Goal: Task Accomplishment & Management: Manage account settings

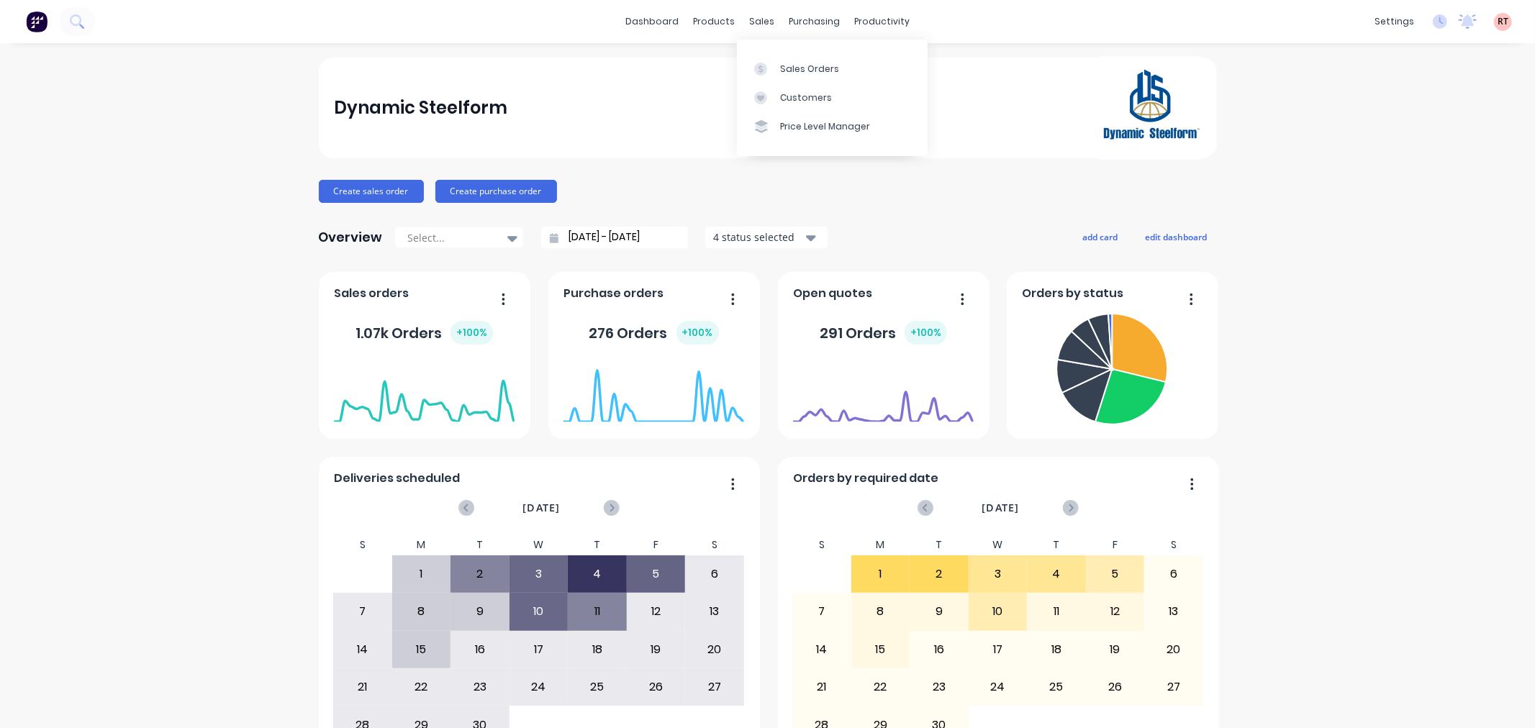
click at [651, 96] on div "Dynamic Steelform" at bounding box center [767, 108] width 867 height 104
click at [896, 125] on div "Delivery Scheduling" at bounding box center [925, 126] width 90 height 13
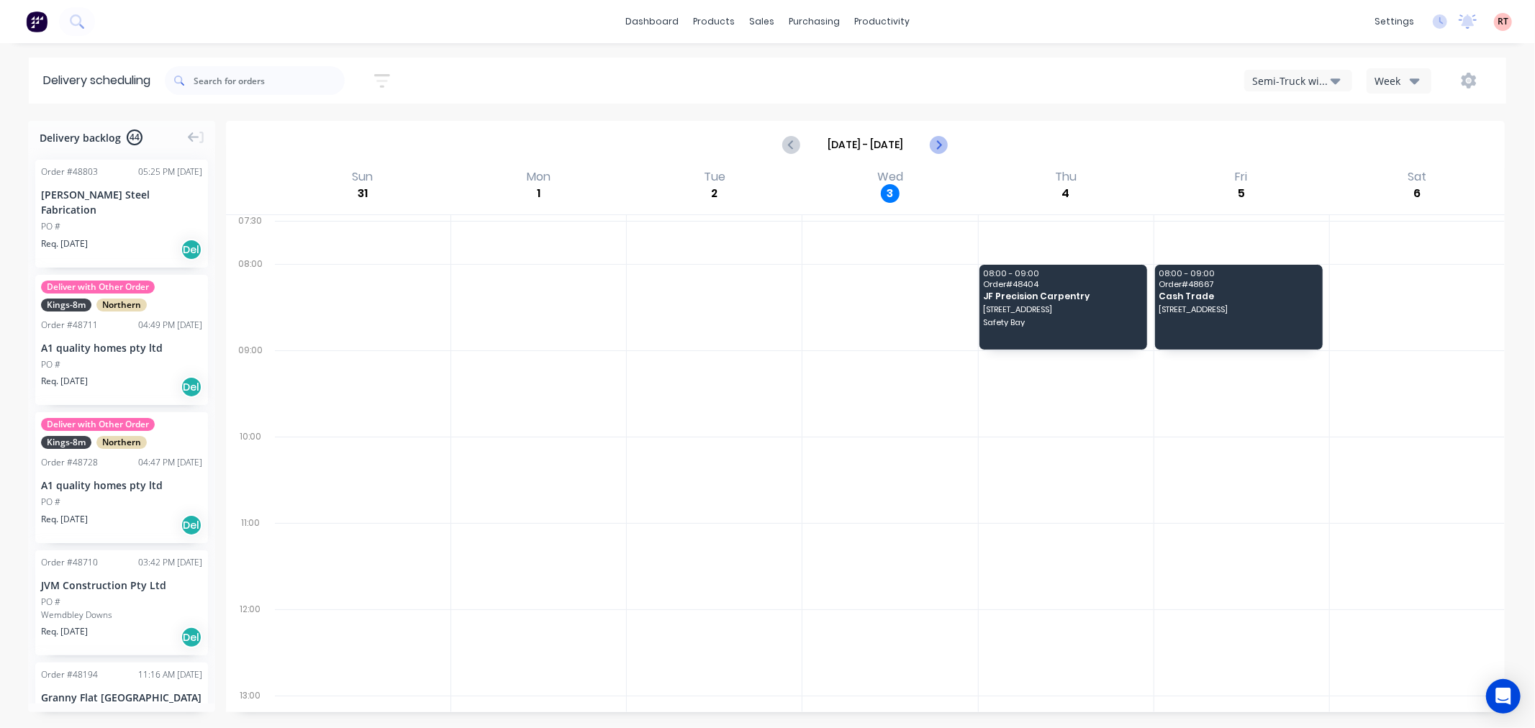
click at [934, 143] on icon "Next page" at bounding box center [938, 144] width 17 height 17
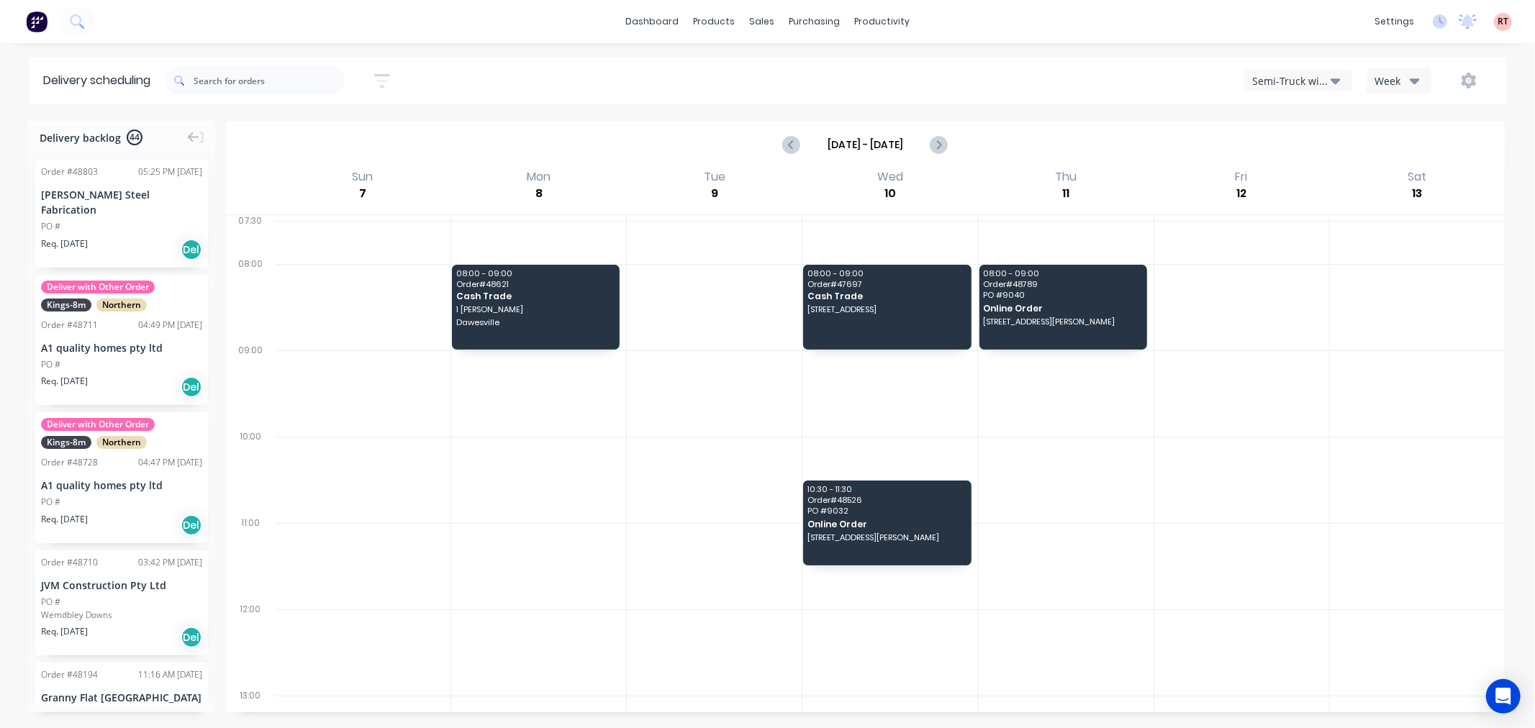
click at [1312, 70] on button "Semi-Truck with Hiab" at bounding box center [1298, 81] width 108 height 22
click at [1298, 141] on div "Steelframing Truck" at bounding box center [1316, 146] width 143 height 29
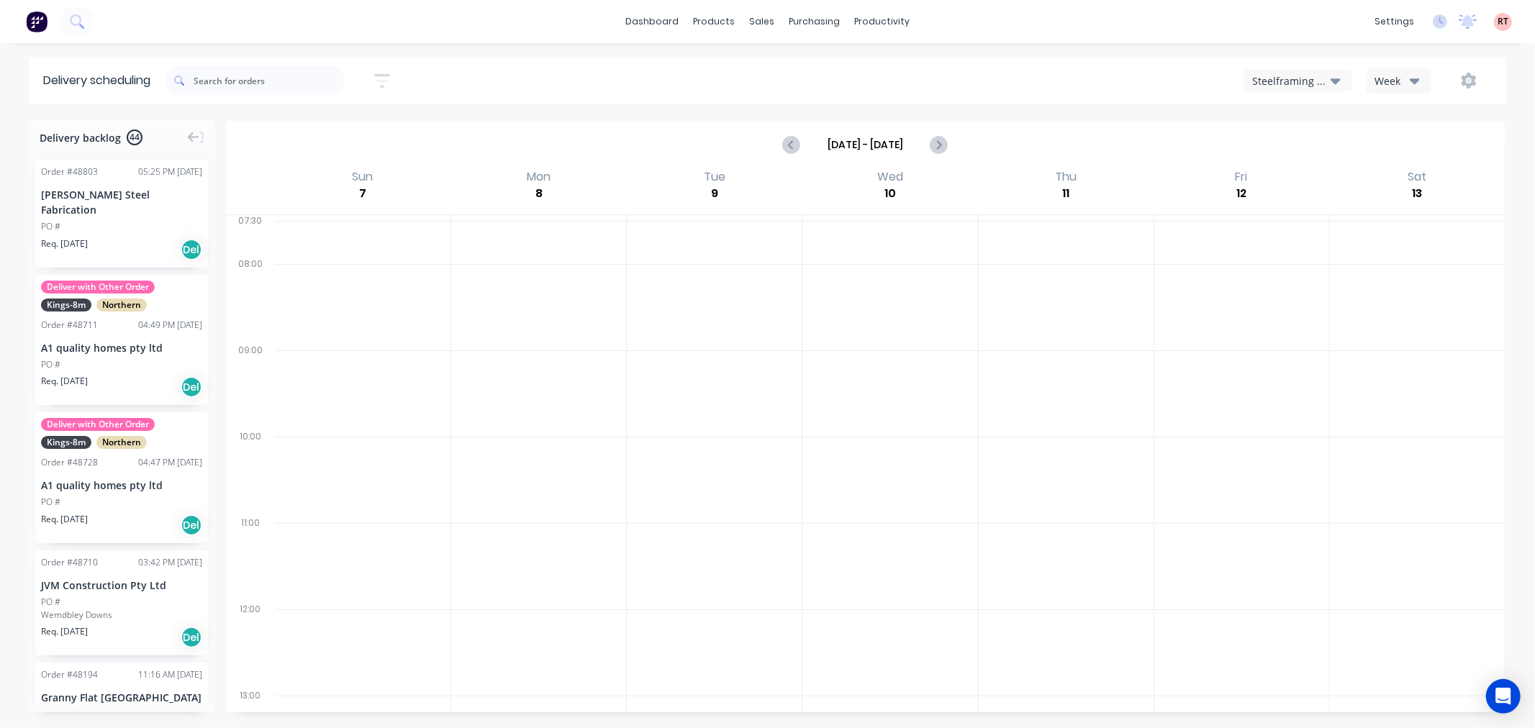
click at [1275, 89] on button "Steelframing Truck" at bounding box center [1298, 81] width 108 height 22
click at [1289, 171] on div "Utes Delivery" at bounding box center [1316, 175] width 143 height 29
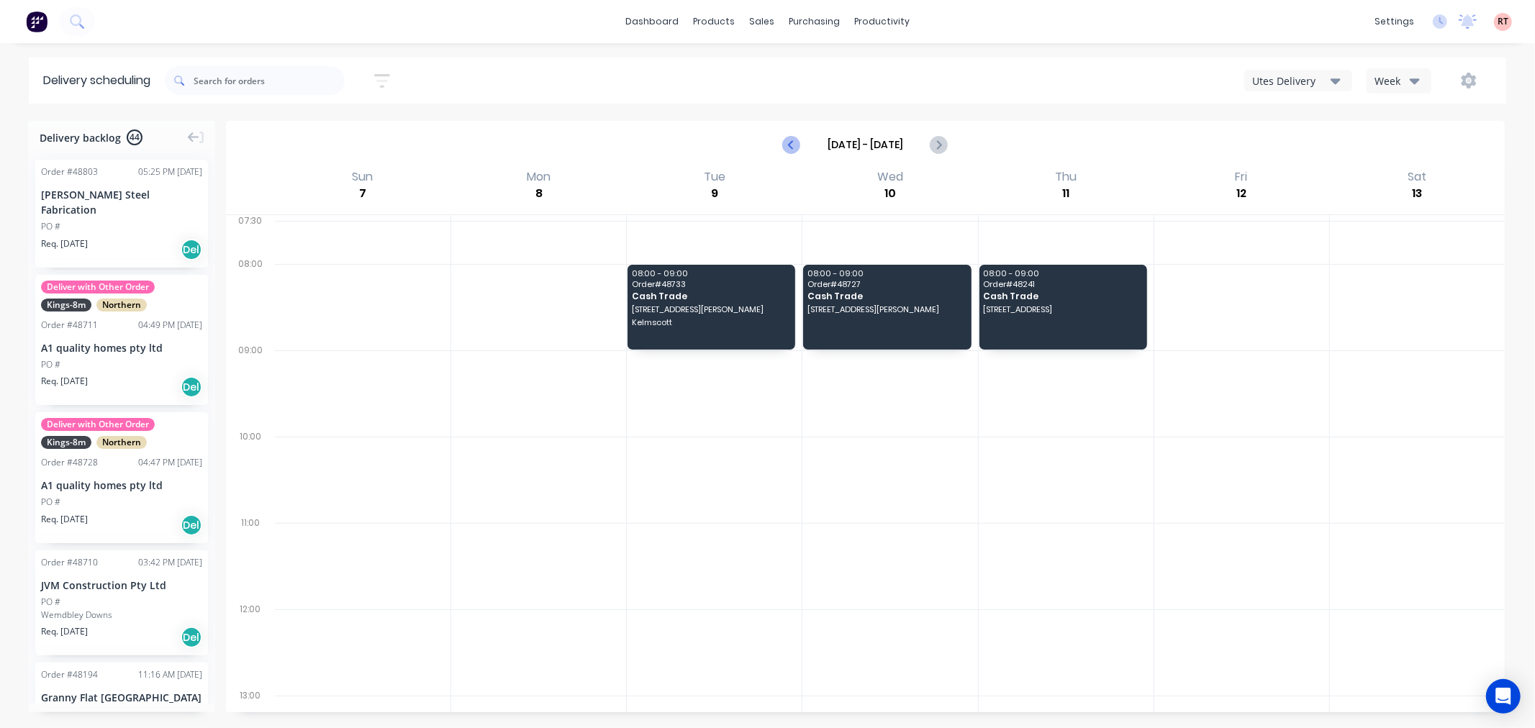
click at [787, 144] on icon "Previous page" at bounding box center [792, 144] width 17 height 17
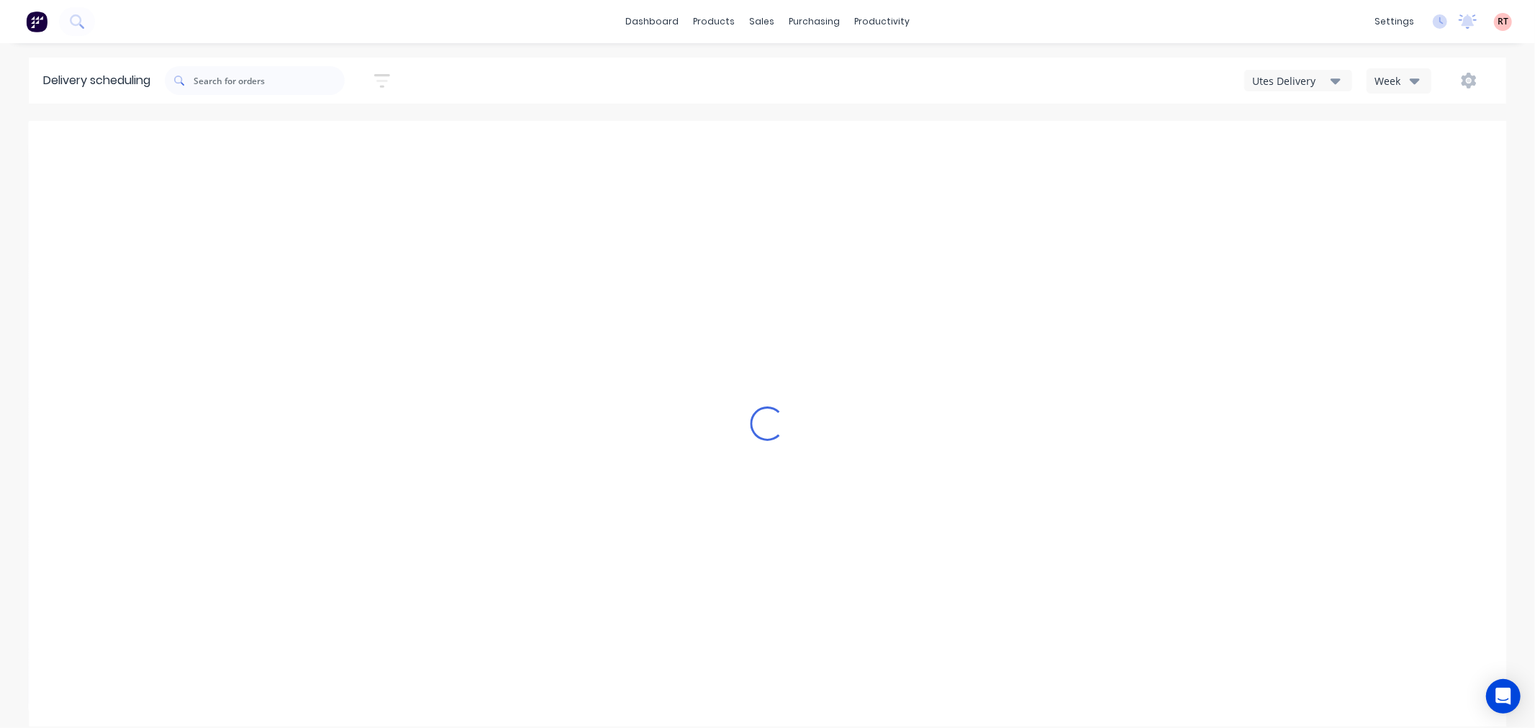
type input "Aug 31 - Sep 6"
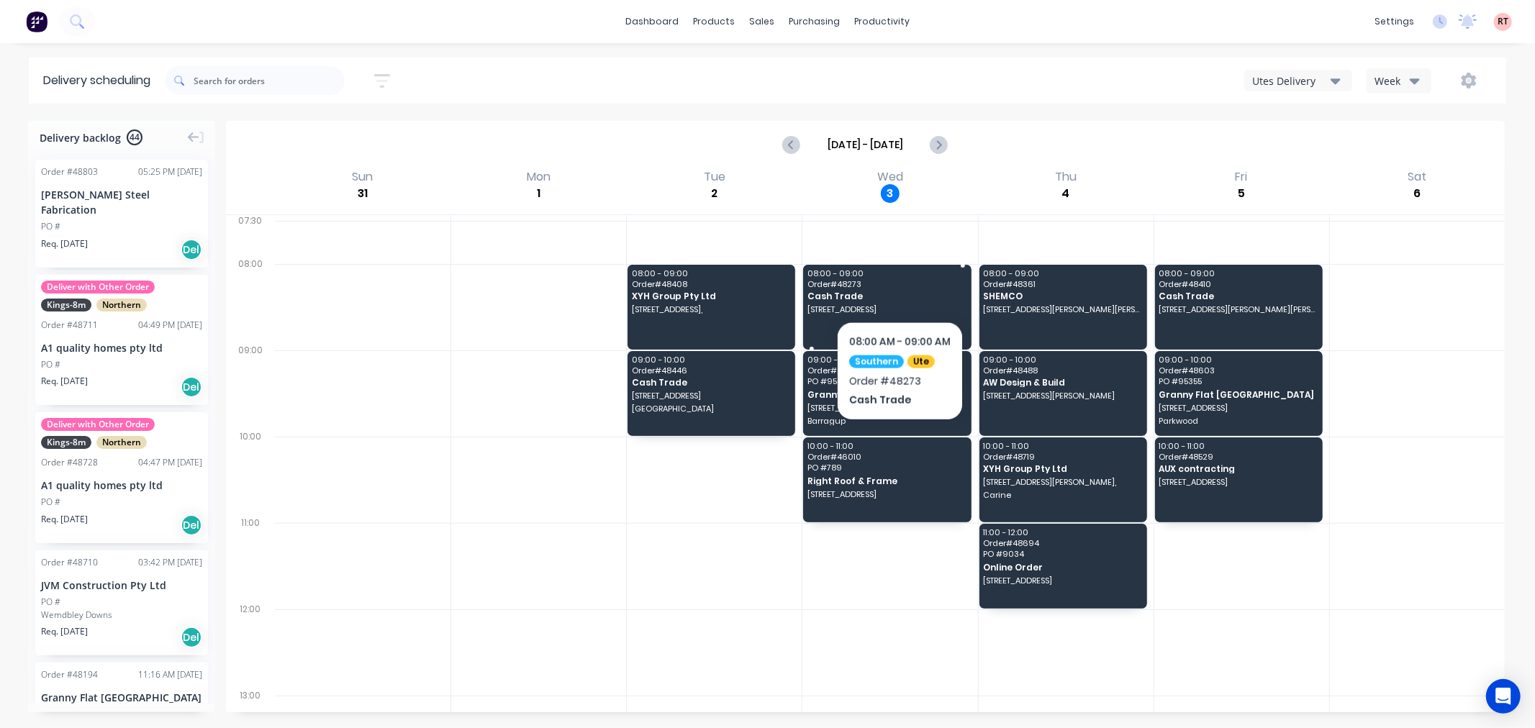
click at [900, 284] on span "Order # 48273" at bounding box center [887, 284] width 158 height 9
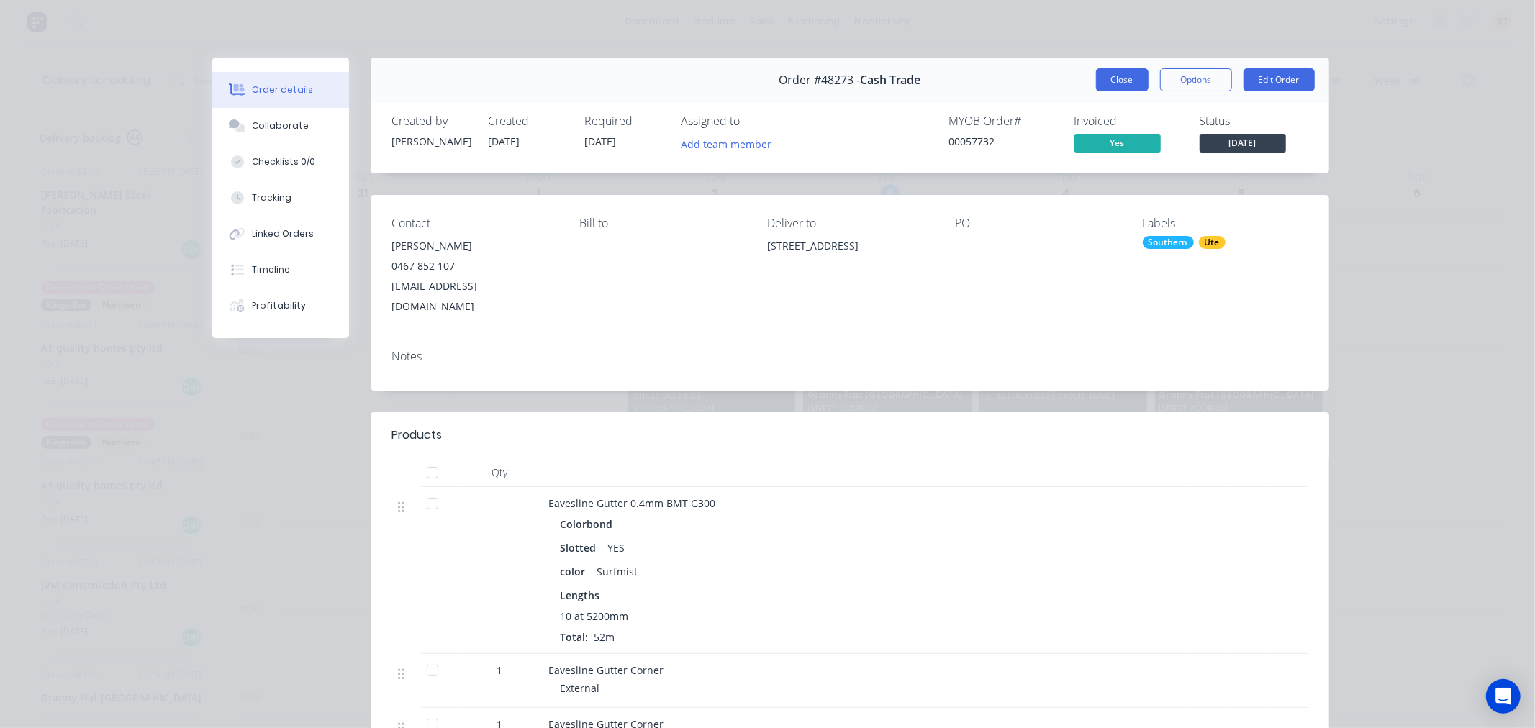
click at [1121, 80] on button "Close" at bounding box center [1122, 79] width 53 height 23
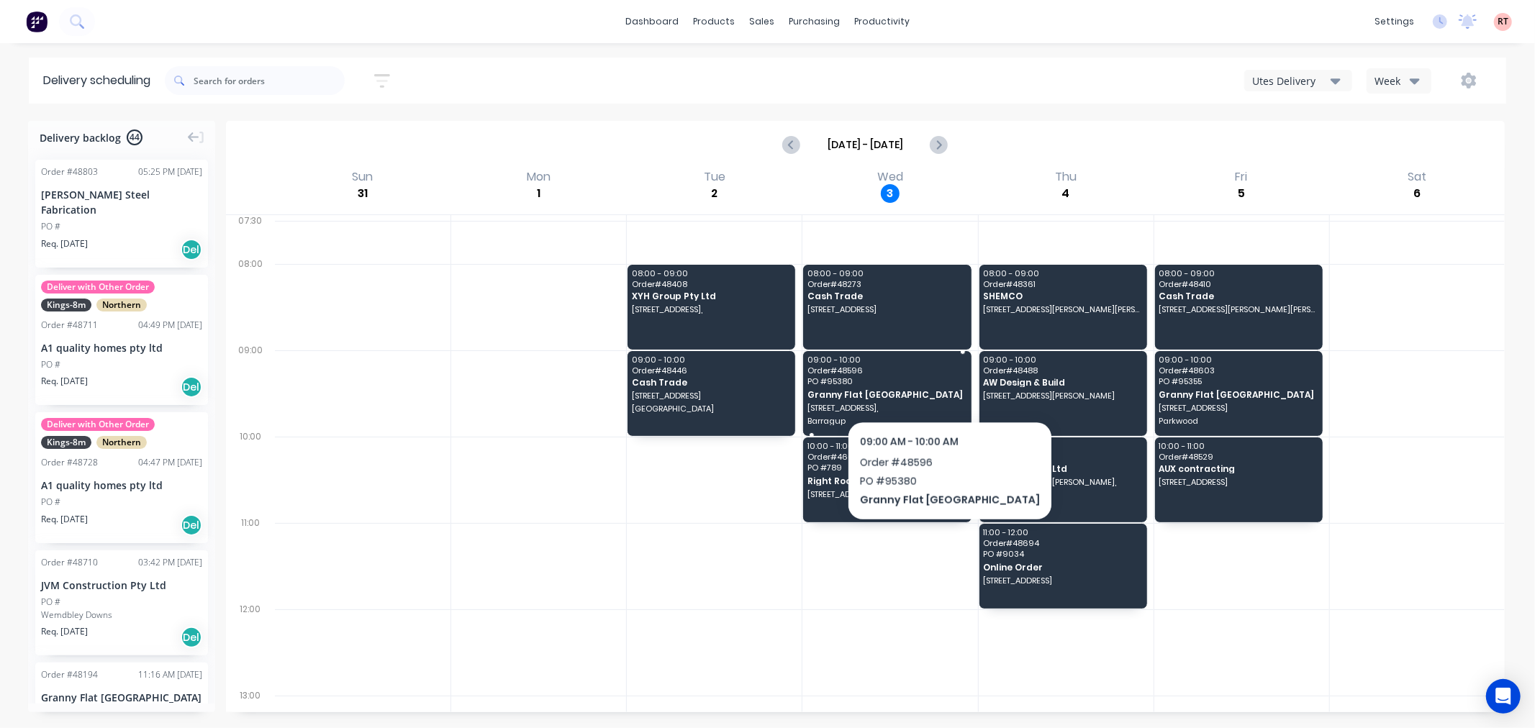
click at [909, 384] on span "PO # 95380" at bounding box center [887, 381] width 158 height 9
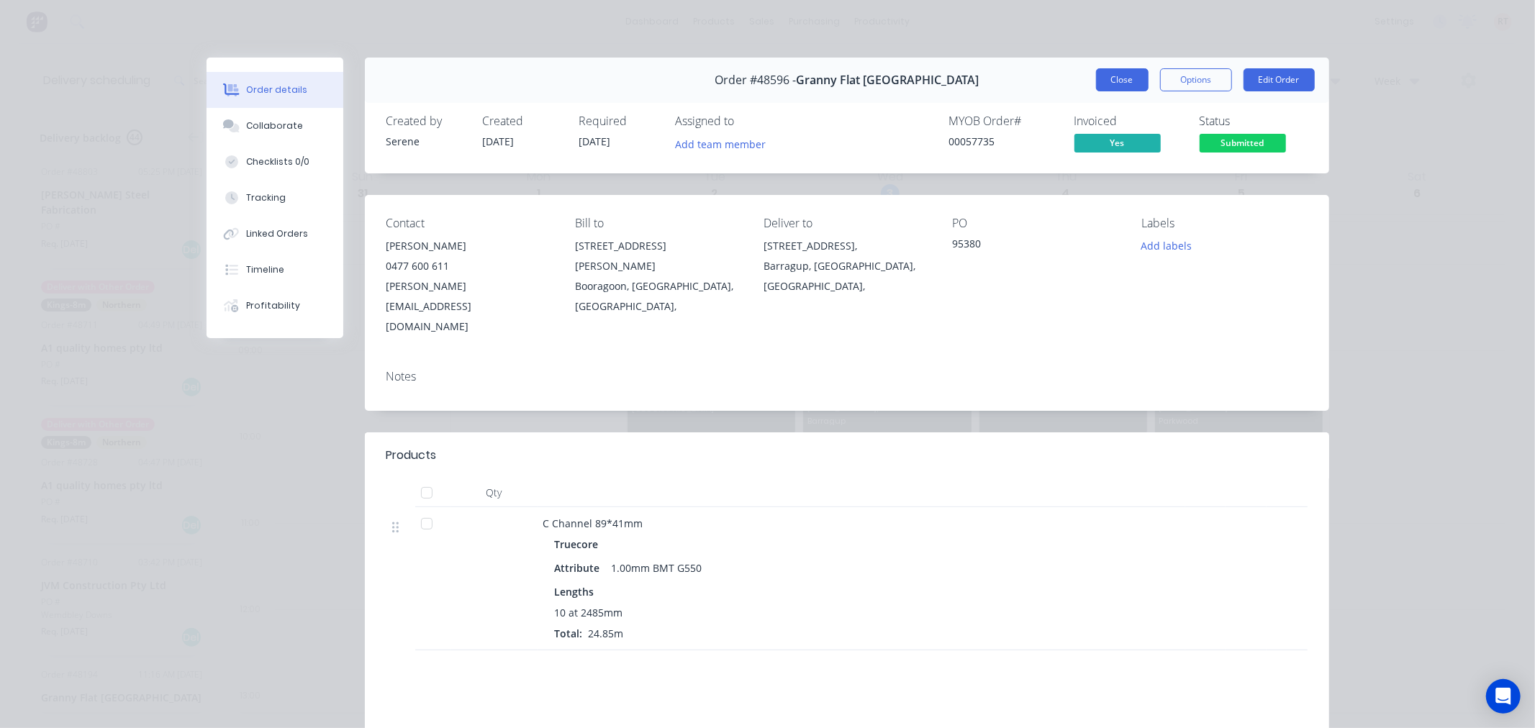
click at [1110, 81] on button "Close" at bounding box center [1122, 79] width 53 height 23
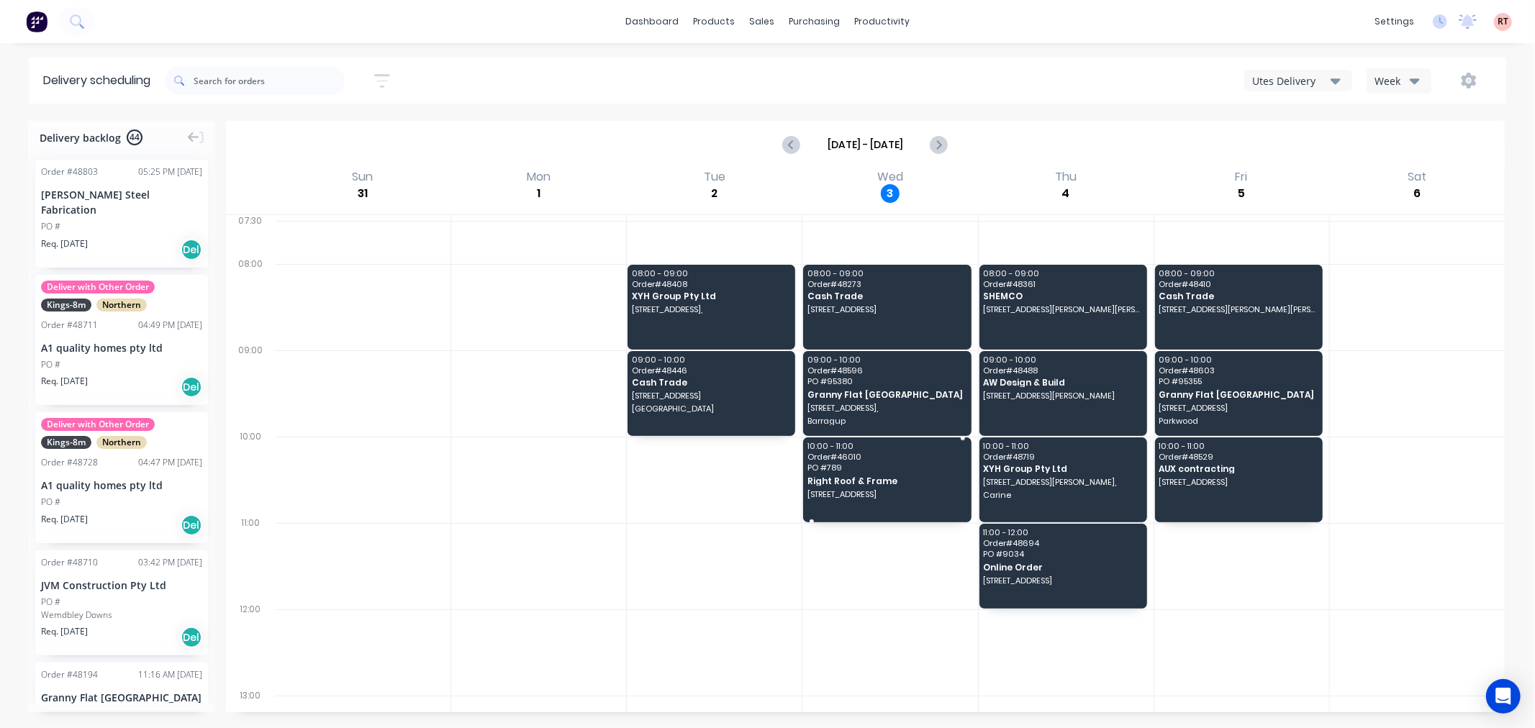
click at [921, 458] on span "Order # 46010" at bounding box center [887, 457] width 158 height 9
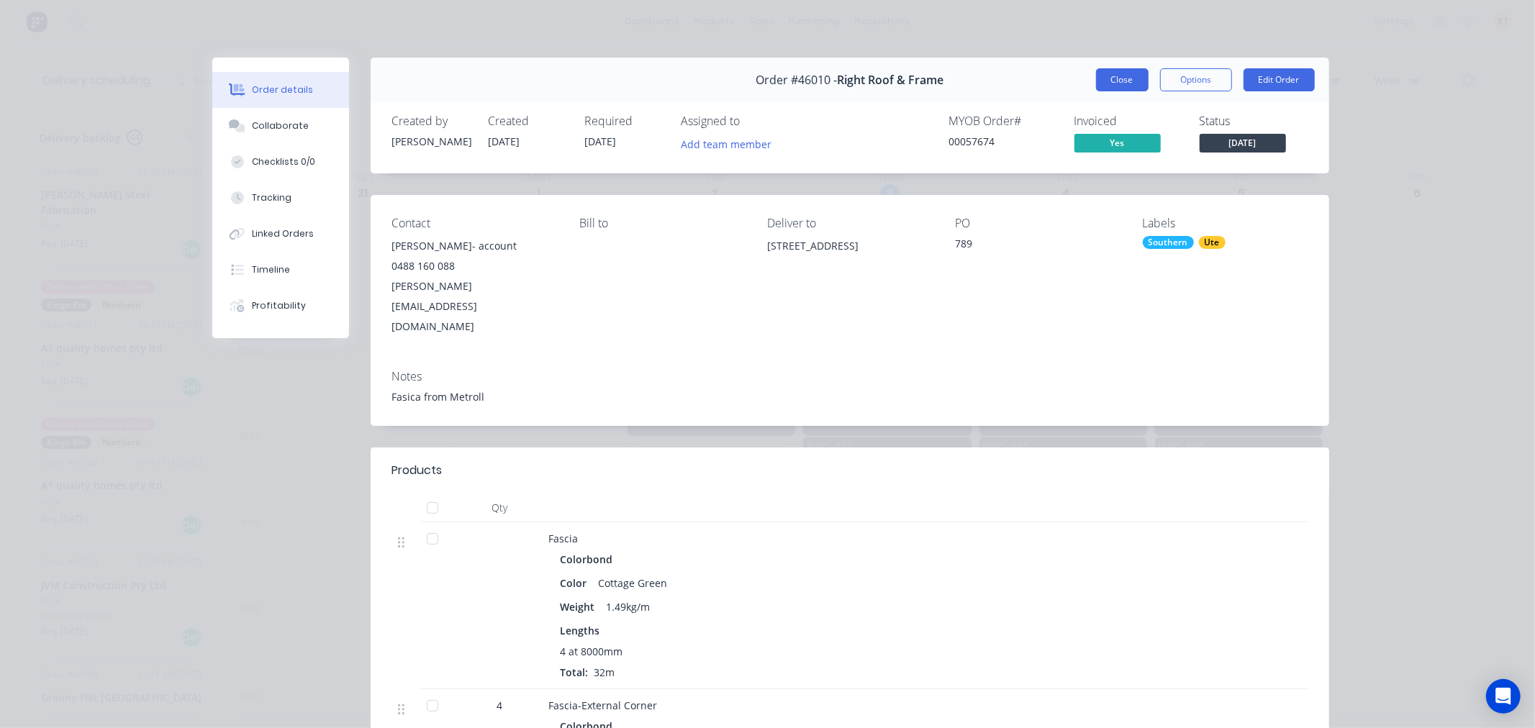
click at [1114, 73] on button "Close" at bounding box center [1122, 79] width 53 height 23
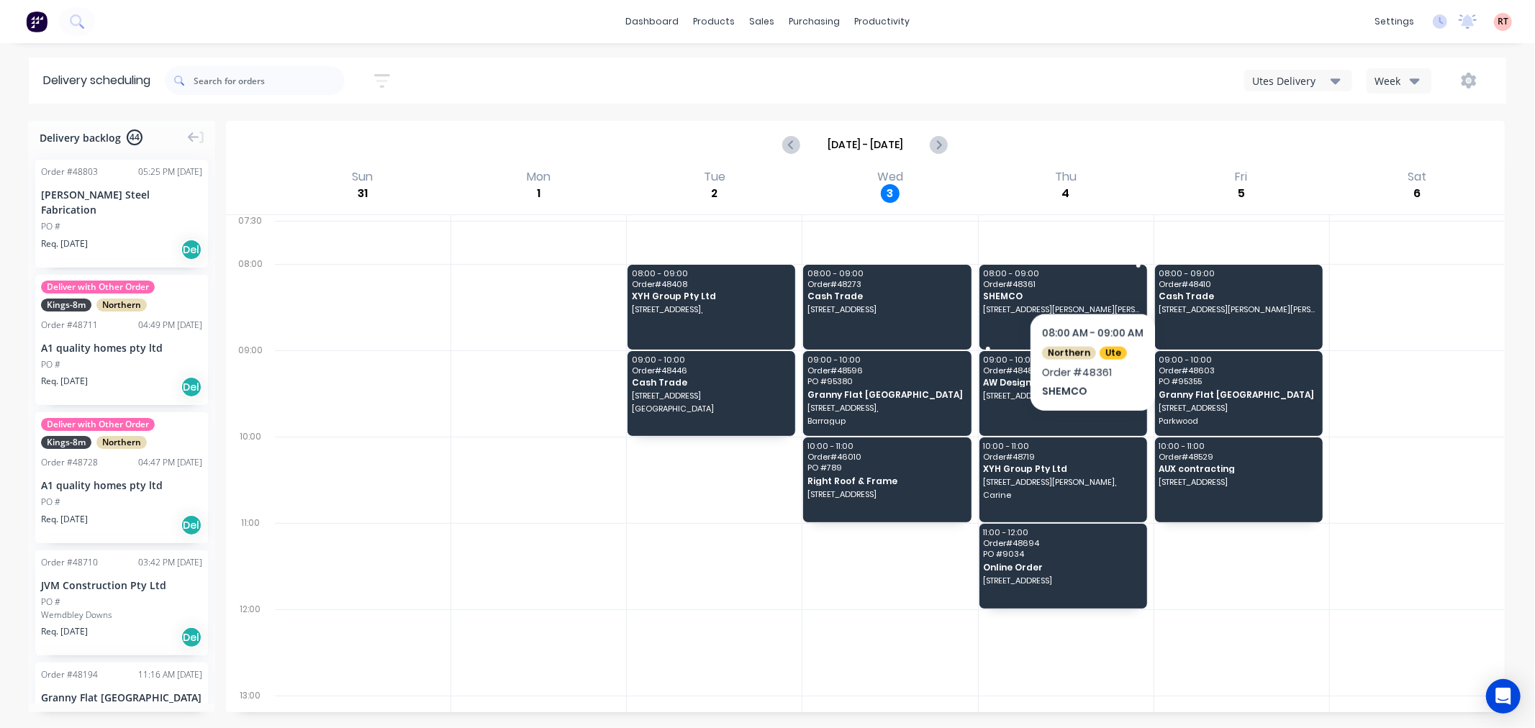
click at [1093, 275] on span "08:00 - 09:00" at bounding box center [1062, 273] width 158 height 9
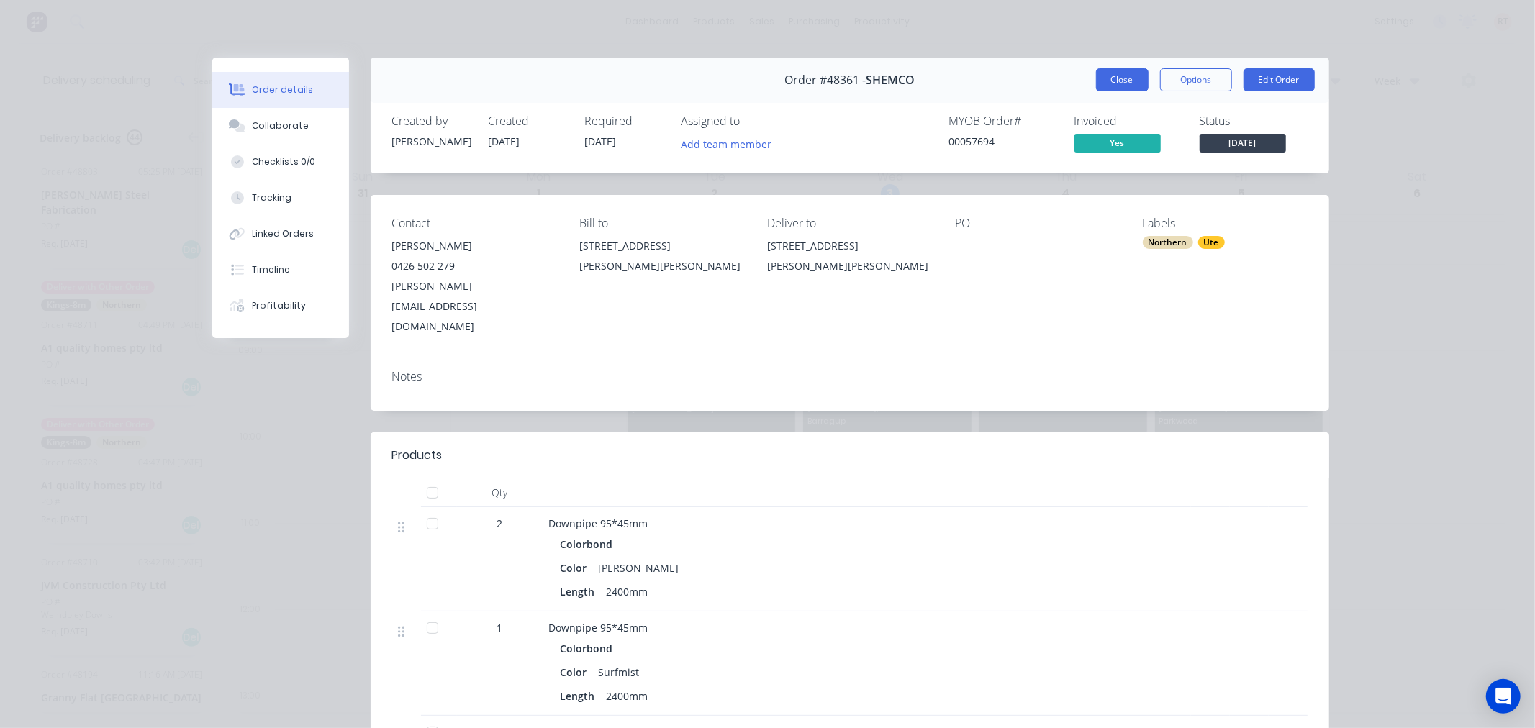
click at [1105, 82] on button "Close" at bounding box center [1122, 79] width 53 height 23
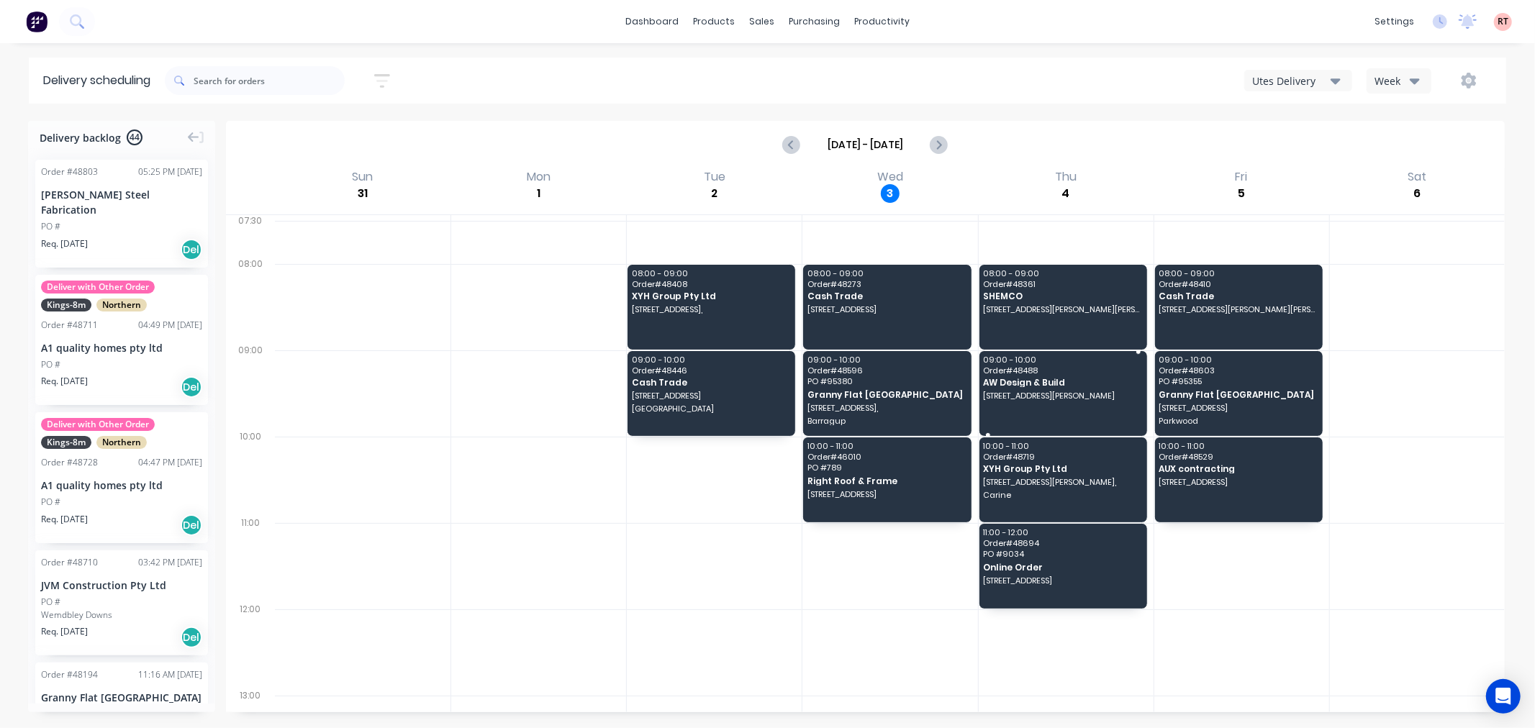
click at [1096, 363] on span "09:00 - 10:00" at bounding box center [1062, 360] width 158 height 9
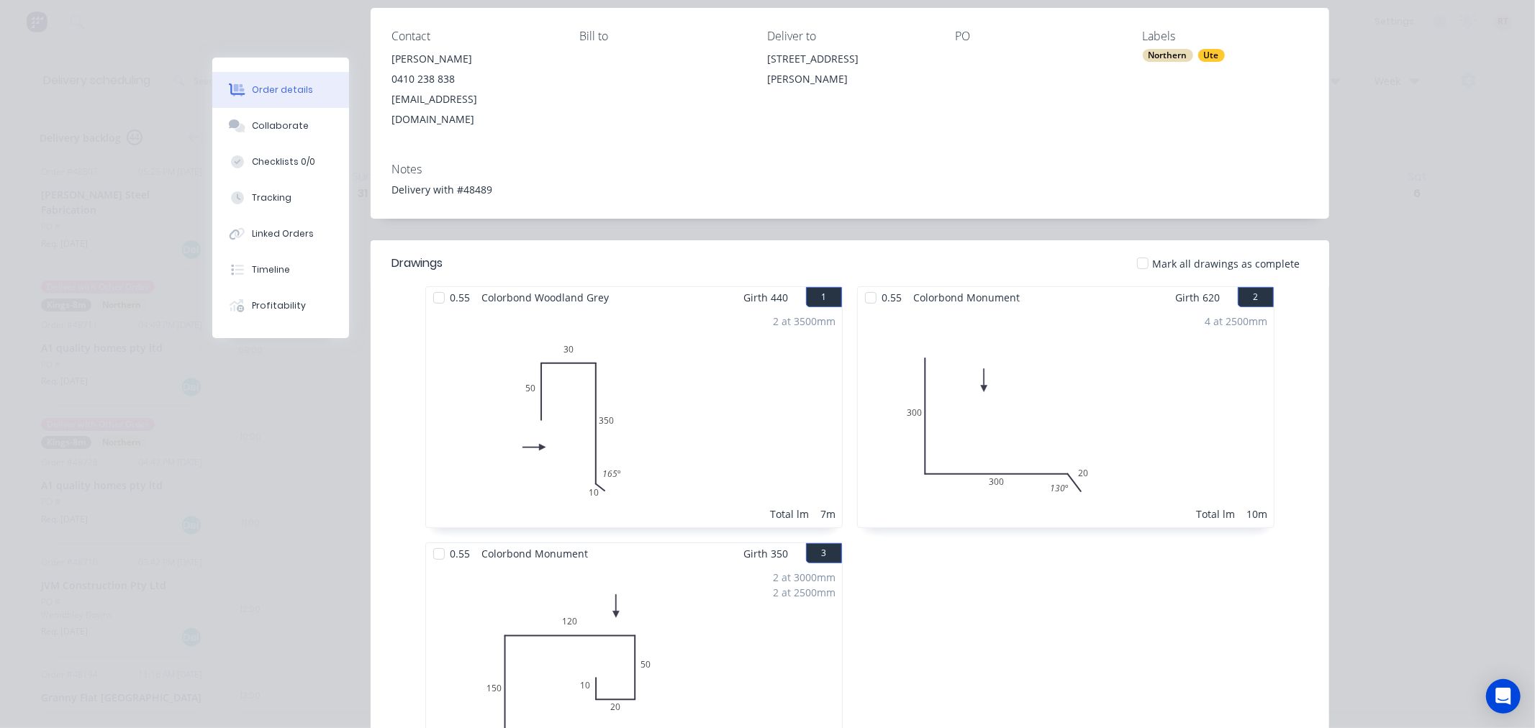
scroll to position [80, 0]
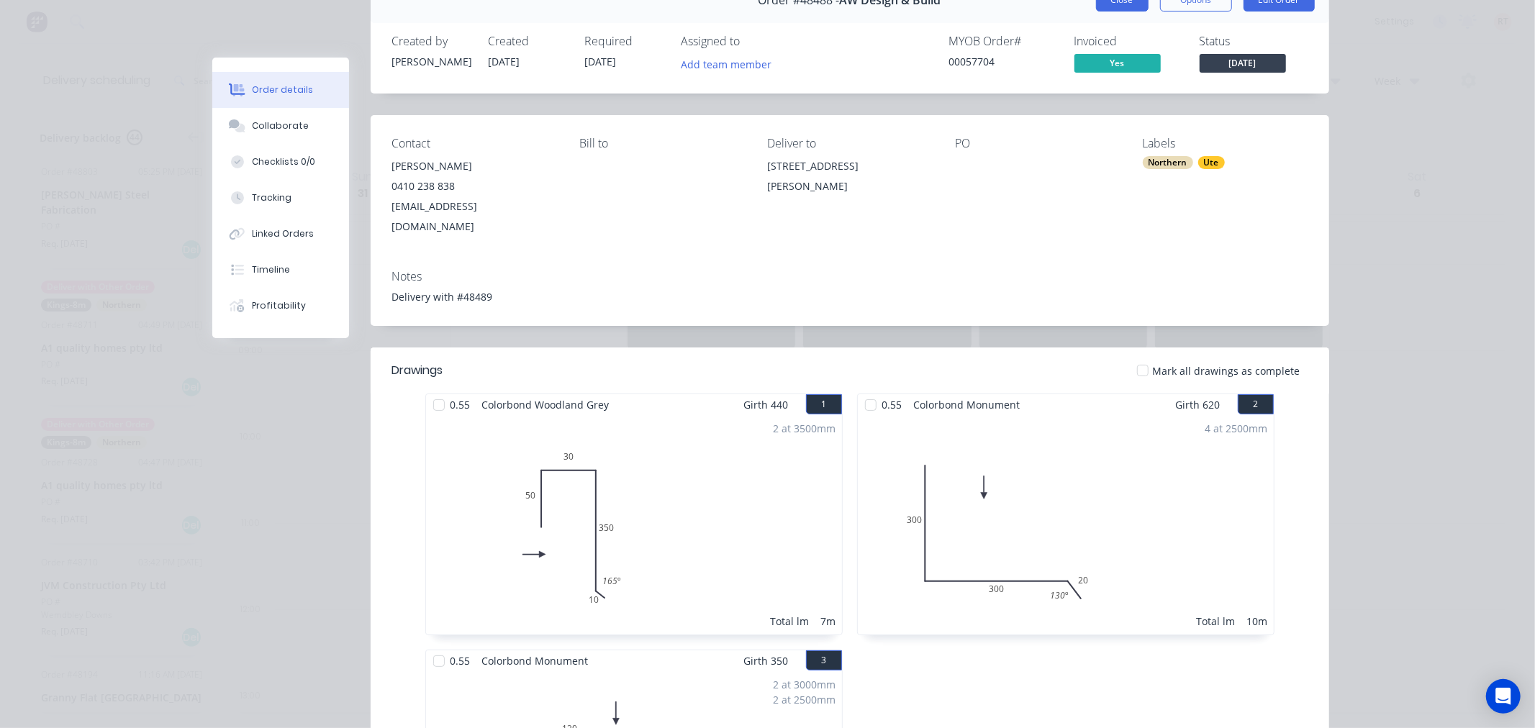
click at [1100, 4] on button "Close" at bounding box center [1122, -1] width 53 height 23
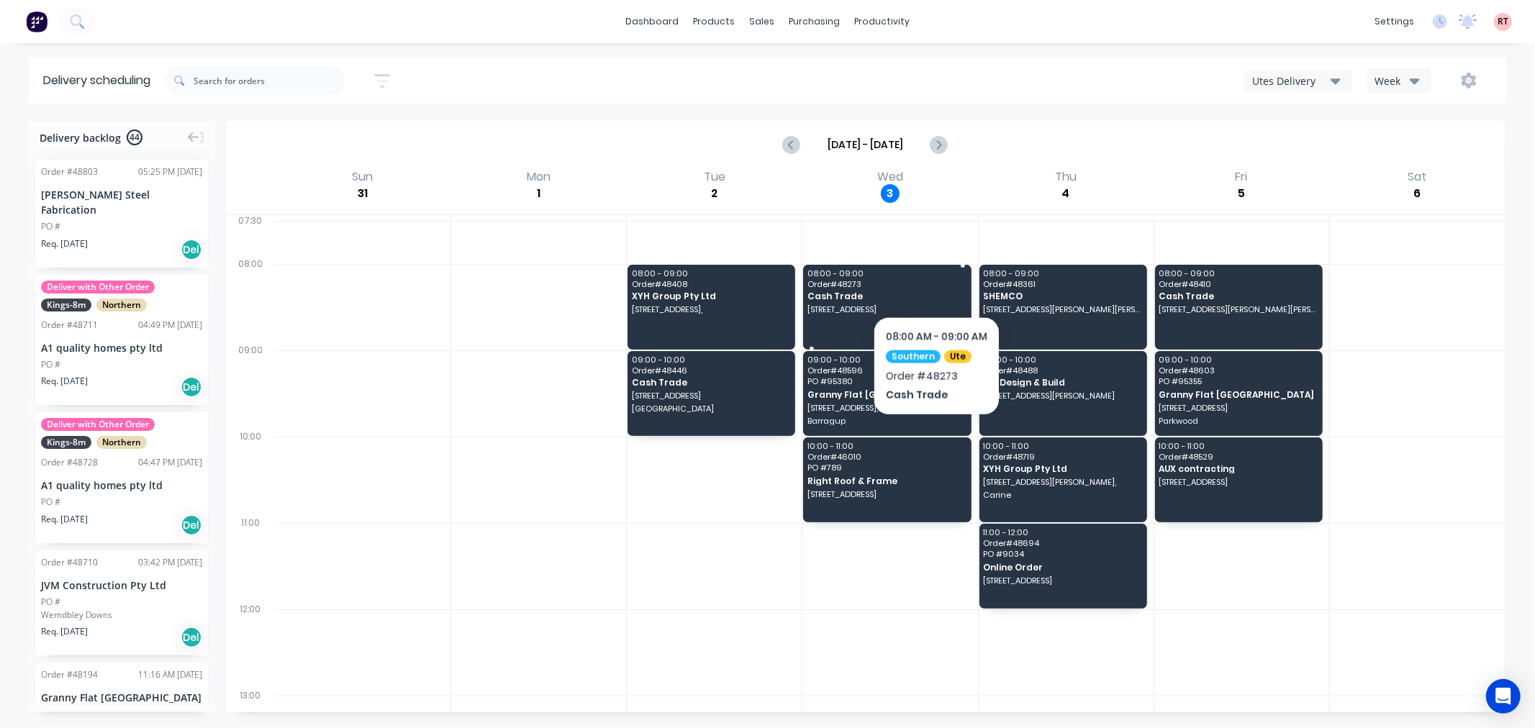
click at [936, 275] on span "08:00 - 09:00" at bounding box center [887, 273] width 158 height 9
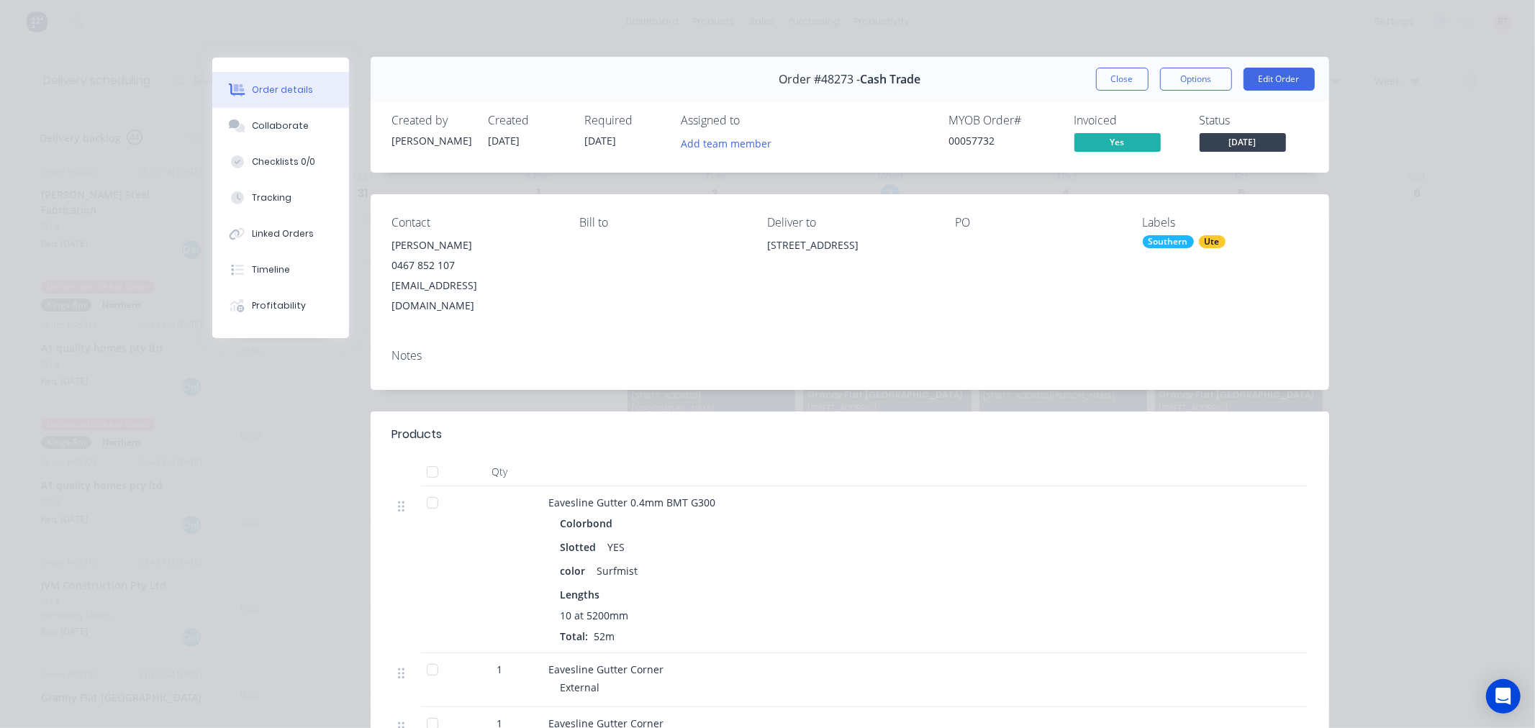
scroll to position [0, 0]
drag, startPoint x: 1130, startPoint y: 79, endPoint x: 1112, endPoint y: 96, distance: 24.5
click at [1128, 79] on button "Close" at bounding box center [1122, 79] width 53 height 23
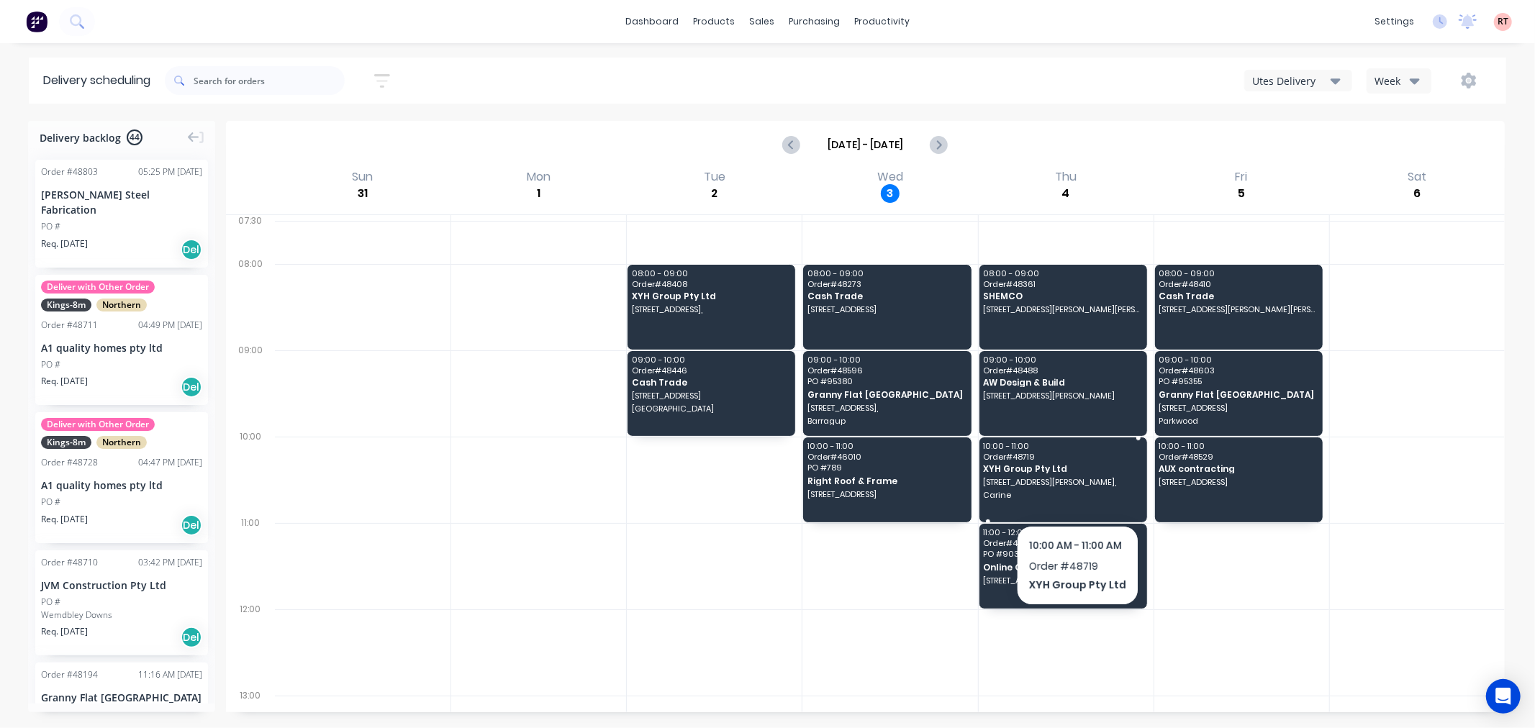
click at [1075, 494] on span "Carine" at bounding box center [1062, 495] width 158 height 9
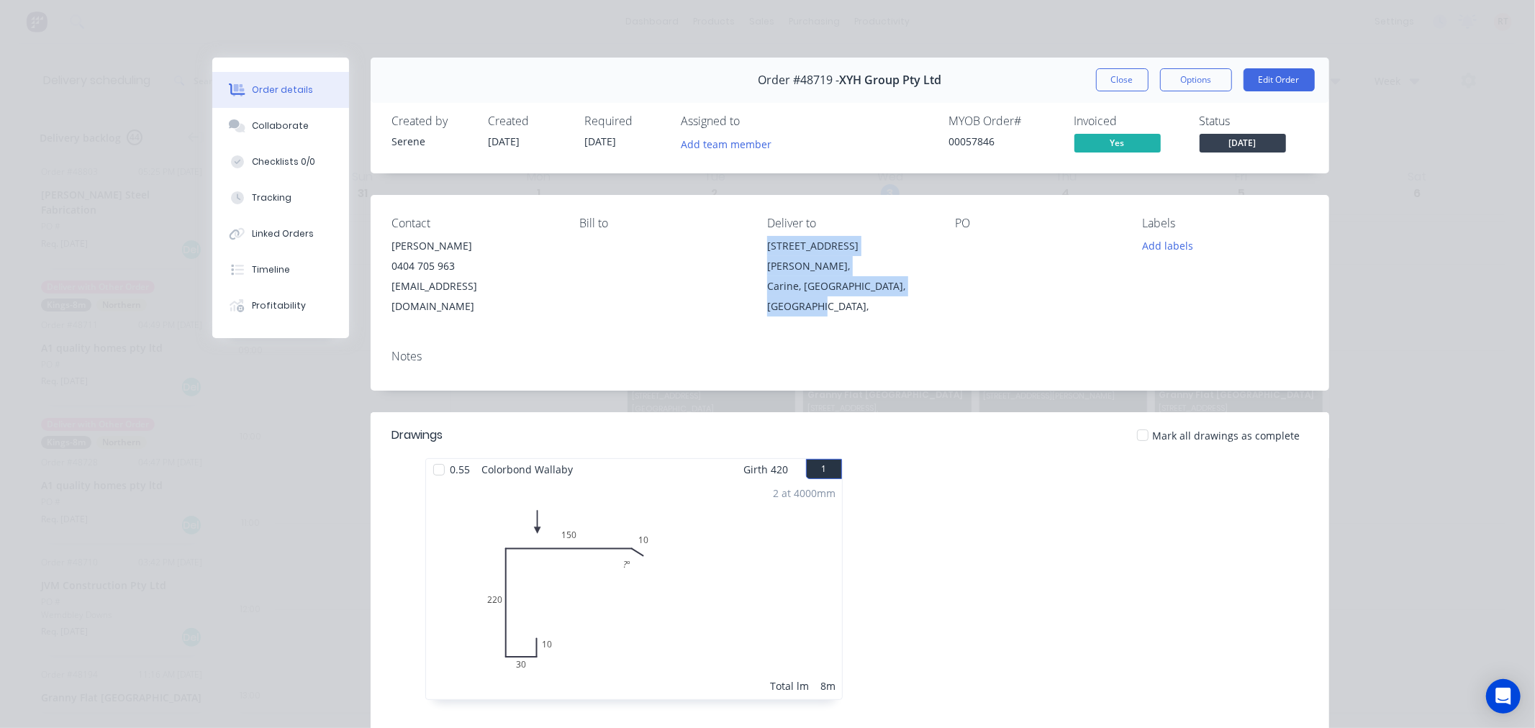
drag, startPoint x: 811, startPoint y: 281, endPoint x: 756, endPoint y: 253, distance: 62.1
click at [756, 253] on div "Contact Simon Hua 0404 705 963 huaxianya@hotmail.com Bill to Deliver to 26 Risl…" at bounding box center [850, 266] width 959 height 143
copy div "26 Risley Way, Carine, Western Australia, Australia,"
click at [1105, 79] on button "Close" at bounding box center [1122, 79] width 53 height 23
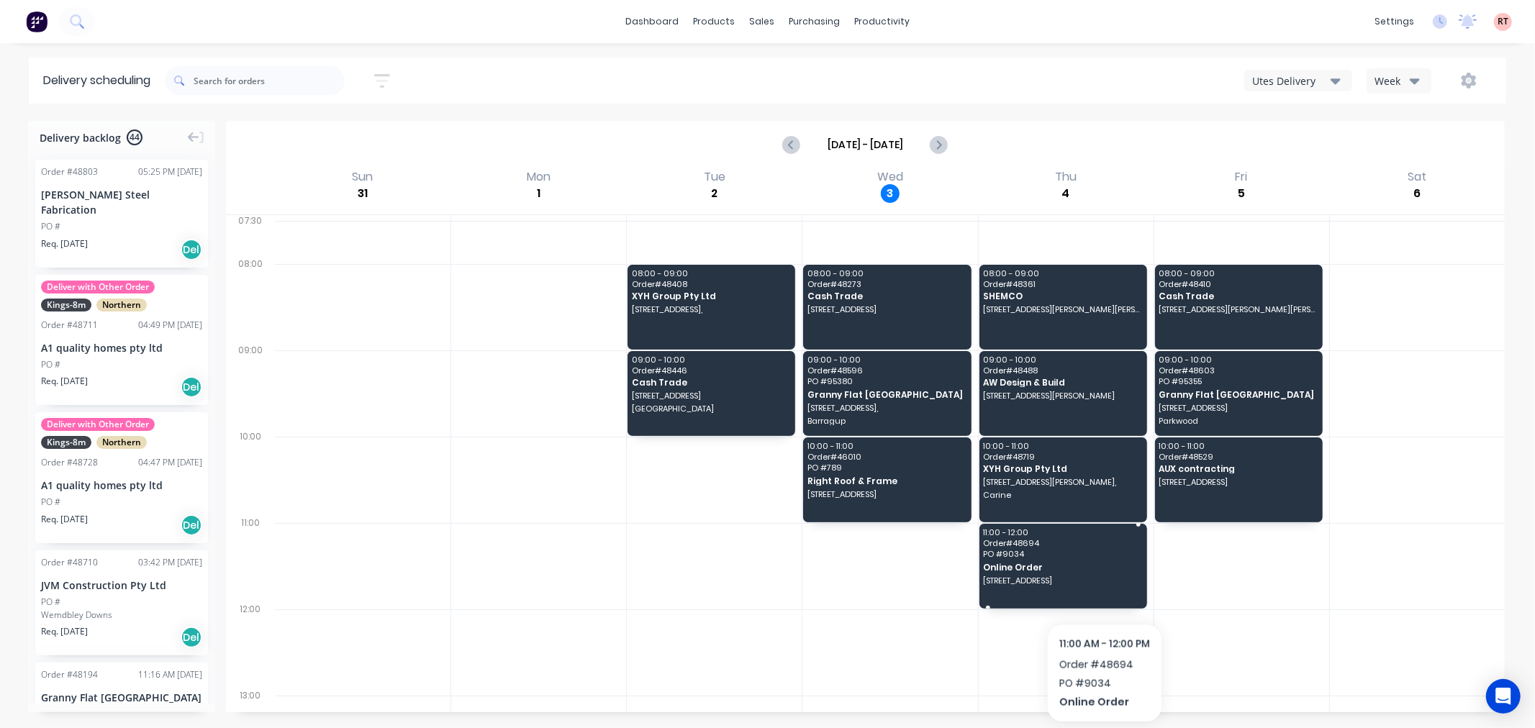
click at [1104, 586] on div "11:00 - 12:00 Order # 48694 PO # 9034 Online Order 32 Markham Way Swanview West…" at bounding box center [1064, 566] width 168 height 85
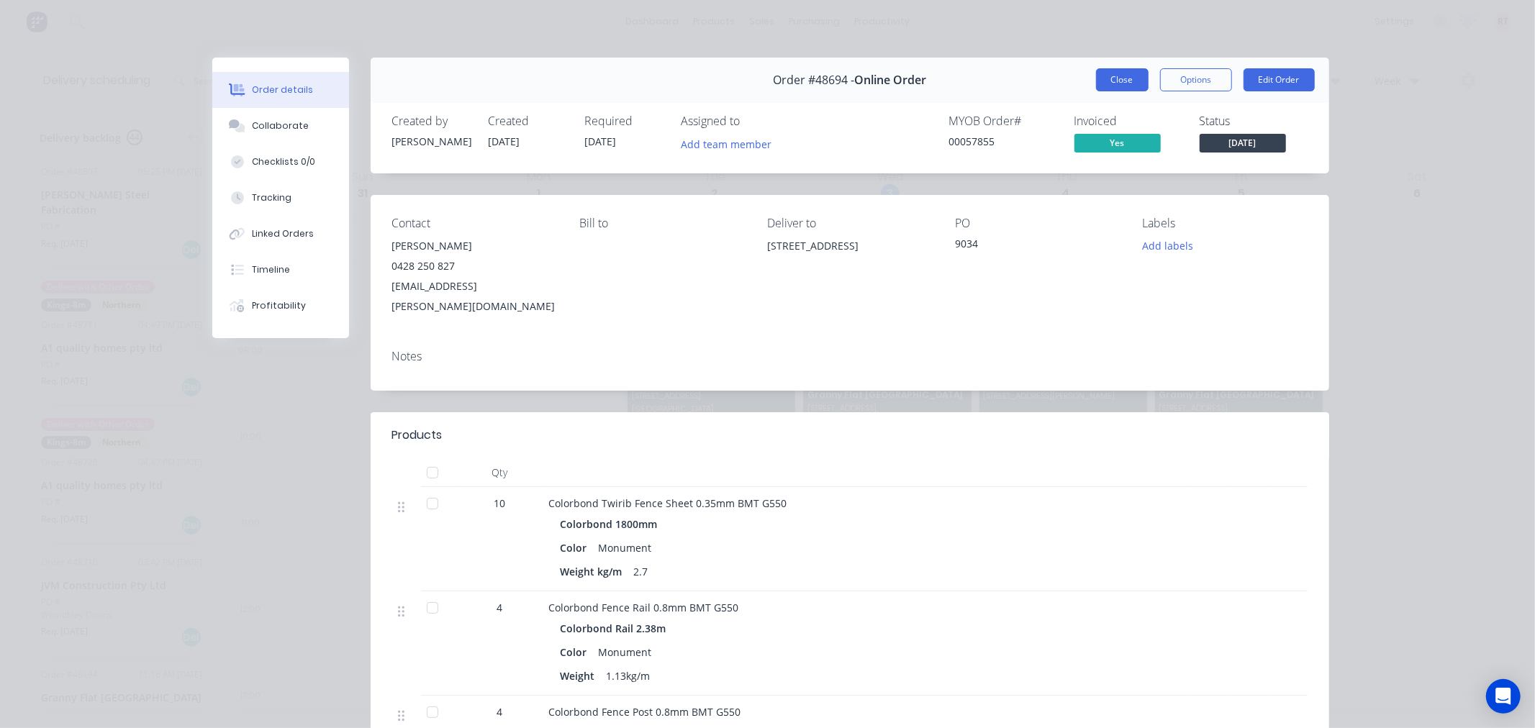
click at [1113, 84] on button "Close" at bounding box center [1122, 79] width 53 height 23
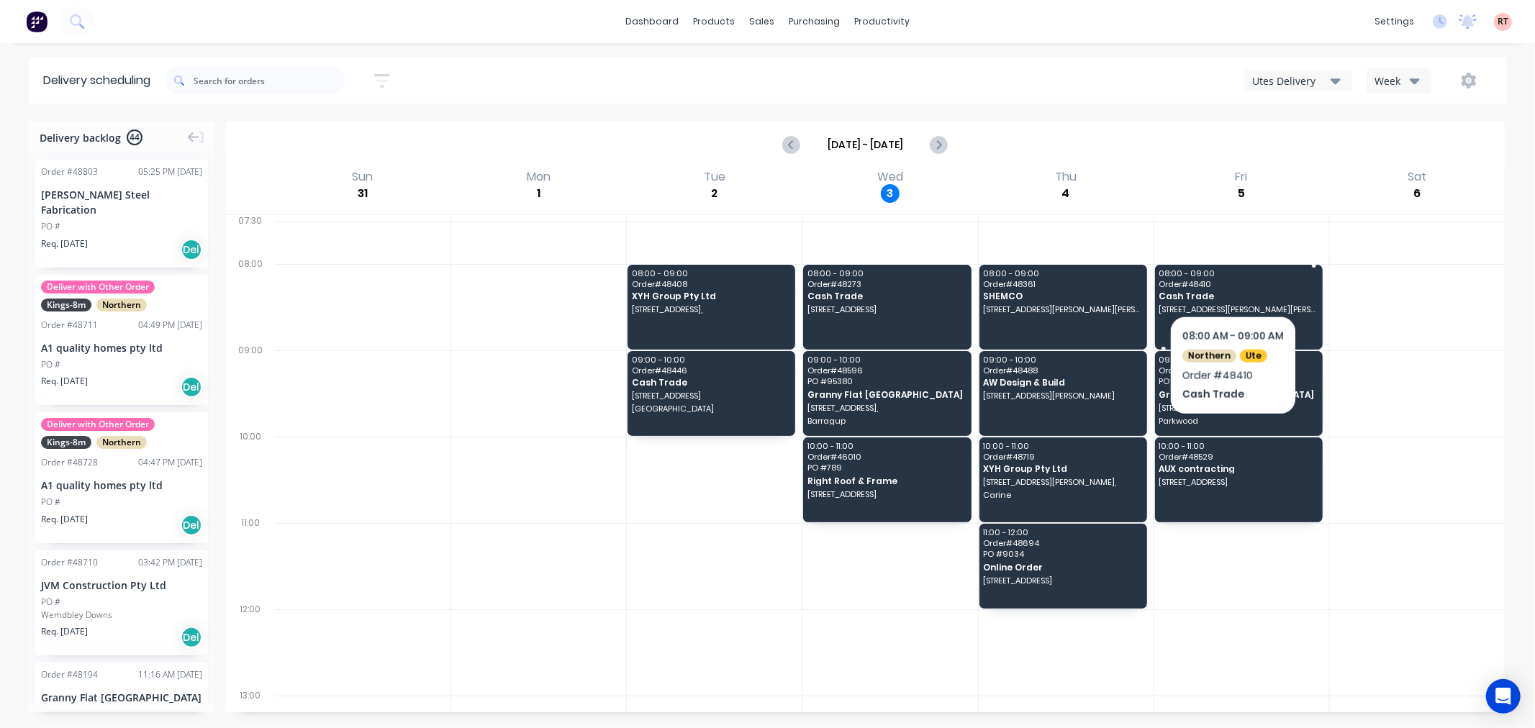
click at [1233, 278] on div "08:00 - 09:00 Order # 48410 Cash Trade 12 Windom Rd, Haynes WA 6112" at bounding box center [1239, 307] width 168 height 85
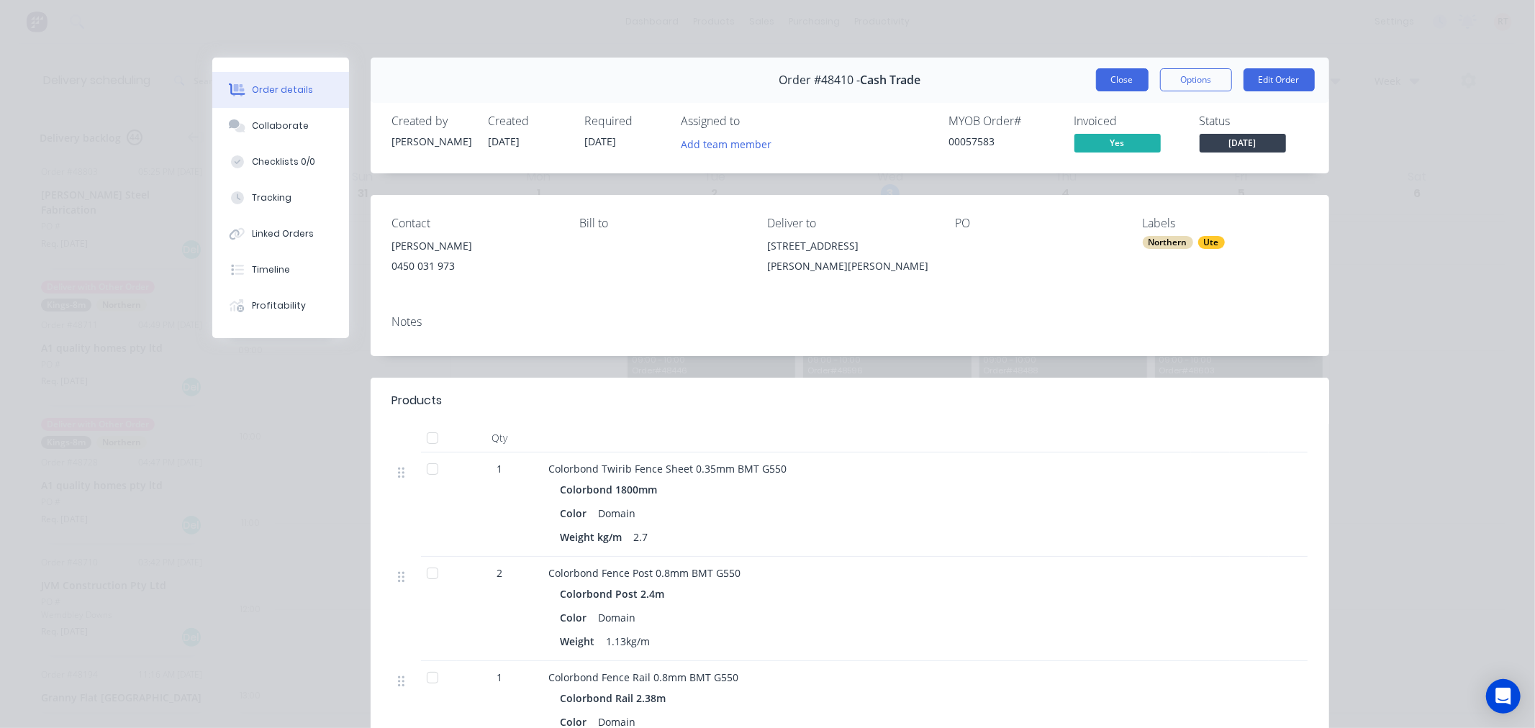
click at [1108, 81] on button "Close" at bounding box center [1122, 79] width 53 height 23
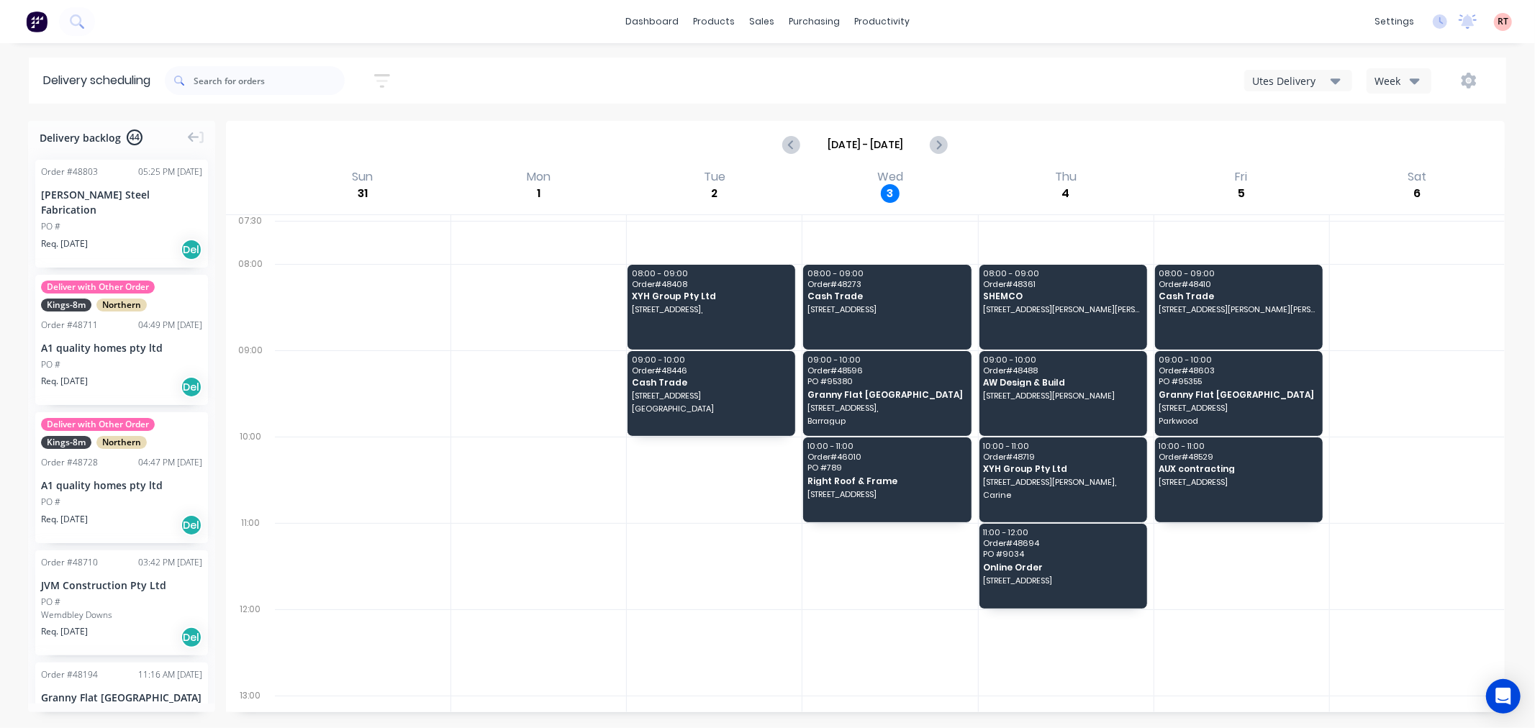
click at [160, 200] on div "Lupica Steel Fabrication" at bounding box center [121, 202] width 161 height 30
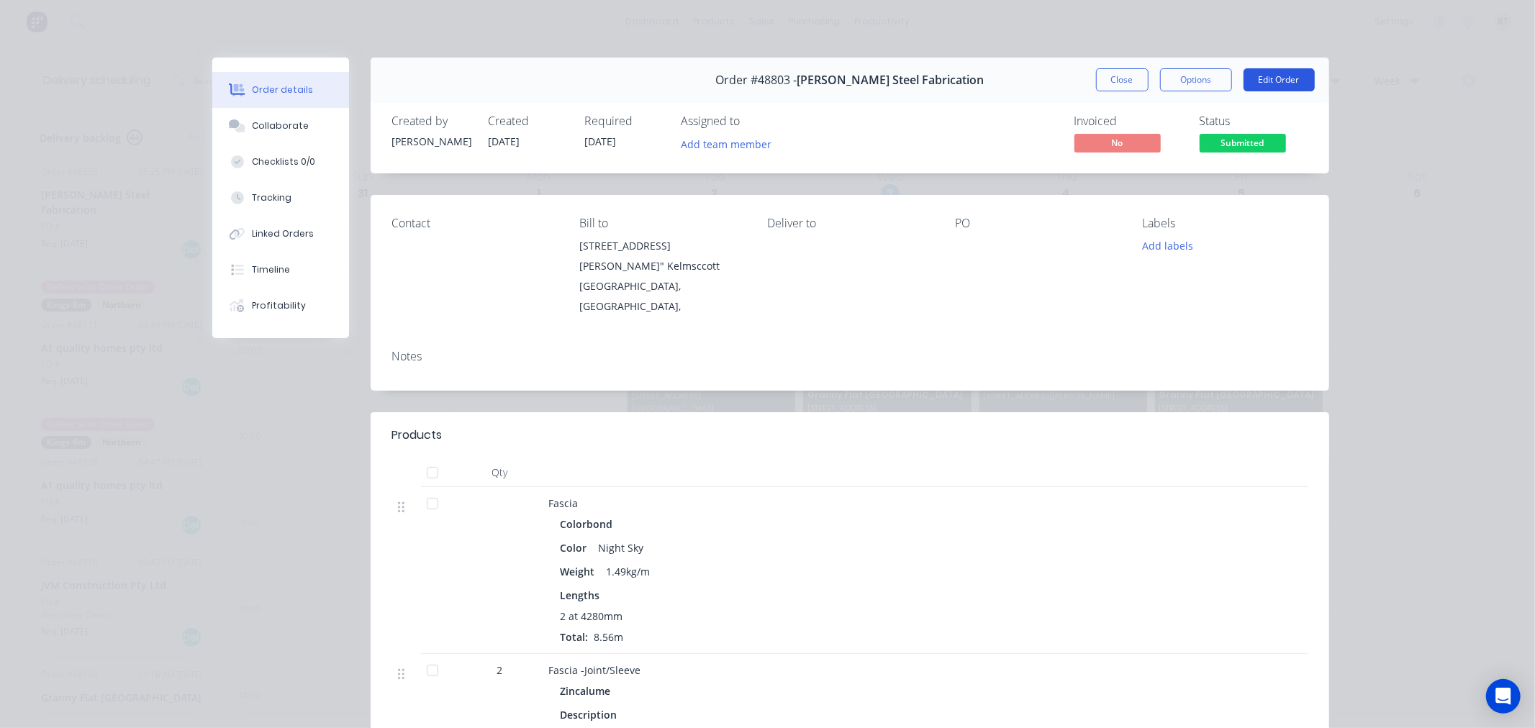
click at [1263, 79] on button "Edit Order" at bounding box center [1279, 79] width 71 height 23
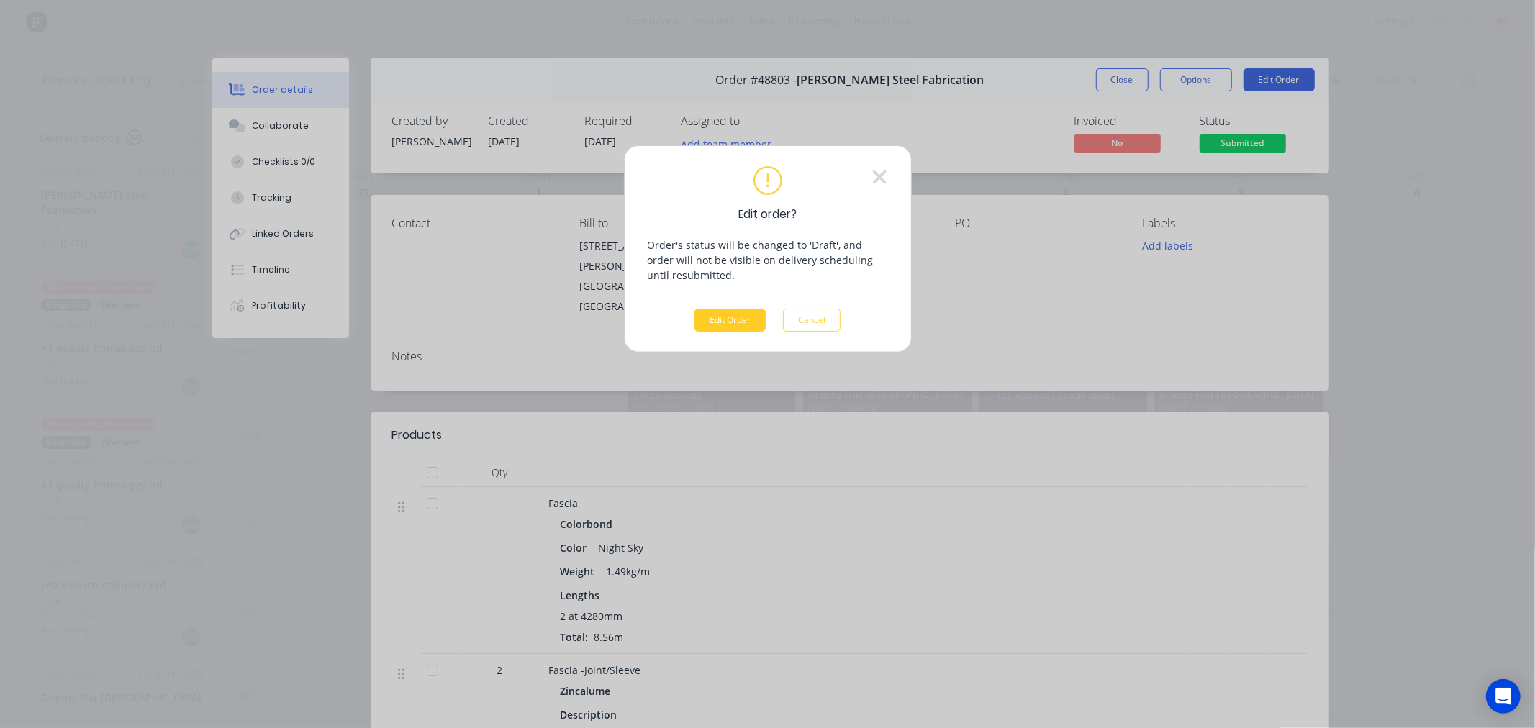
click at [738, 320] on button "Edit Order" at bounding box center [730, 320] width 71 height 23
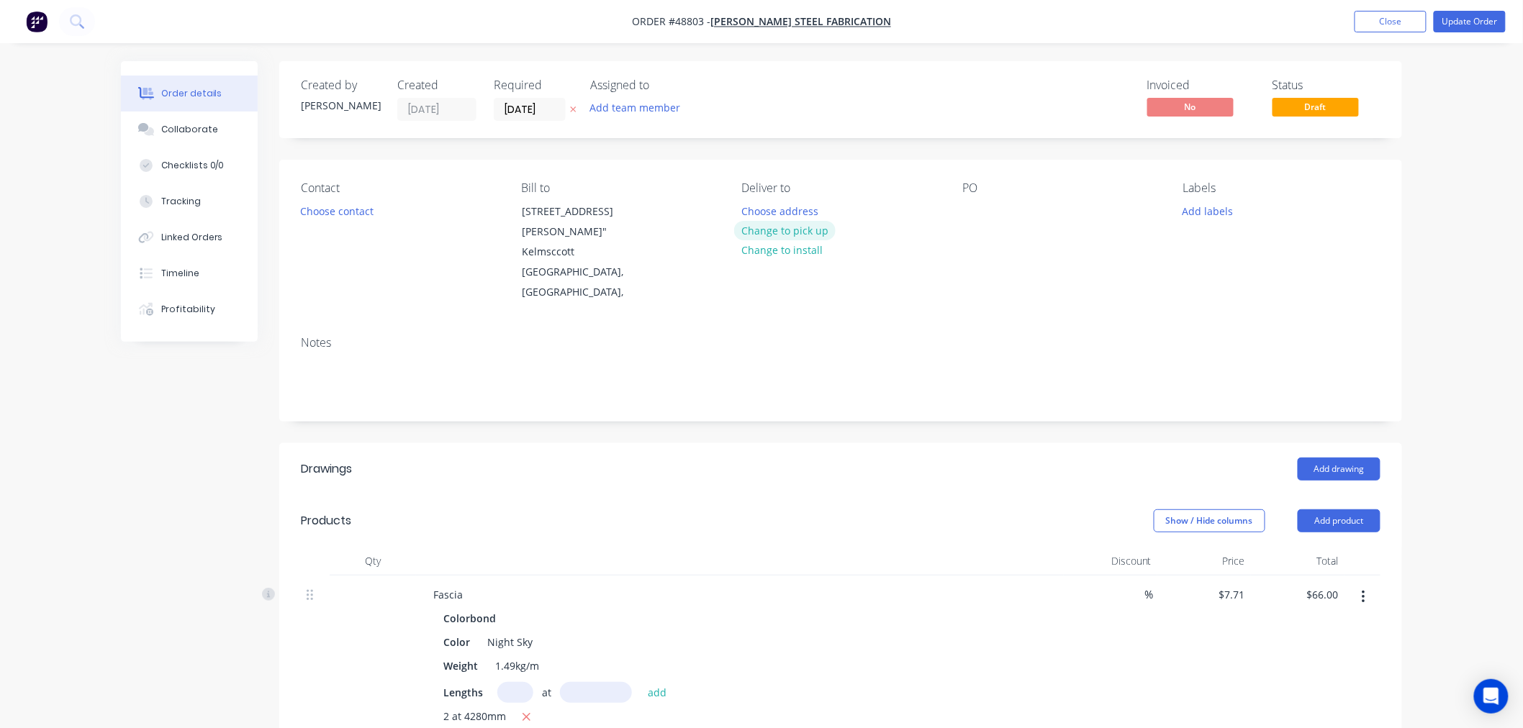
click at [781, 231] on button "Change to pick up" at bounding box center [785, 230] width 102 height 19
click at [1447, 18] on button "Update Order" at bounding box center [1470, 22] width 72 height 22
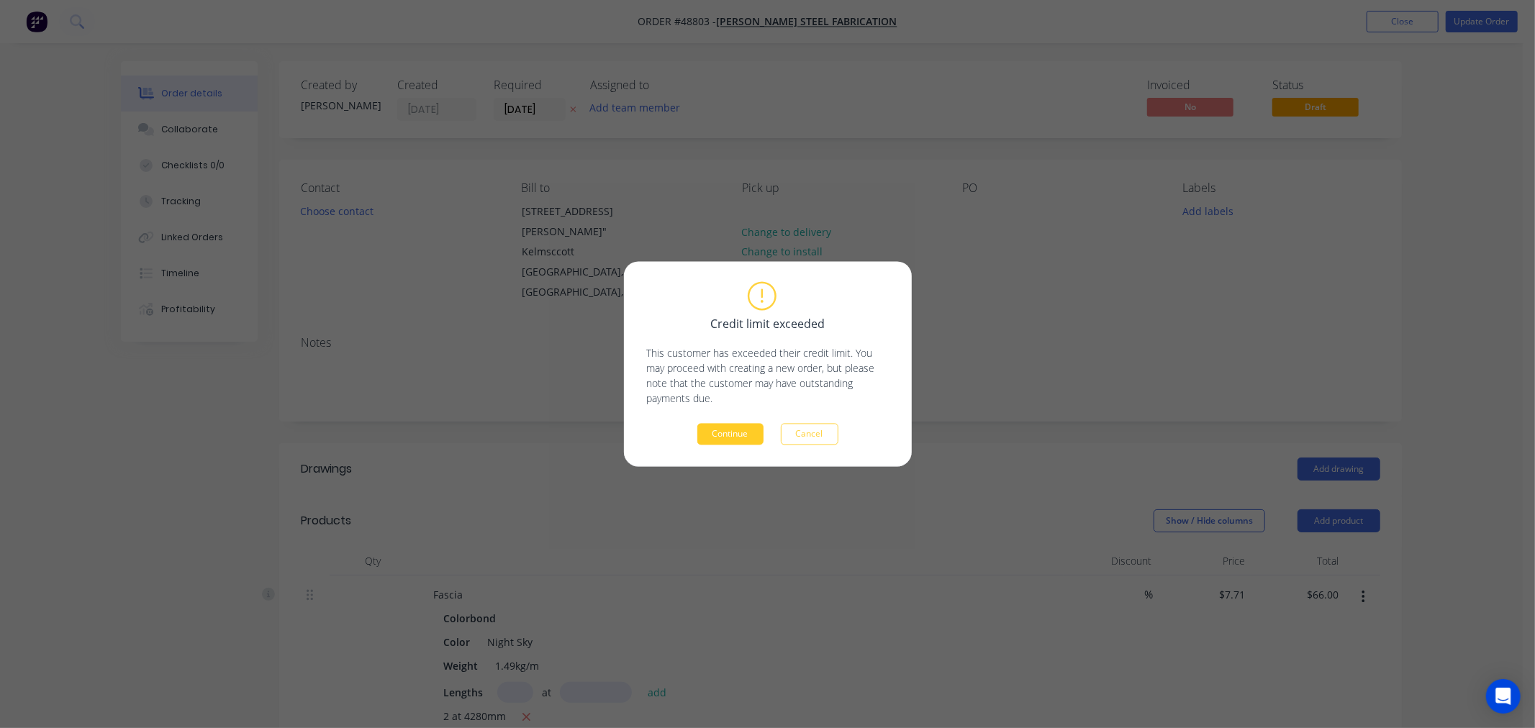
click at [751, 432] on button "Continue" at bounding box center [730, 435] width 66 height 22
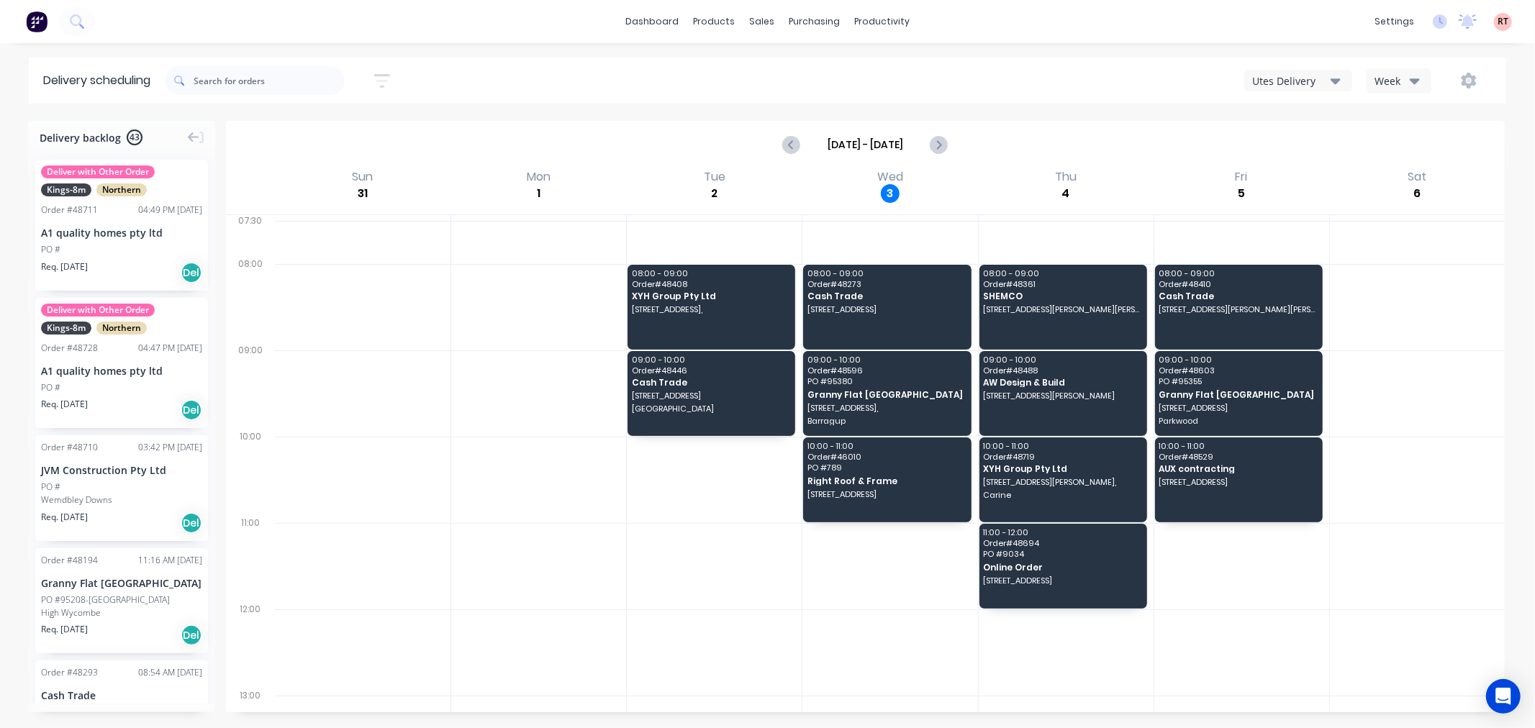
drag, startPoint x: 1300, startPoint y: 74, endPoint x: 1298, endPoint y: 88, distance: 13.8
click at [1300, 75] on div "Utes Delivery" at bounding box center [1291, 80] width 78 height 15
click at [1300, 112] on div "Semi-Truck with Hiab" at bounding box center [1316, 117] width 143 height 29
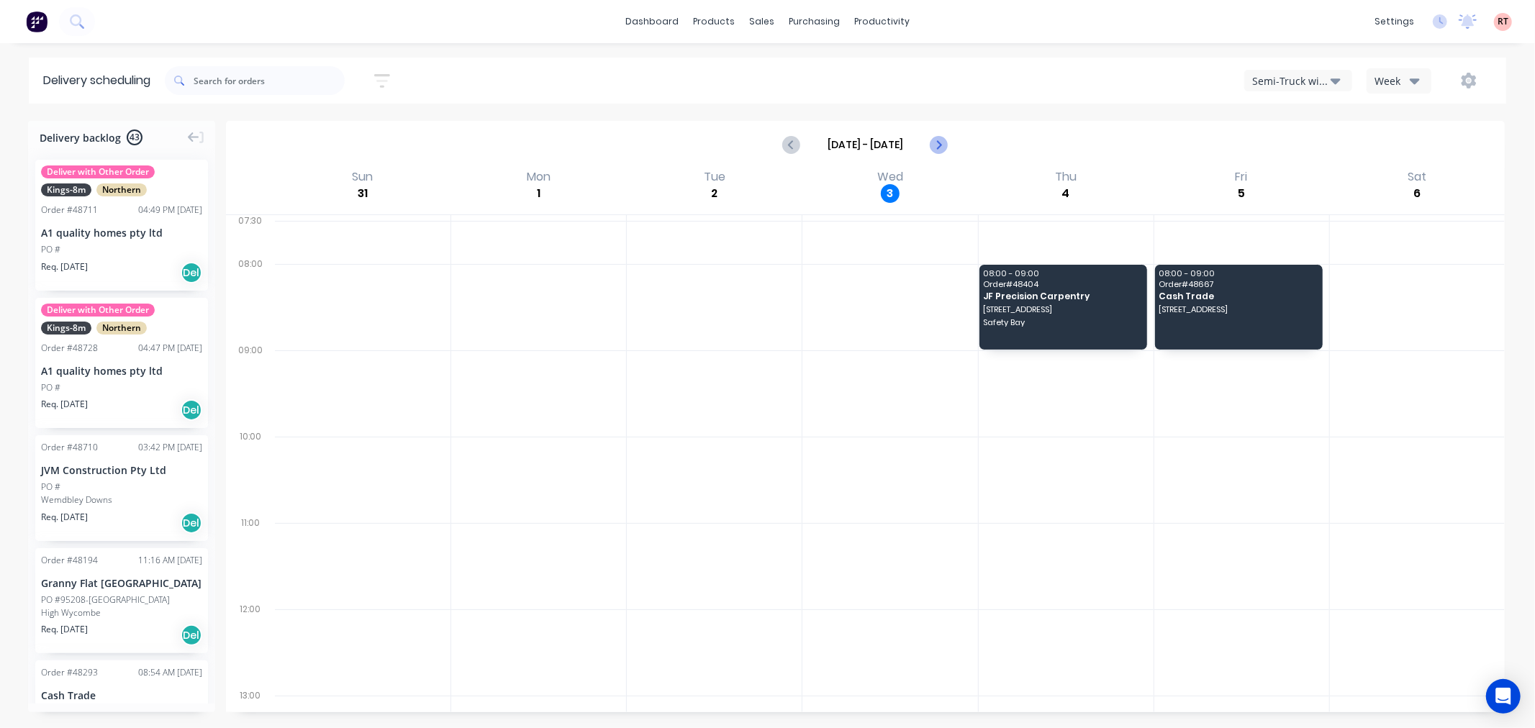
click at [944, 141] on icon "Next page" at bounding box center [938, 144] width 17 height 17
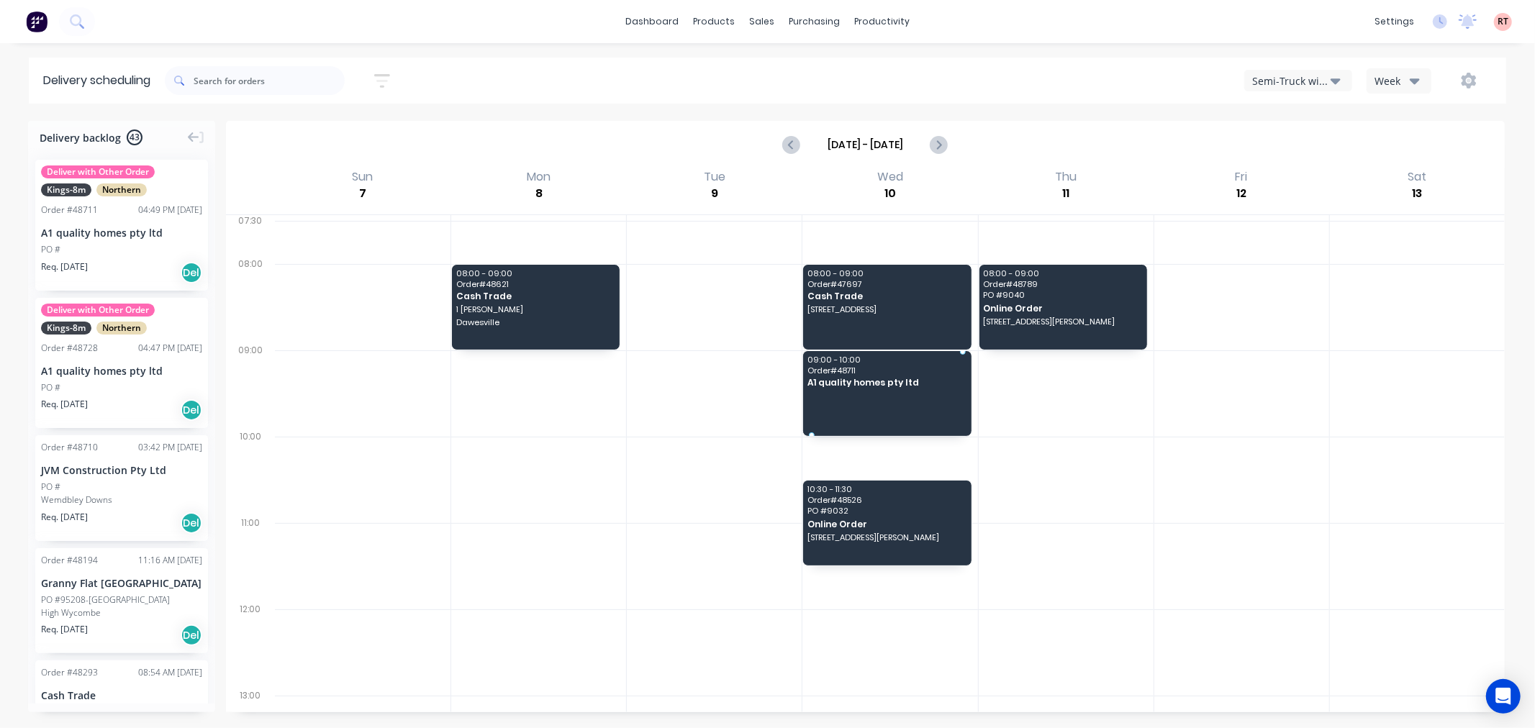
drag, startPoint x: 127, startPoint y: 235, endPoint x: 847, endPoint y: 379, distance: 733.9
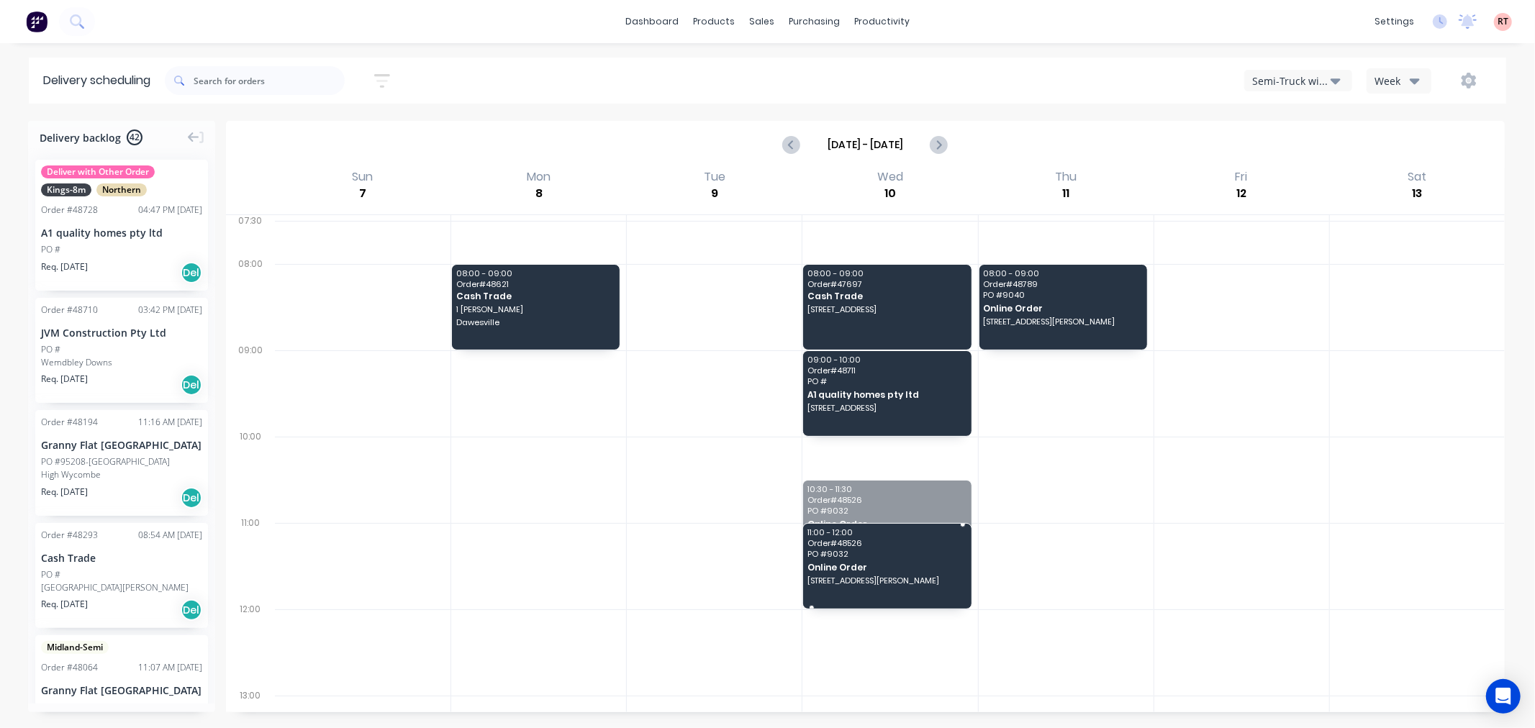
drag, startPoint x: 897, startPoint y: 531, endPoint x: 910, endPoint y: 592, distance: 62.5
drag, startPoint x: 86, startPoint y: 239, endPoint x: 881, endPoint y: 369, distance: 805.2
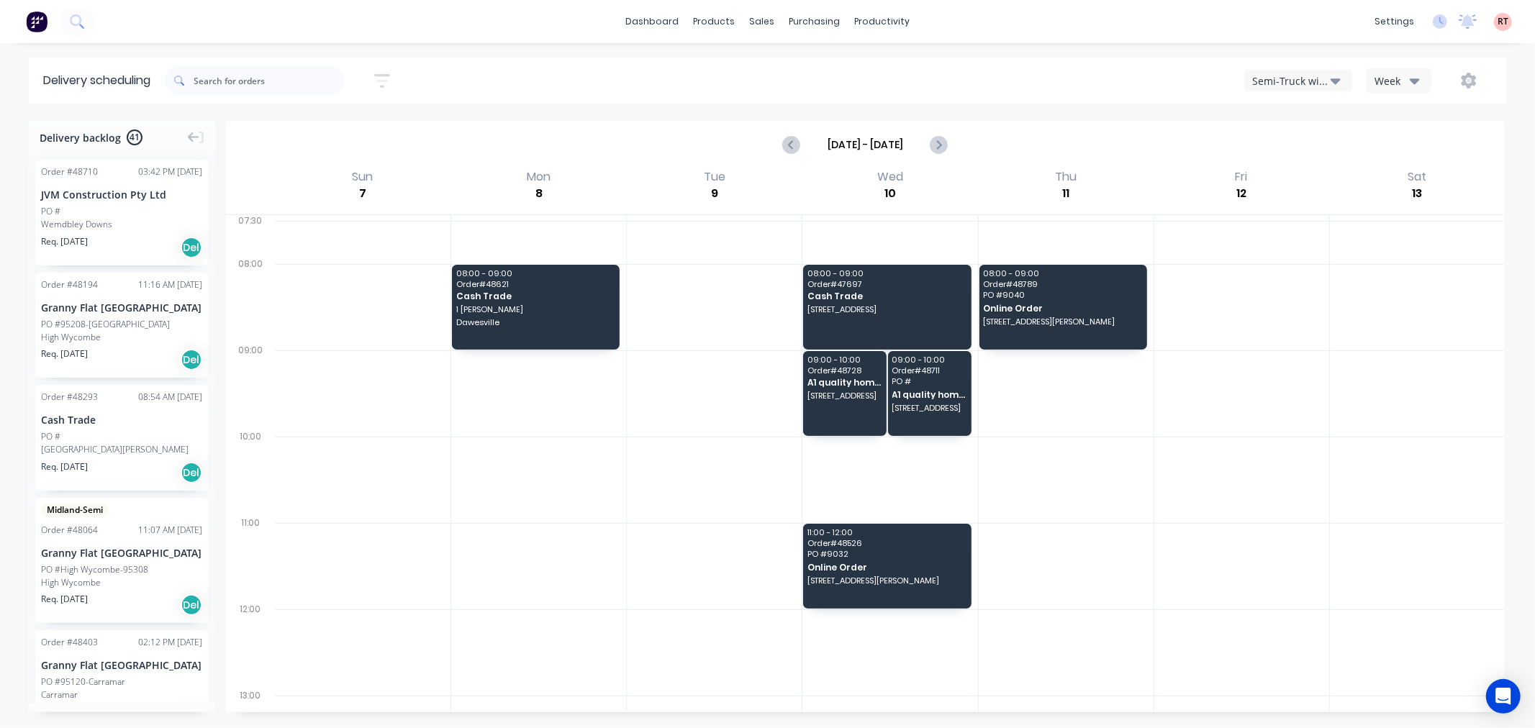
click at [127, 217] on div "PO #" at bounding box center [121, 211] width 161 height 13
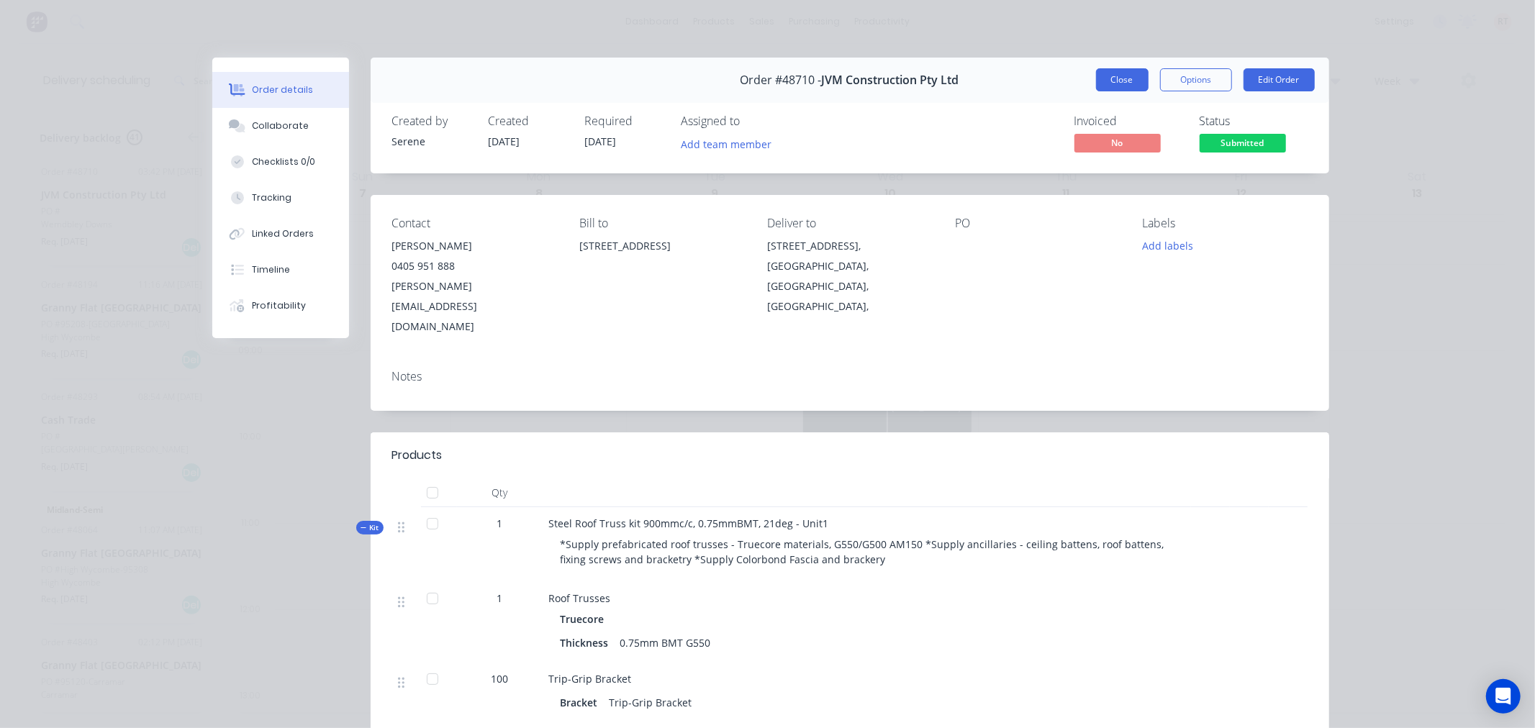
click at [1121, 76] on button "Close" at bounding box center [1122, 79] width 53 height 23
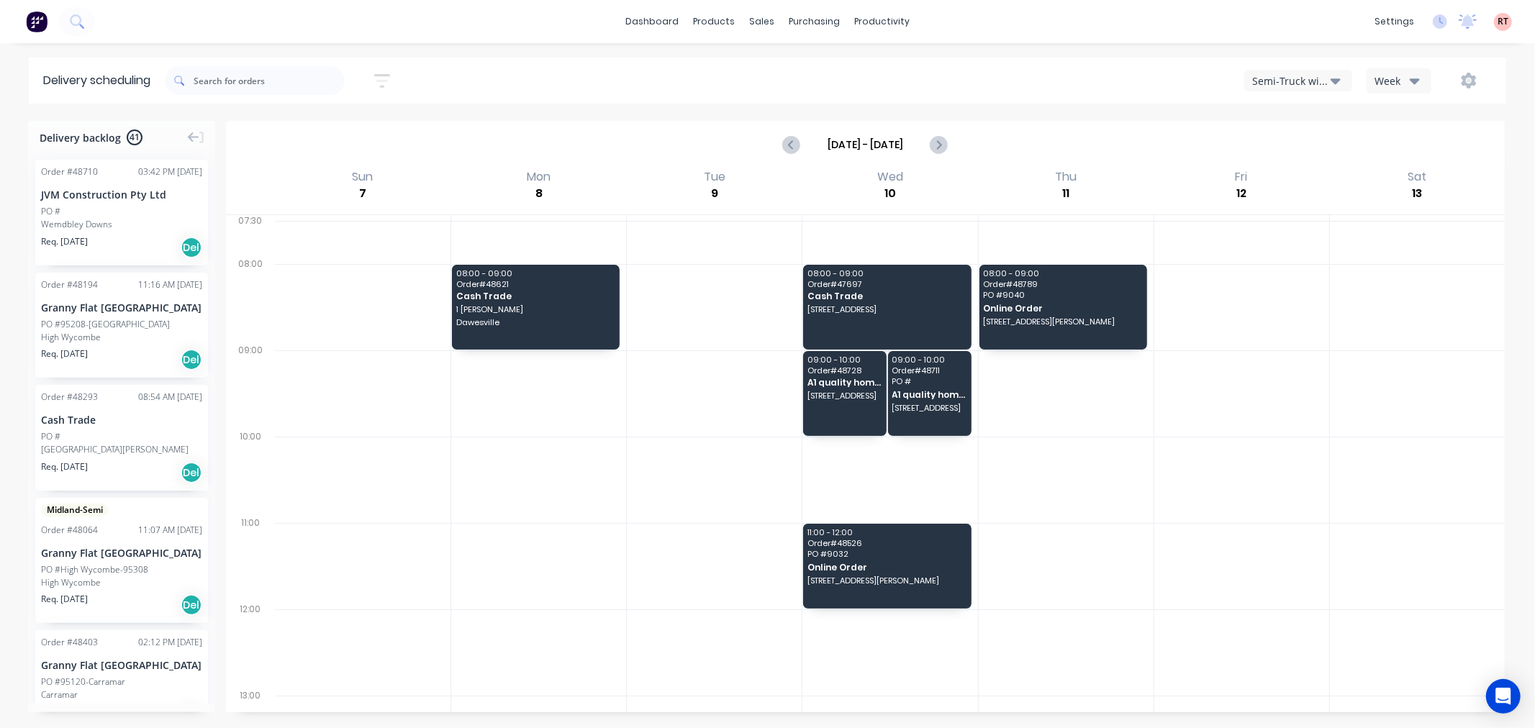
click at [139, 423] on div "Cash Trade" at bounding box center [121, 419] width 161 height 15
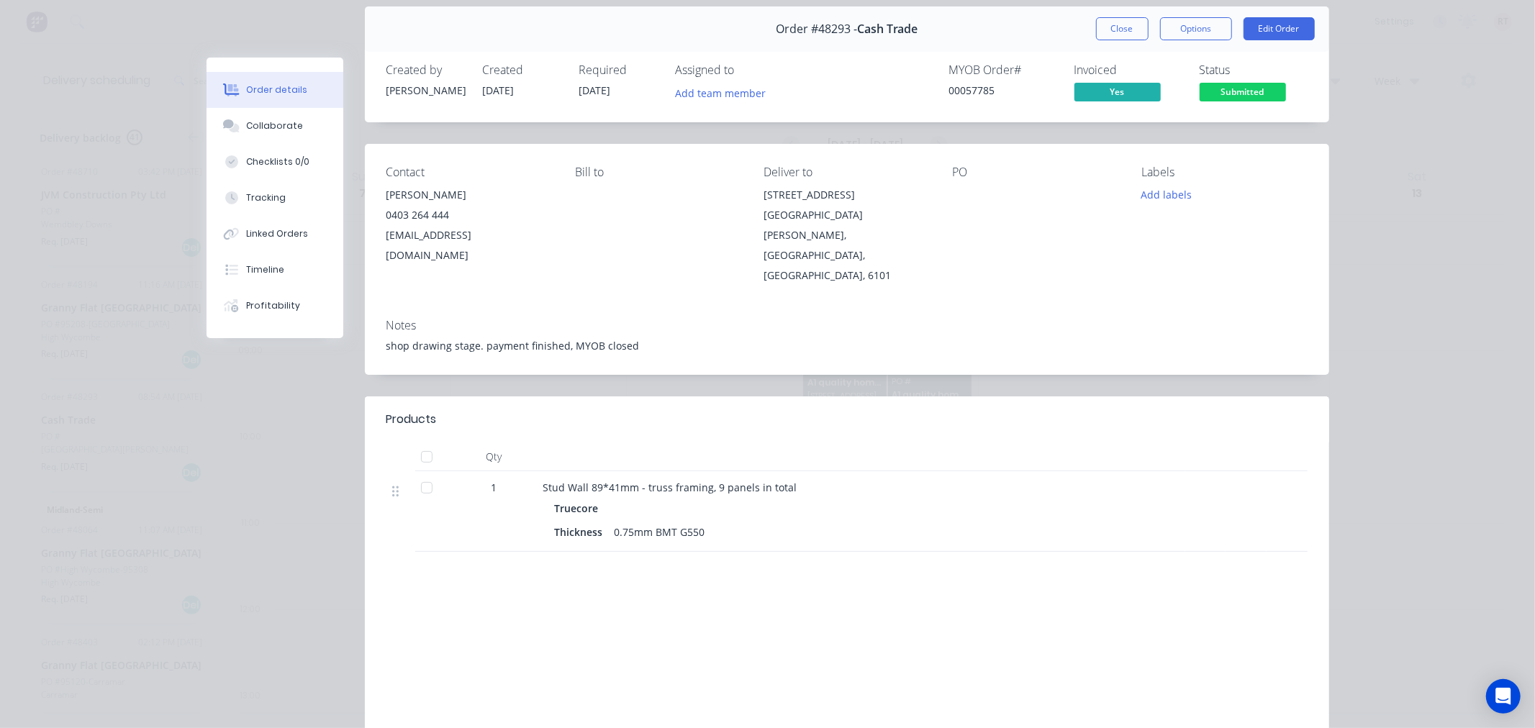
scroll to position [80, 0]
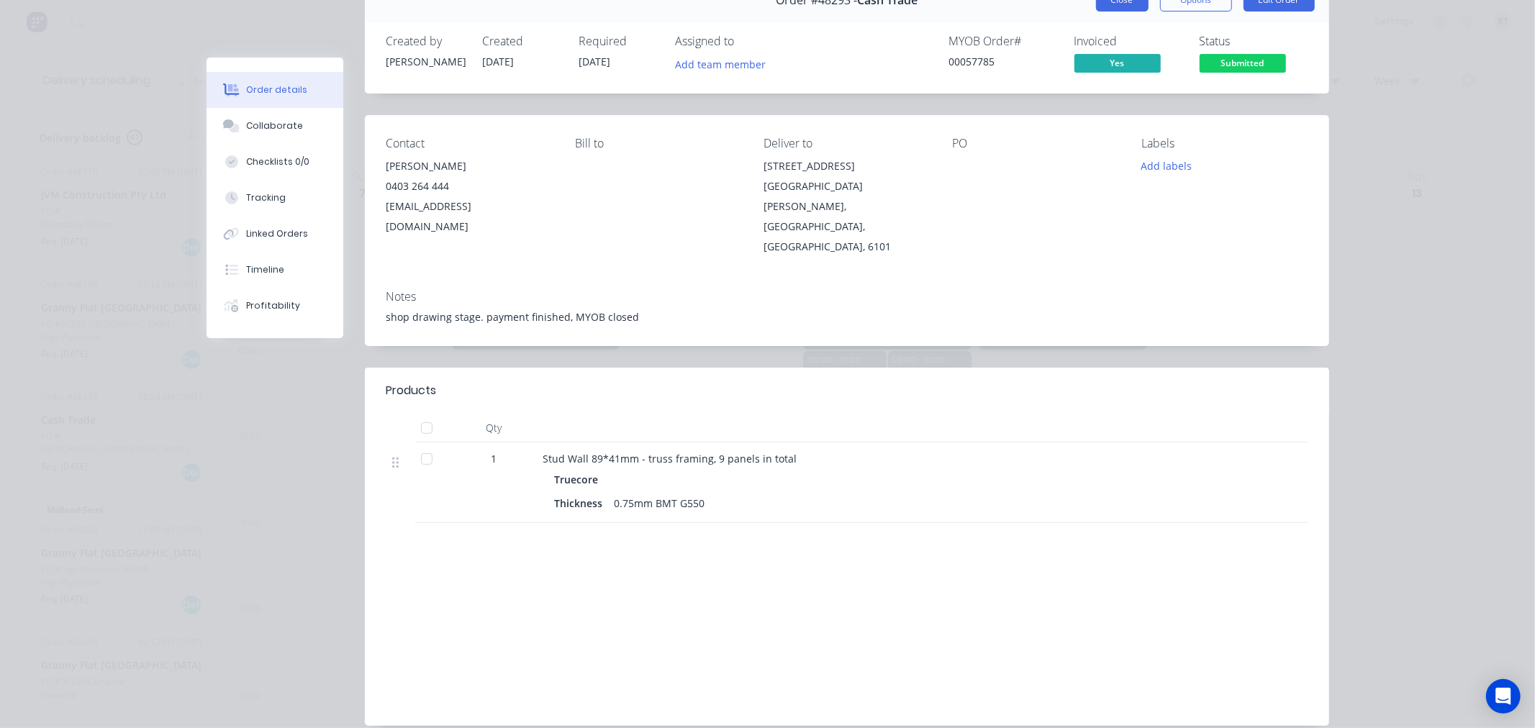
click at [1125, 2] on button "Close" at bounding box center [1122, -1] width 53 height 23
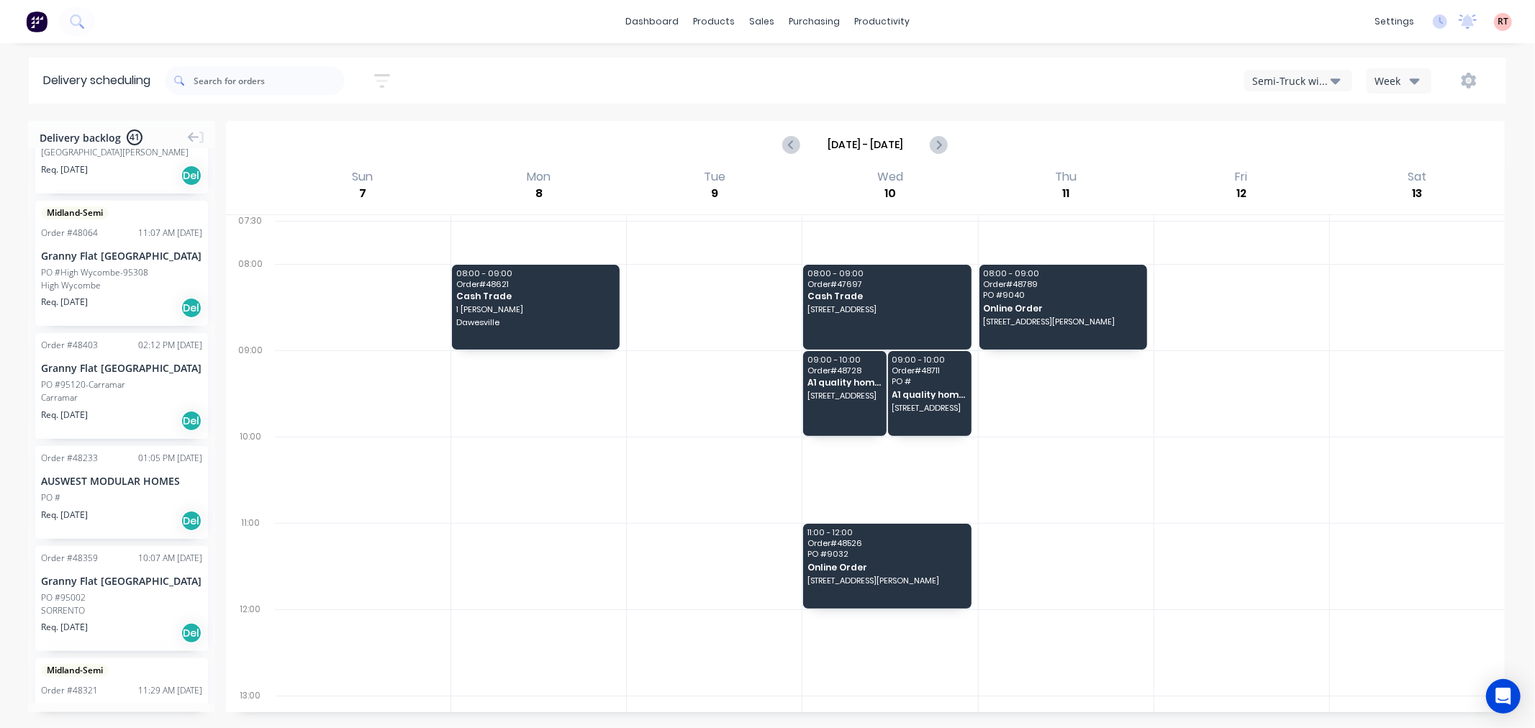
scroll to position [320, 0]
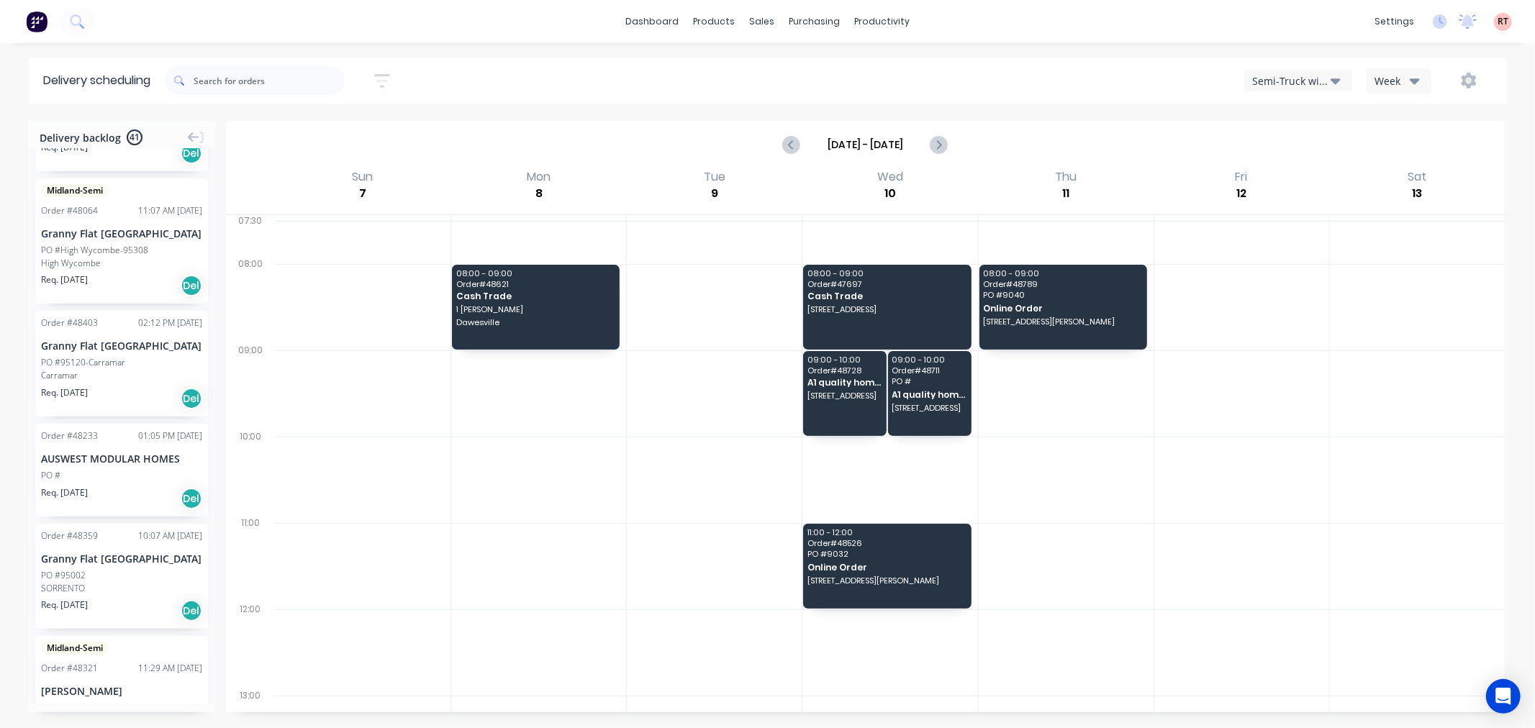
click at [133, 474] on div "PO #" at bounding box center [121, 475] width 161 height 13
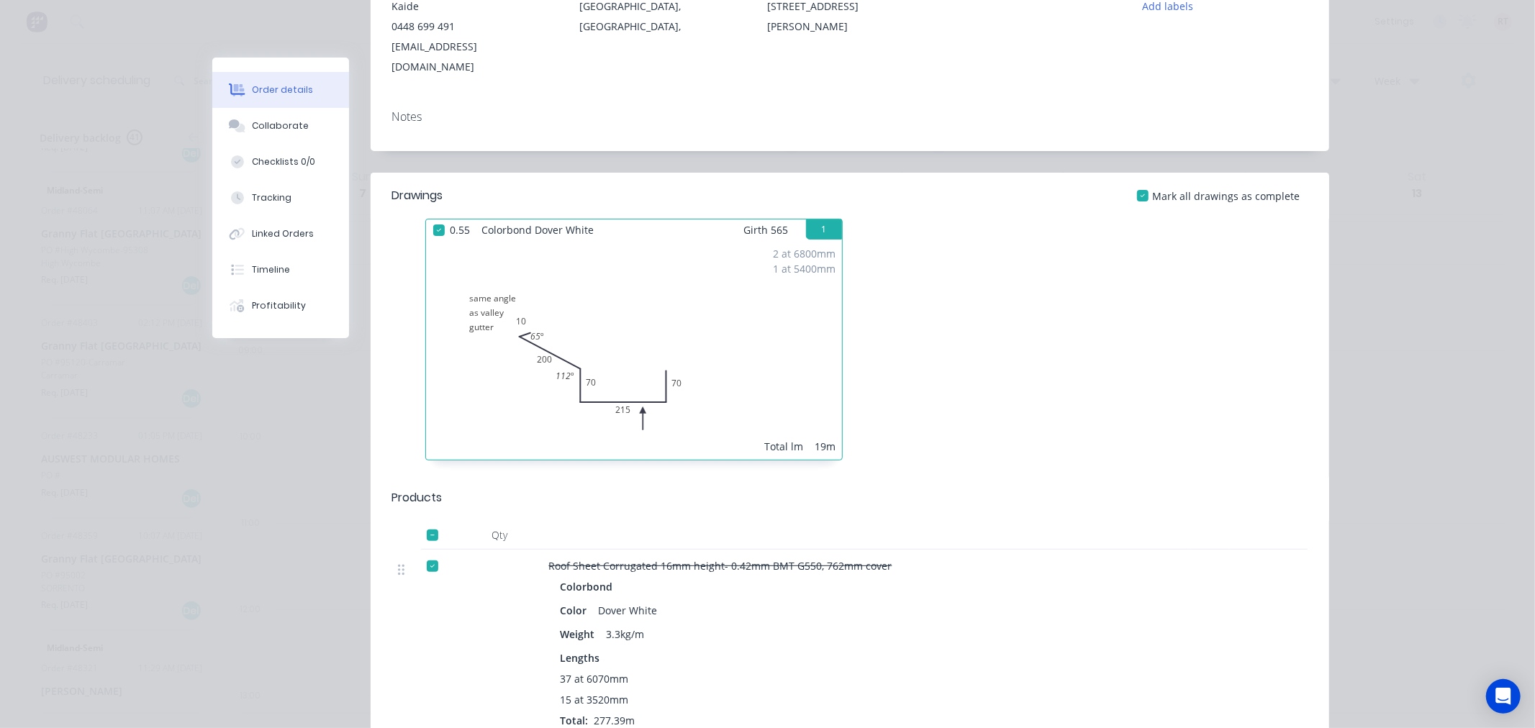
scroll to position [0, 0]
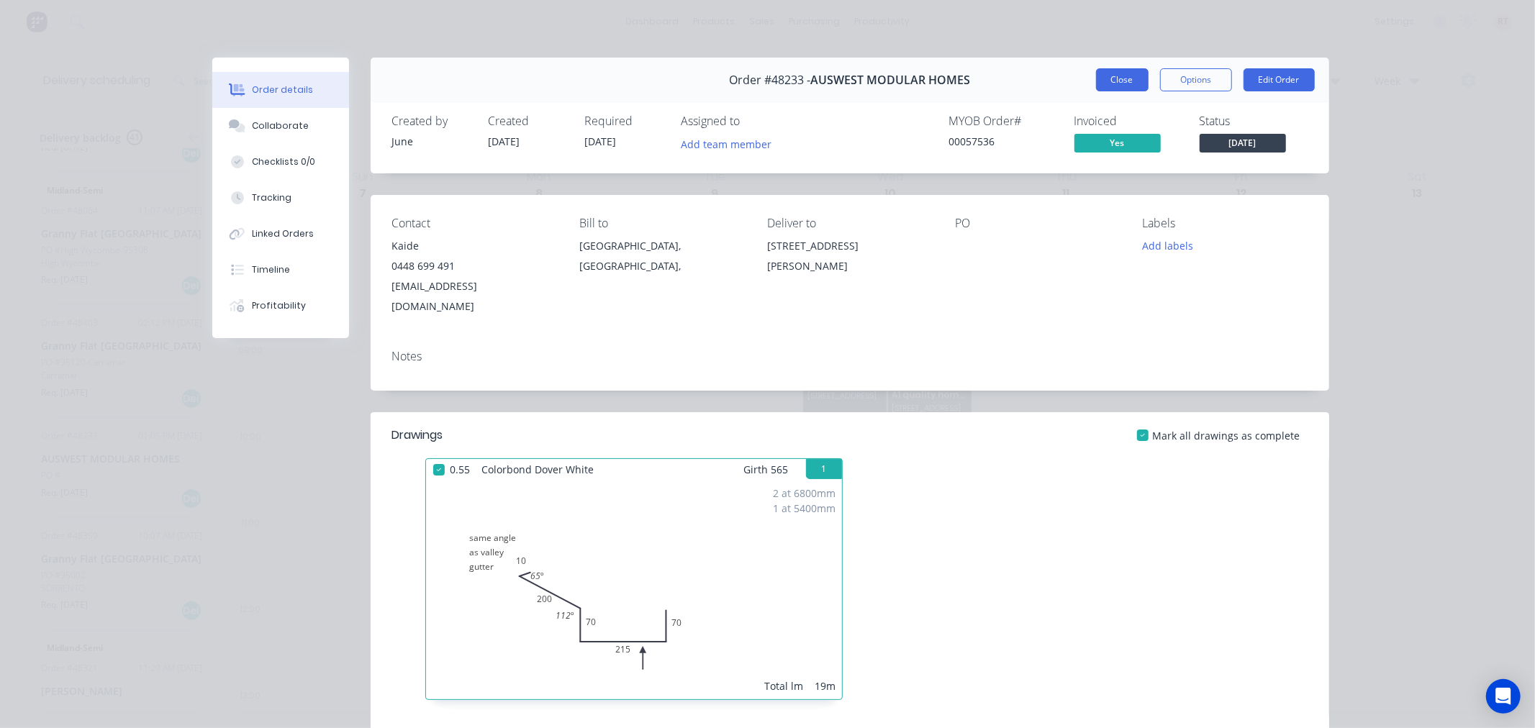
click at [1105, 74] on button "Close" at bounding box center [1122, 79] width 53 height 23
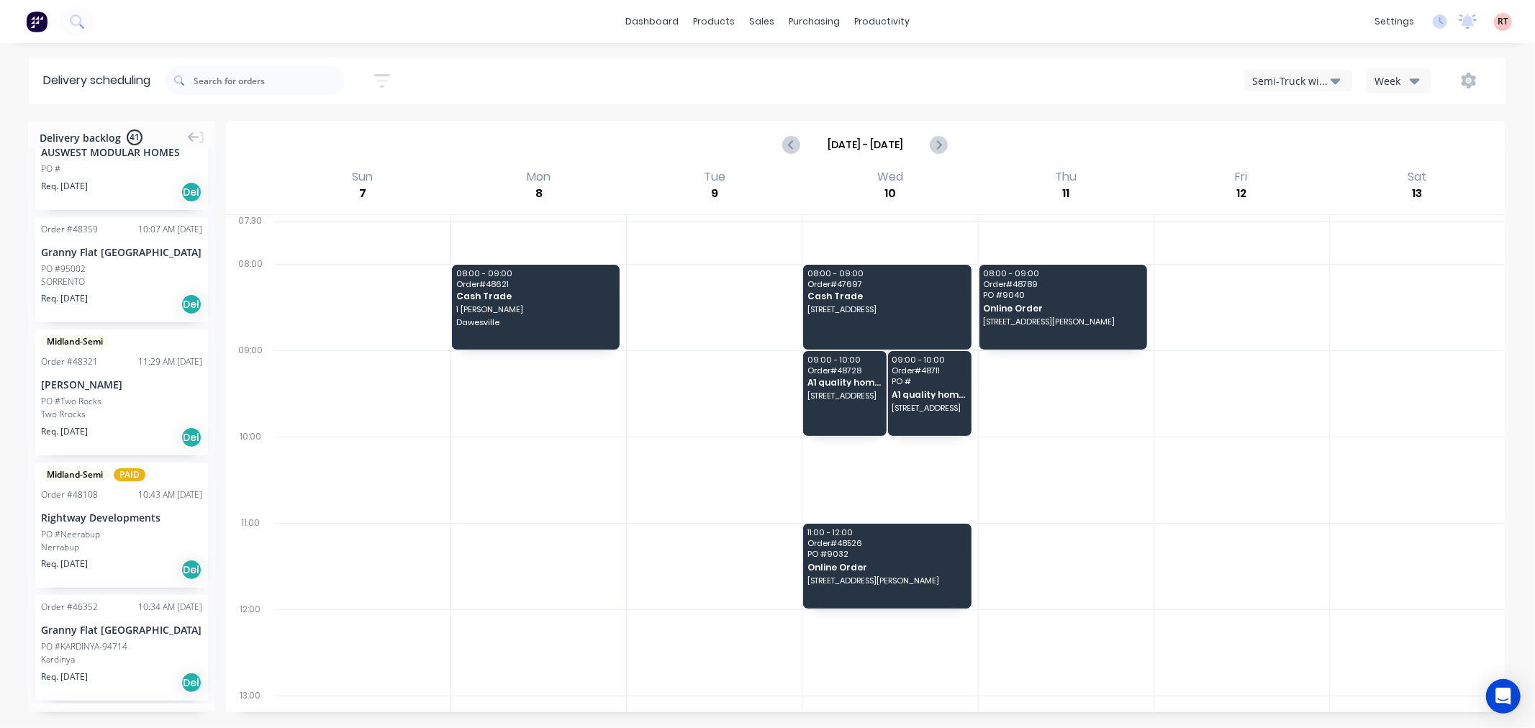
scroll to position [639, 0]
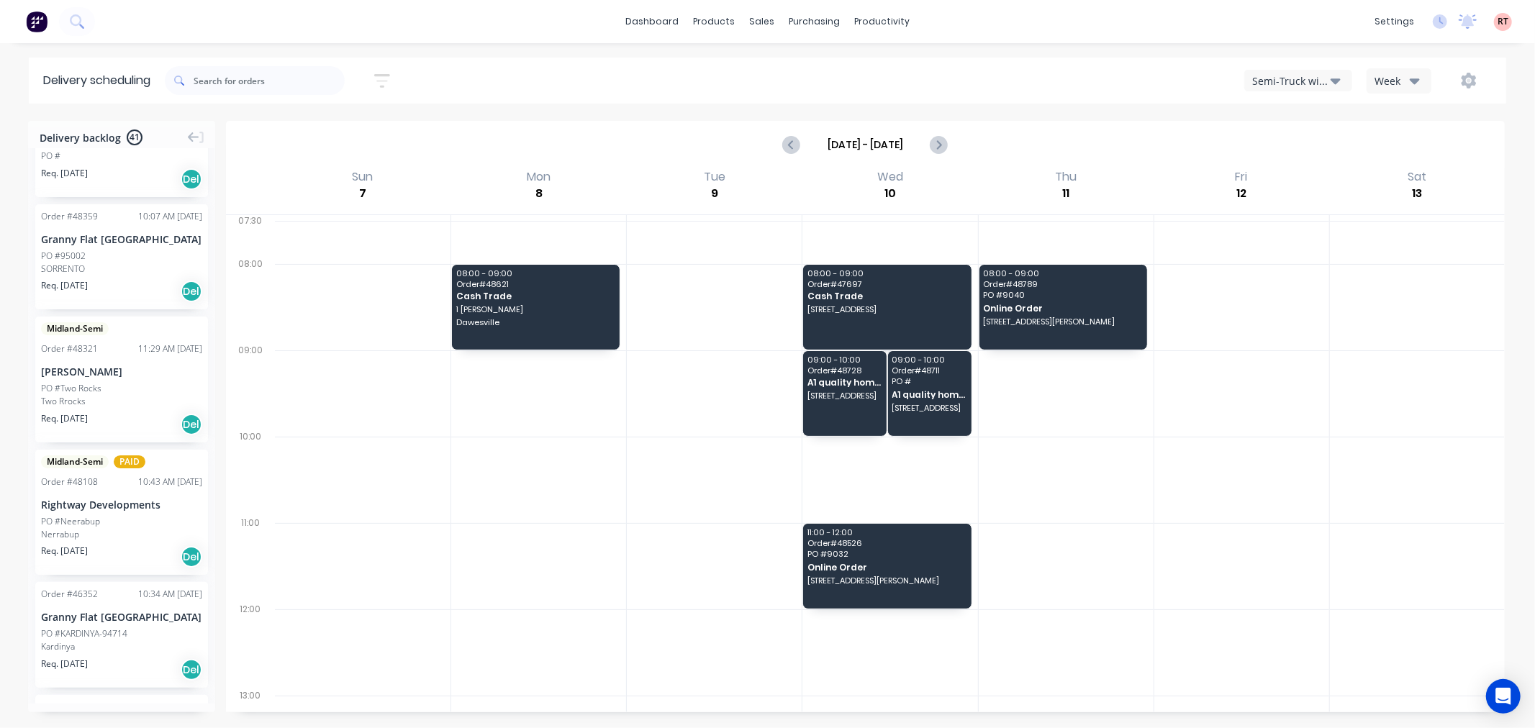
click at [124, 524] on div "PO #Neerabup" at bounding box center [121, 521] width 161 height 13
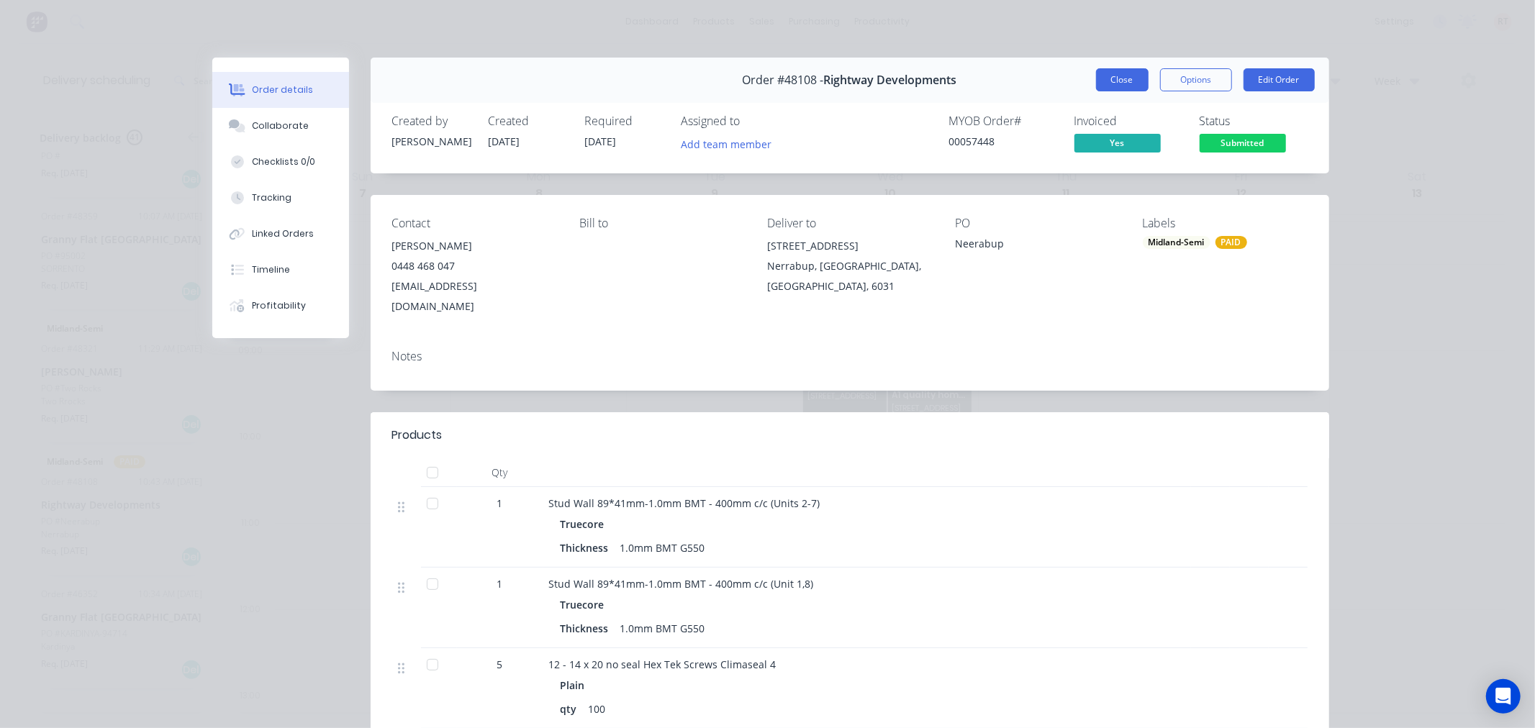
click at [1096, 82] on button "Close" at bounding box center [1122, 79] width 53 height 23
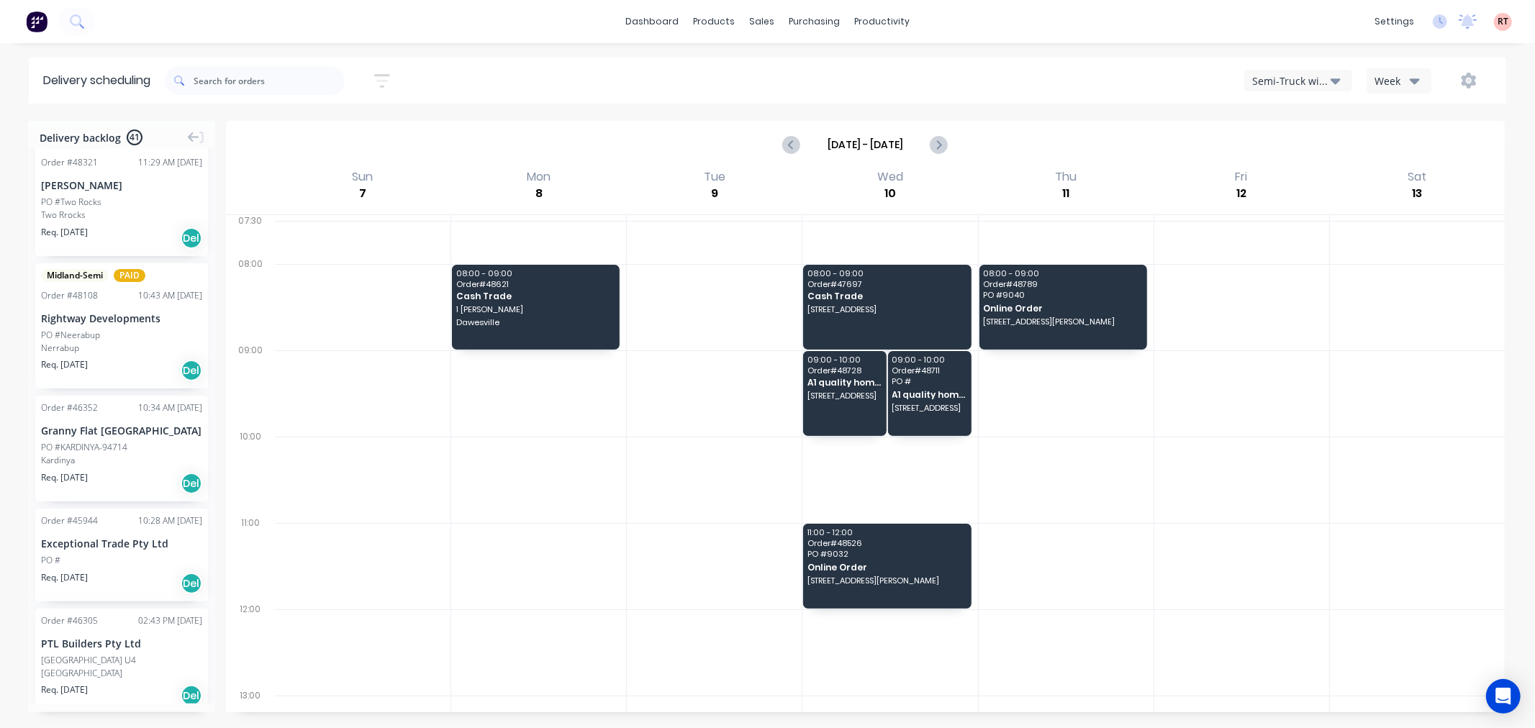
scroll to position [880, 0]
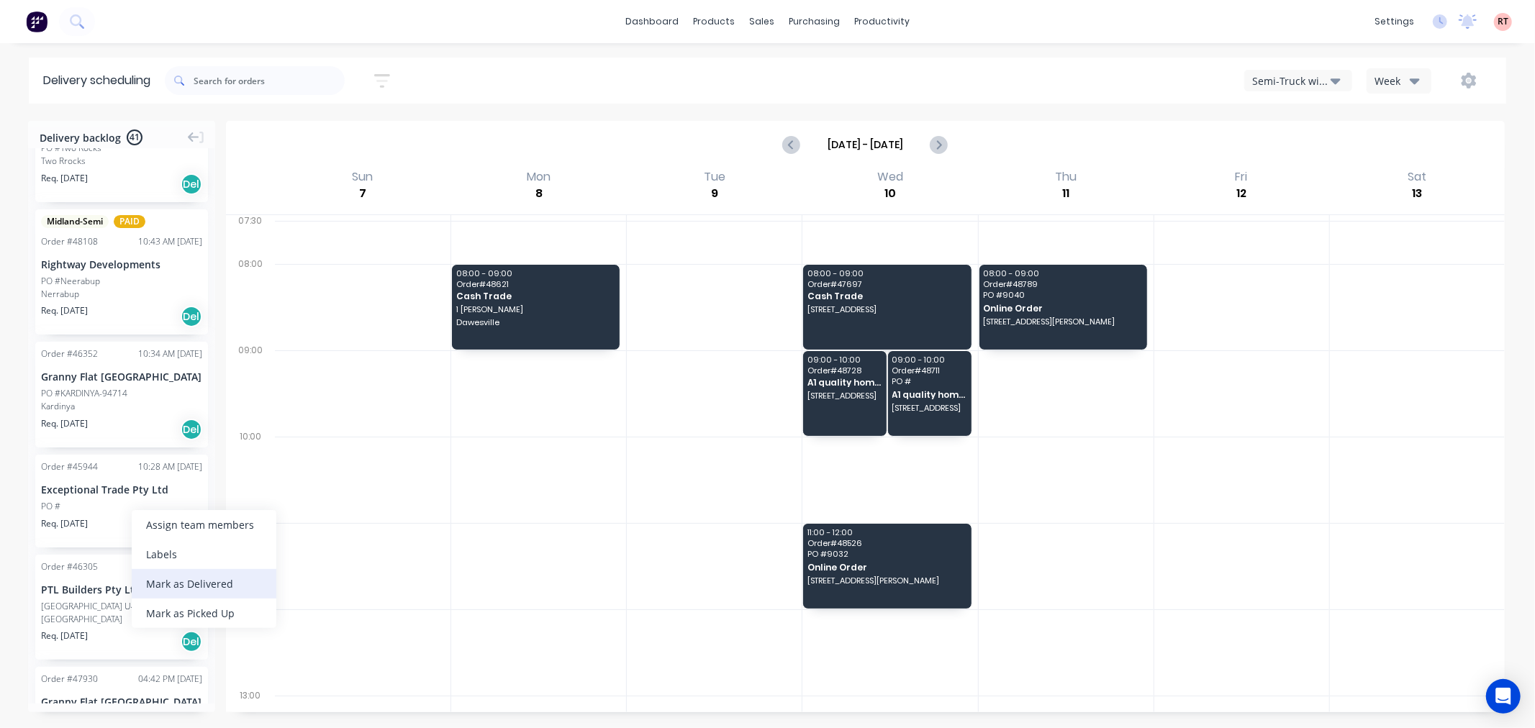
click at [197, 583] on div "Mark as Delivered" at bounding box center [204, 584] width 145 height 30
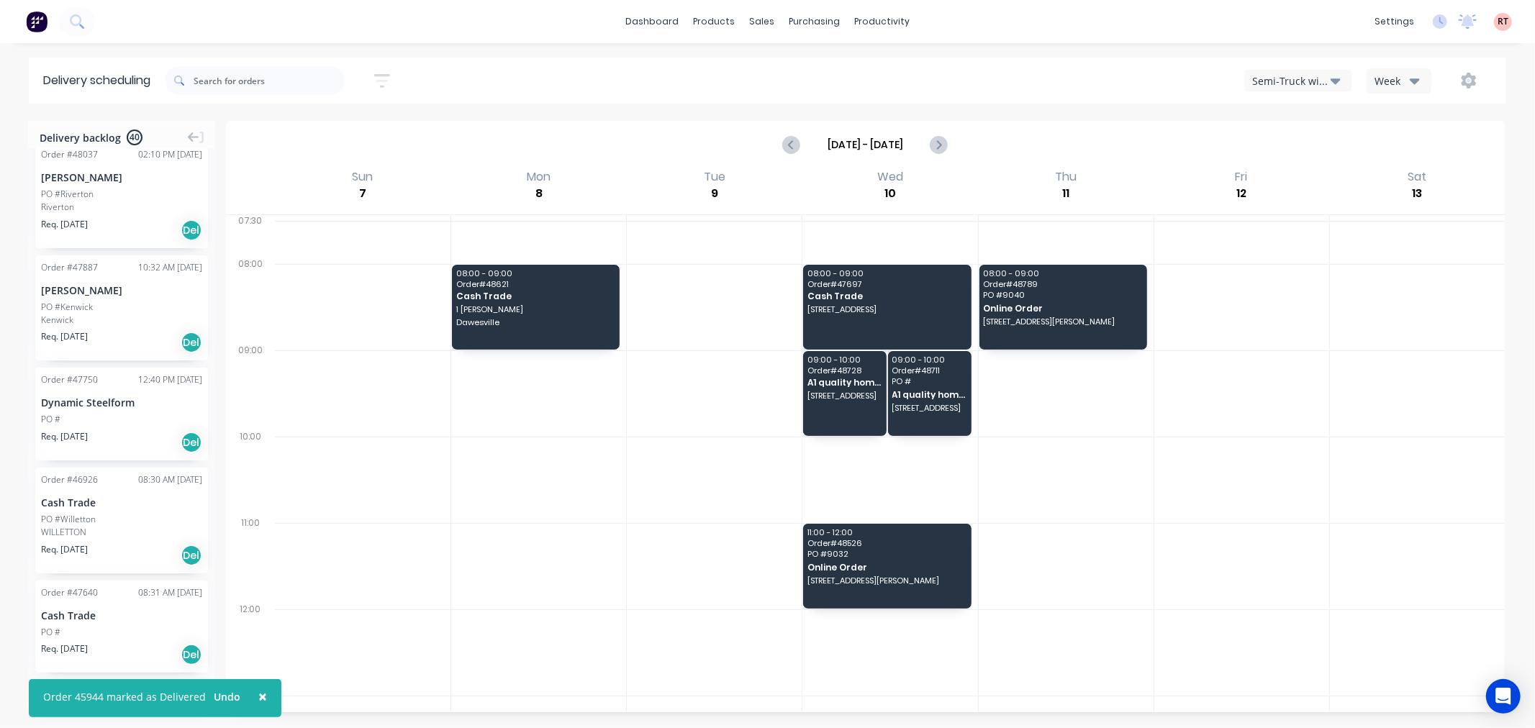
scroll to position [1440, 0]
click at [140, 407] on div "Order # 47750 12:40 PM 07/08/25 Dynamic Steelform PO # Req. 07/08/25 Del" at bounding box center [121, 412] width 173 height 93
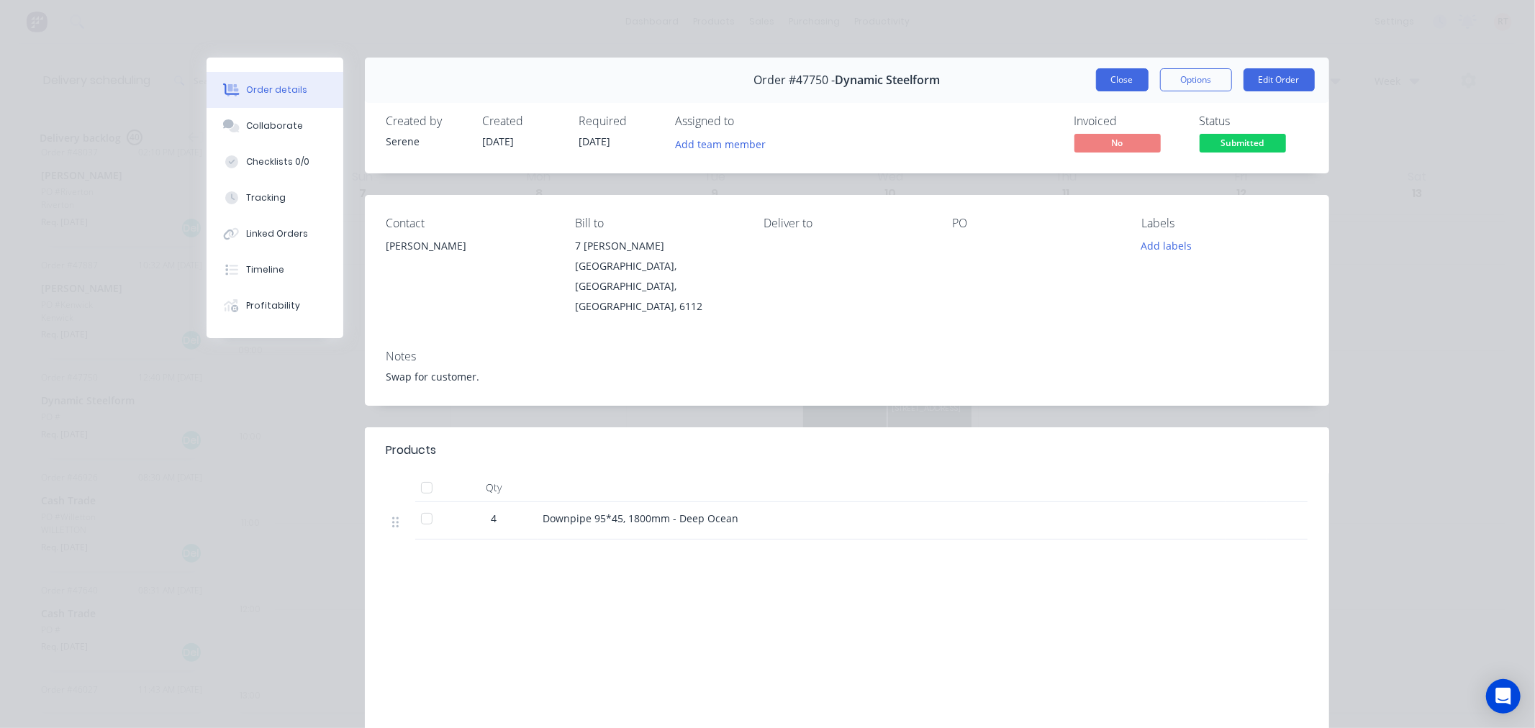
click at [1113, 83] on button "Close" at bounding box center [1122, 79] width 53 height 23
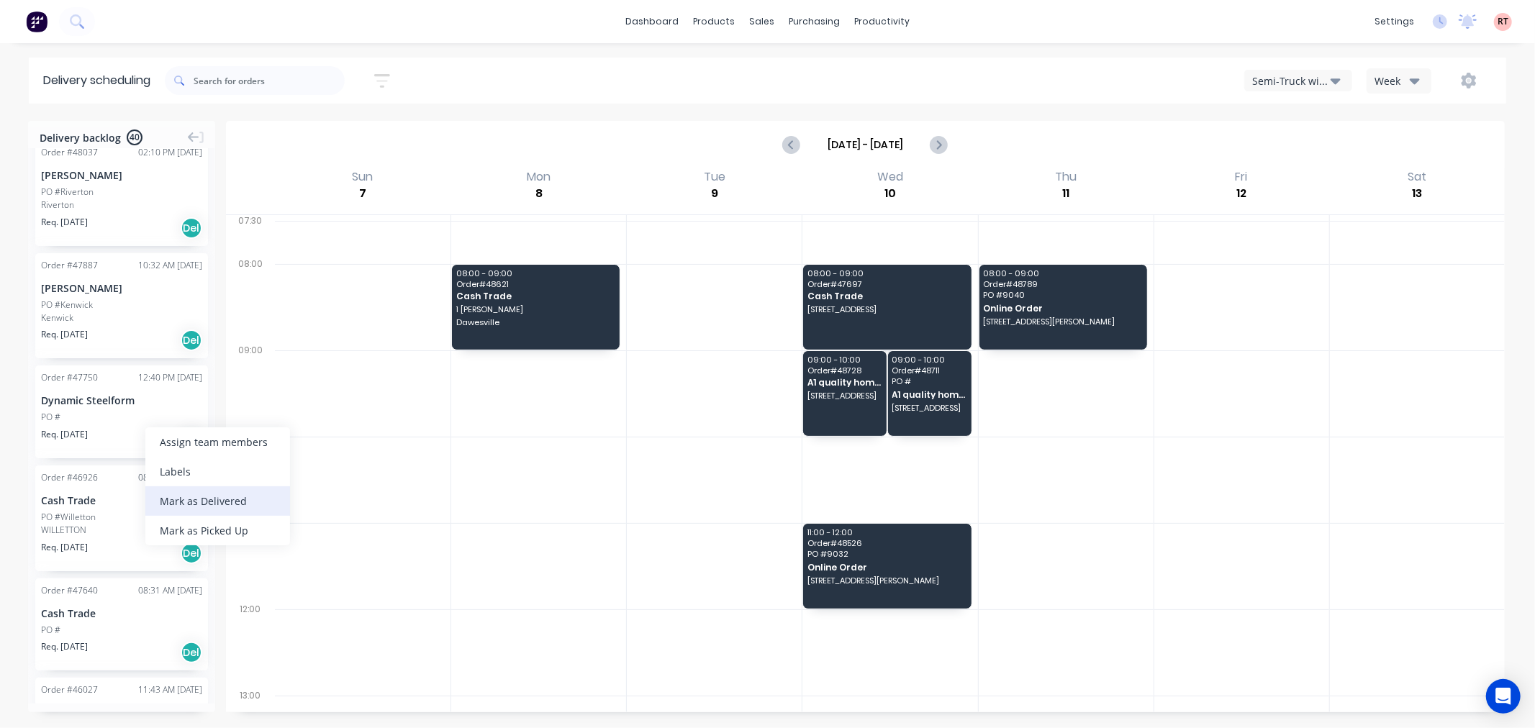
click at [182, 494] on div "Mark as Delivered" at bounding box center [217, 502] width 145 height 30
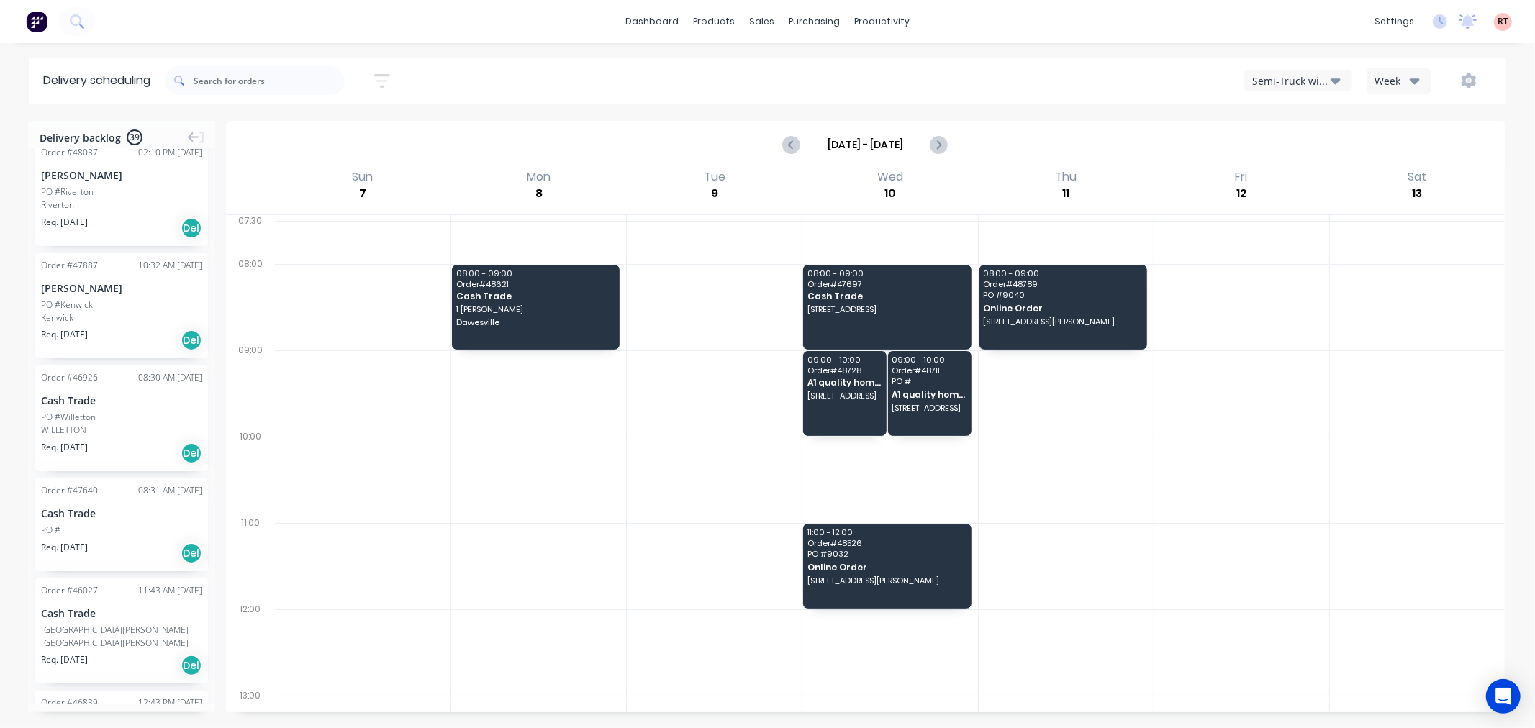
click at [132, 412] on div "PO #Willetton" at bounding box center [121, 417] width 161 height 13
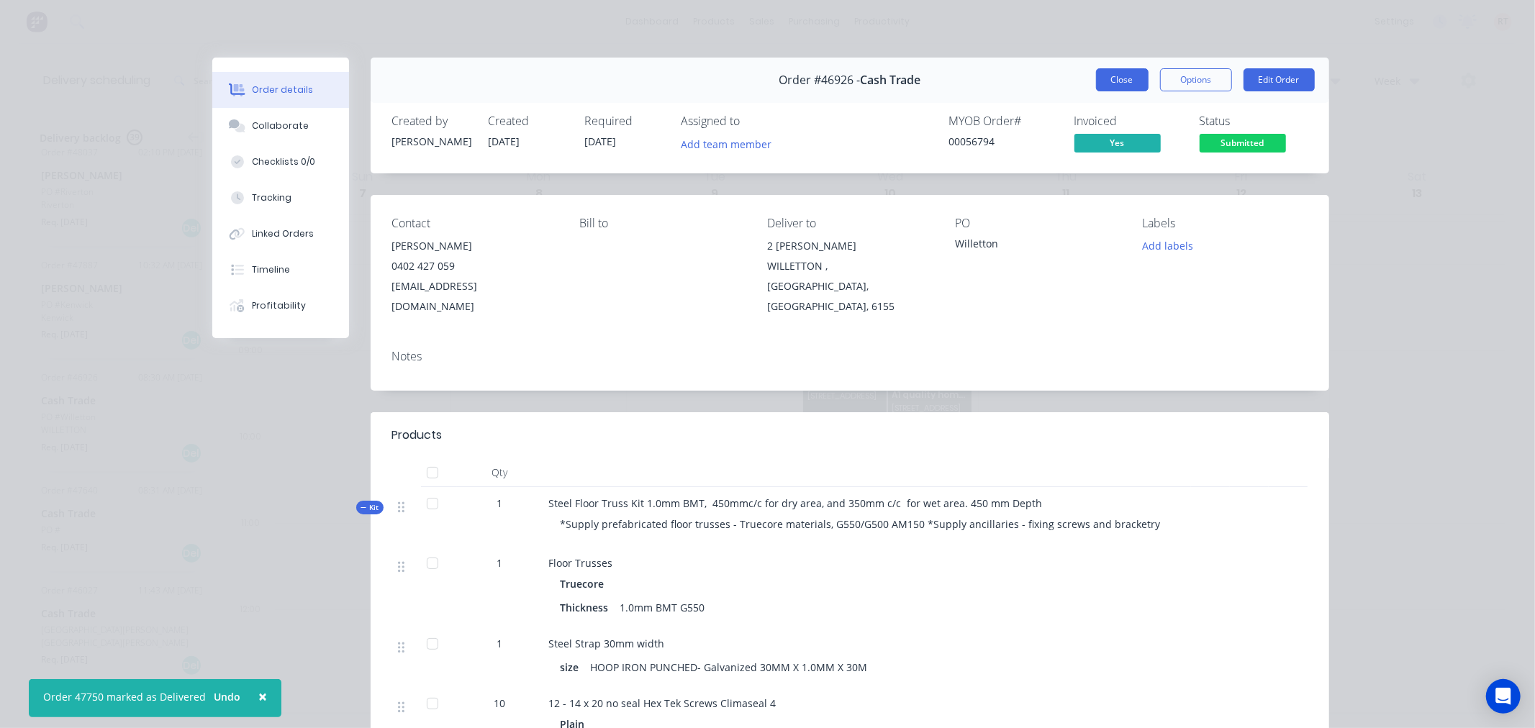
click at [1111, 76] on button "Close" at bounding box center [1122, 79] width 53 height 23
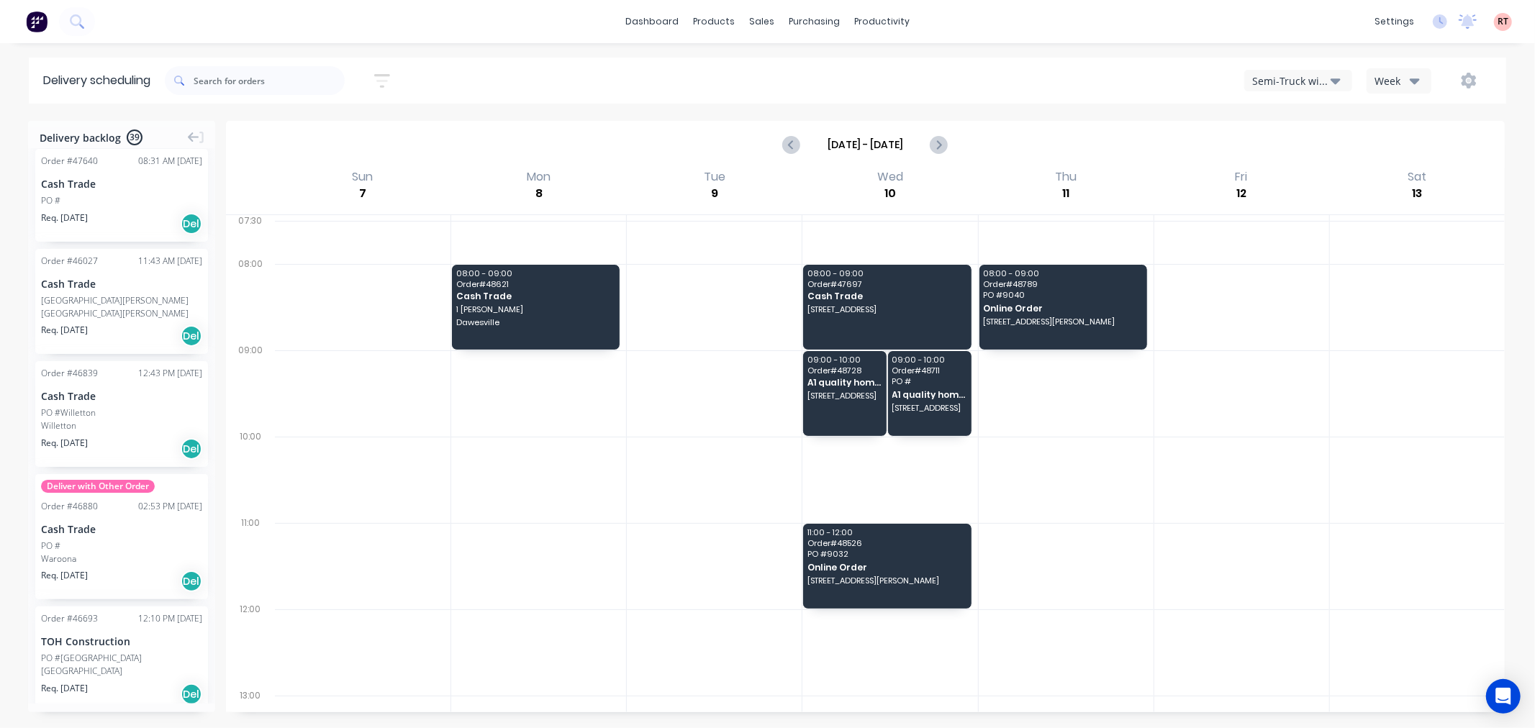
scroll to position [1213, 0]
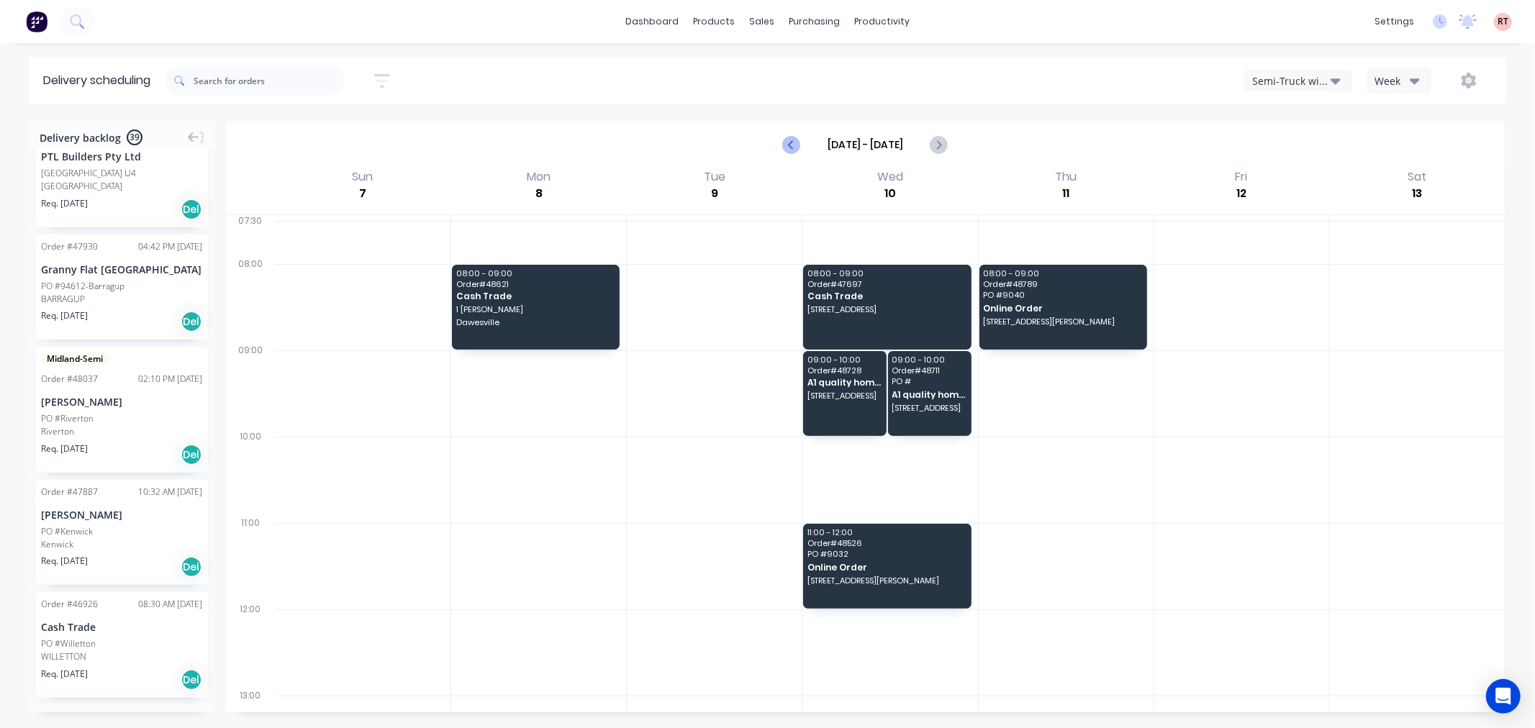
click at [794, 135] on button "Previous page" at bounding box center [792, 144] width 29 height 29
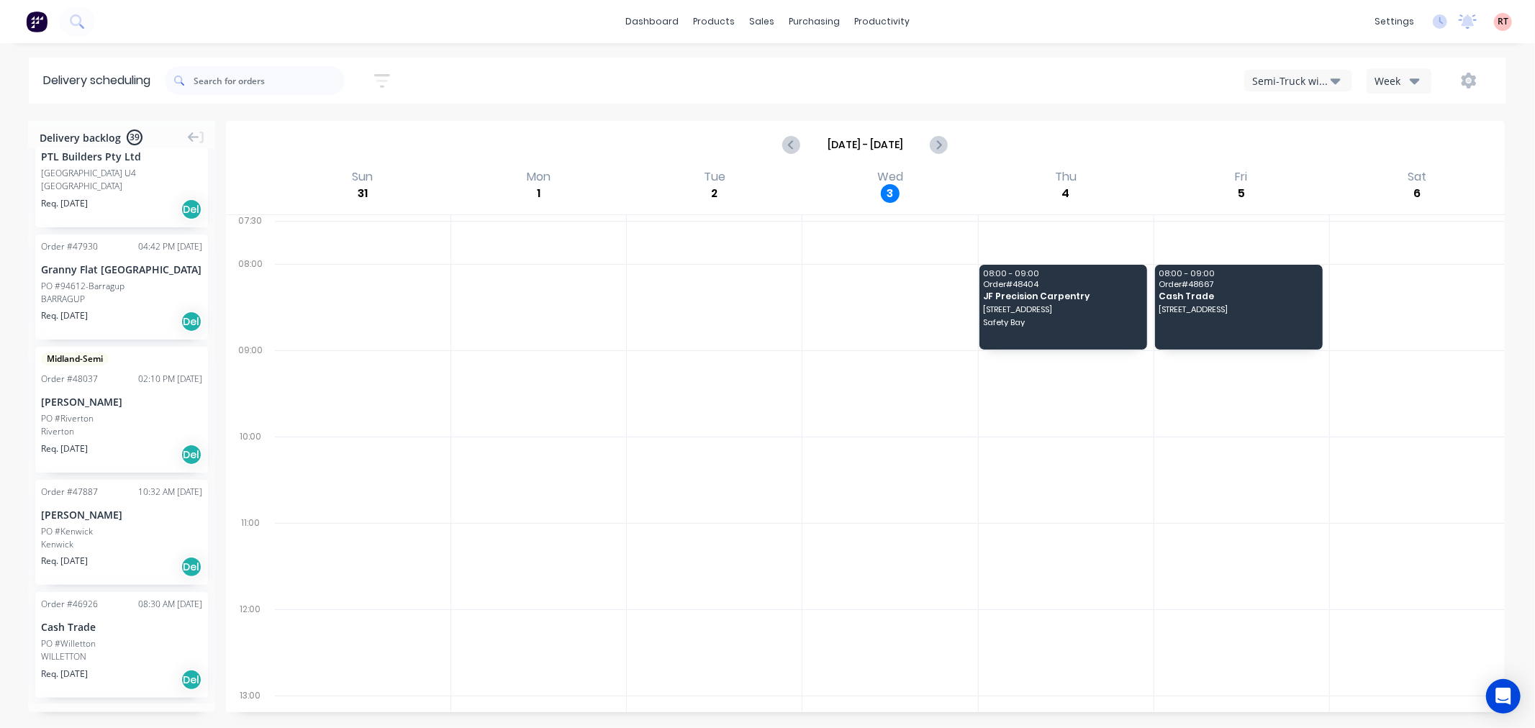
click at [1263, 79] on div "Semi-Truck with Hiab" at bounding box center [1291, 80] width 78 height 15
click at [1289, 173] on div "Utes Delivery" at bounding box center [1316, 175] width 143 height 29
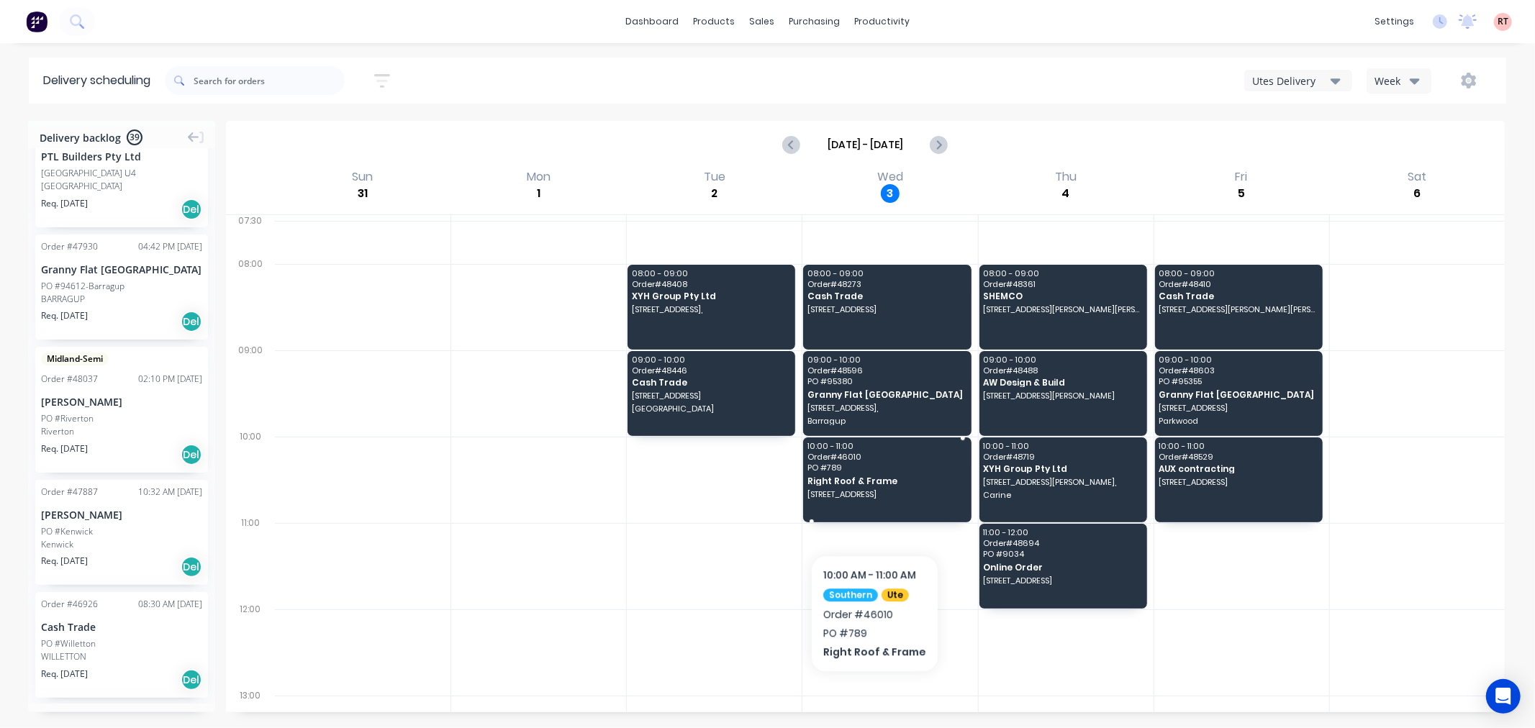
click at [872, 511] on div "10:00 - 11:00 Order # 46010 PO # 789 Right Roof & Frame 99 Rodoreda Cres, Raven…" at bounding box center [887, 480] width 168 height 85
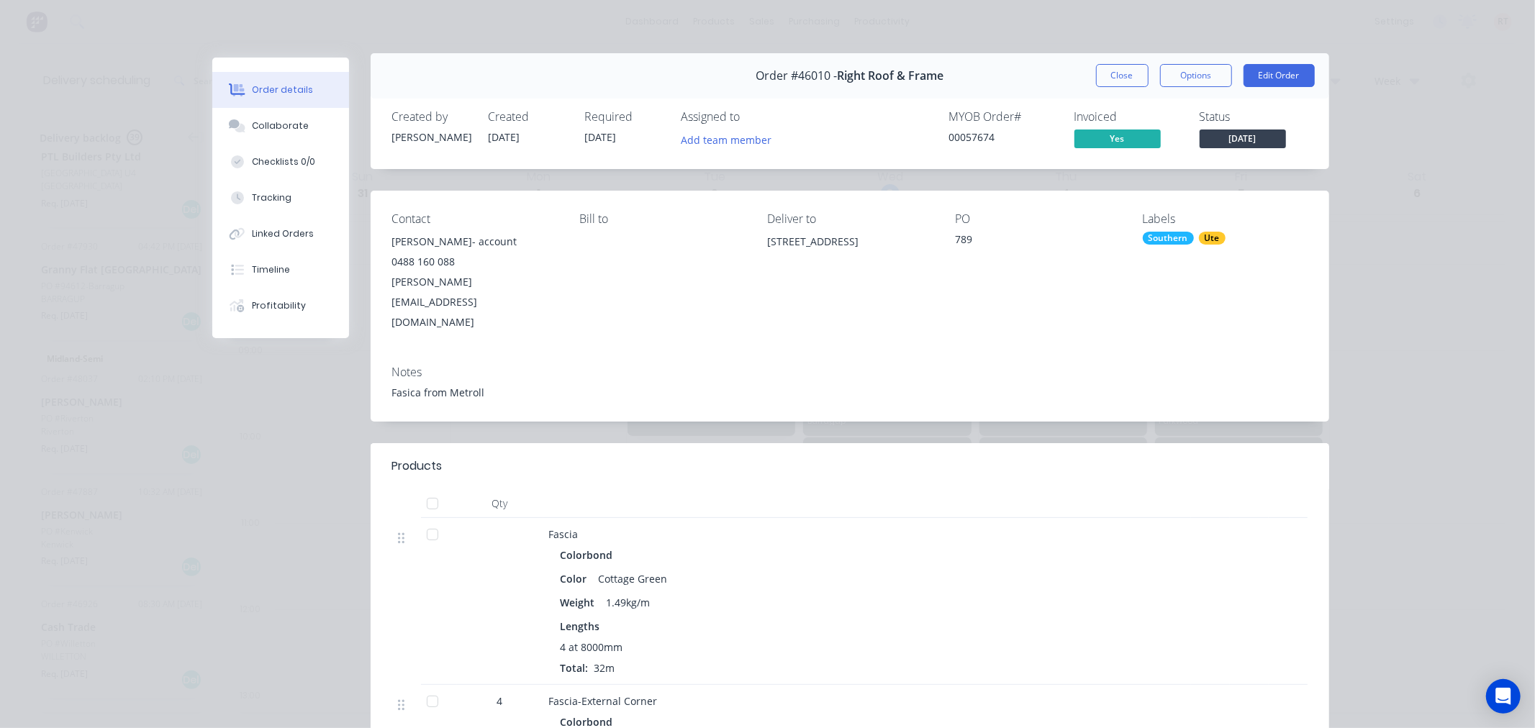
scroll to position [0, 0]
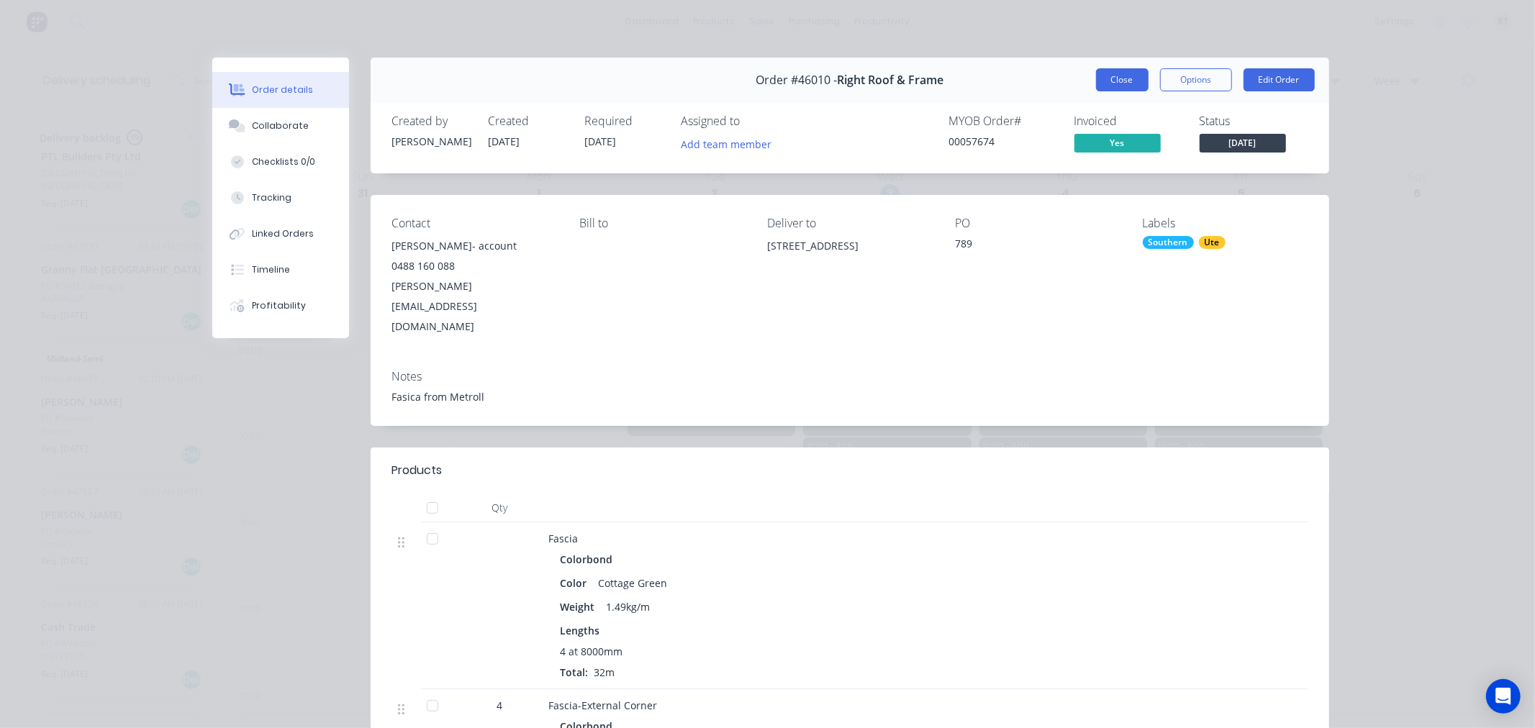
click at [1118, 78] on button "Close" at bounding box center [1122, 79] width 53 height 23
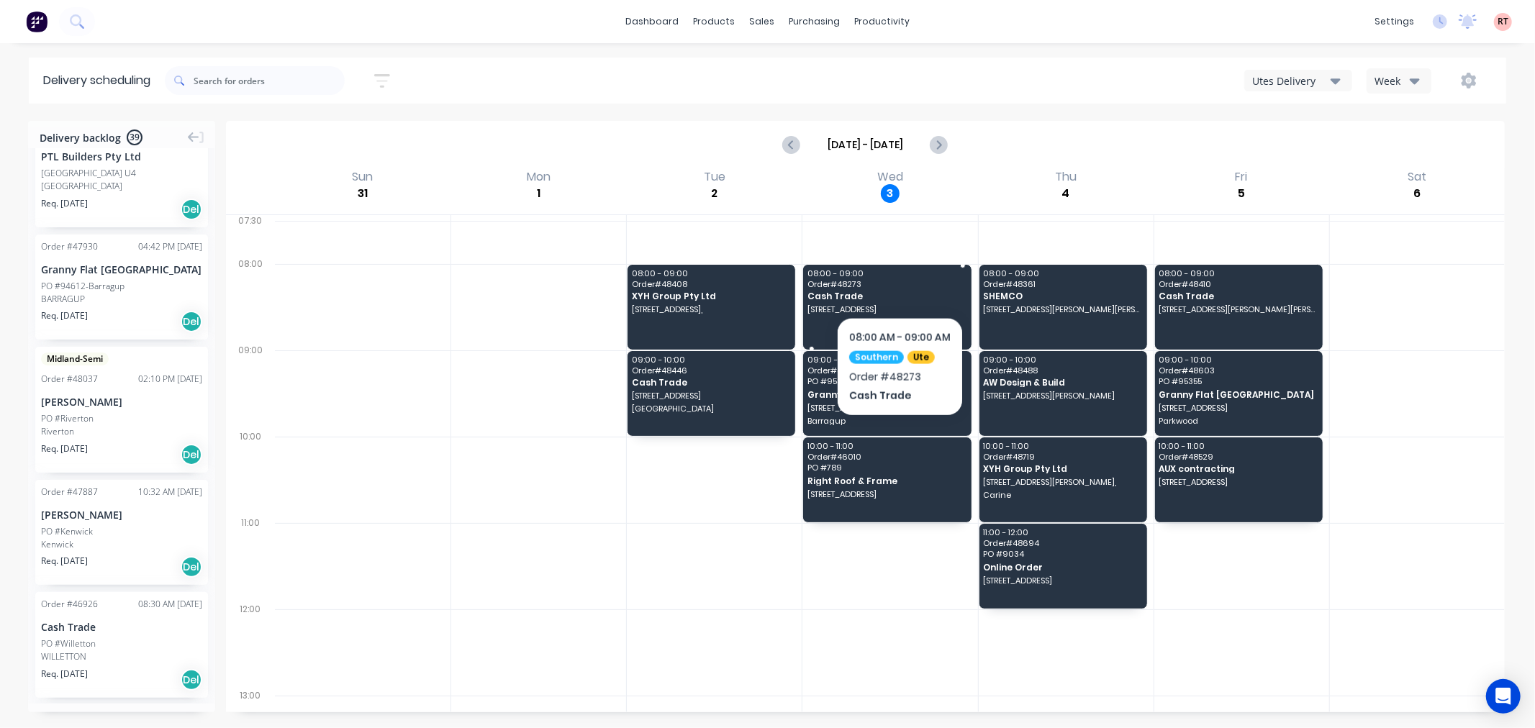
click at [900, 280] on span "Order # 48273" at bounding box center [887, 284] width 158 height 9
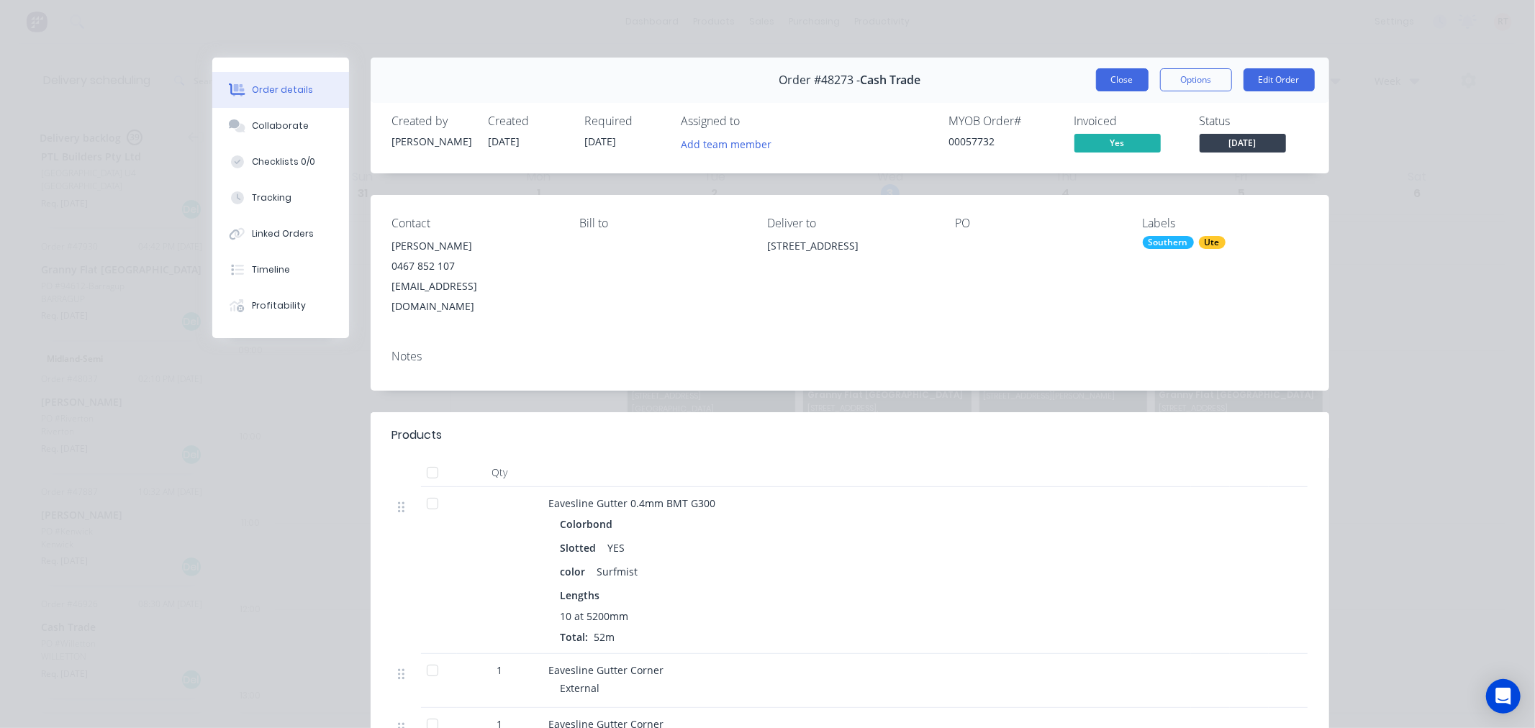
click at [1121, 80] on button "Close" at bounding box center [1122, 79] width 53 height 23
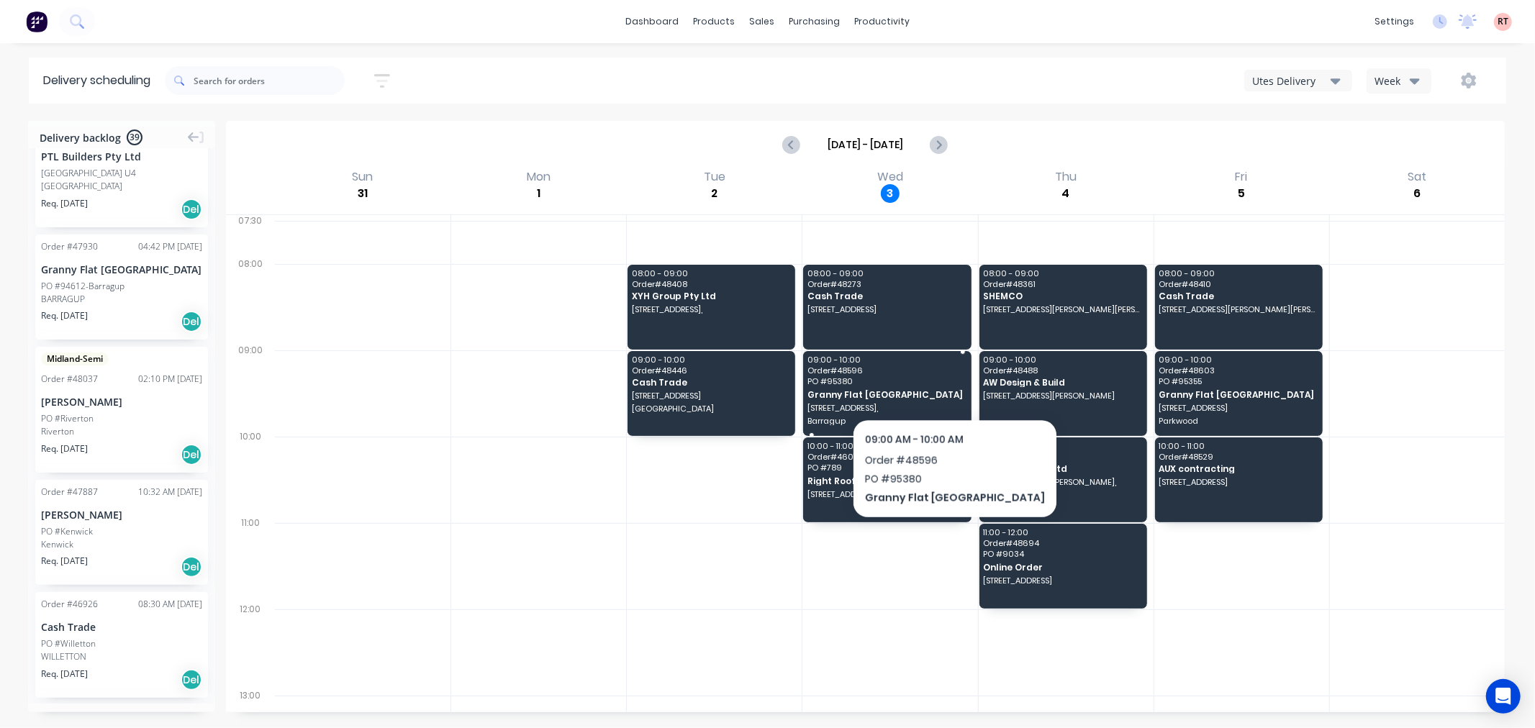
click at [914, 381] on span "PO # 95380" at bounding box center [887, 381] width 158 height 9
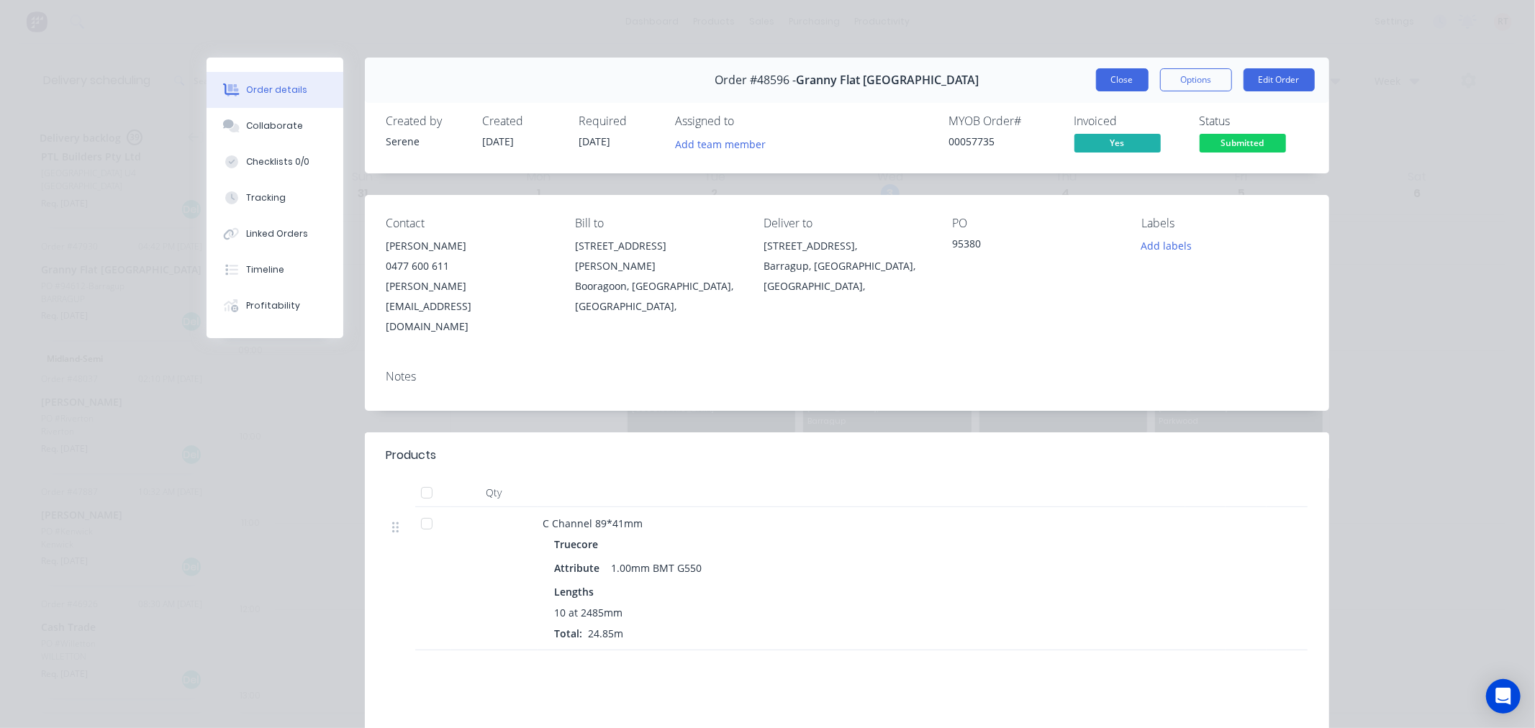
click at [1131, 77] on button "Close" at bounding box center [1122, 79] width 53 height 23
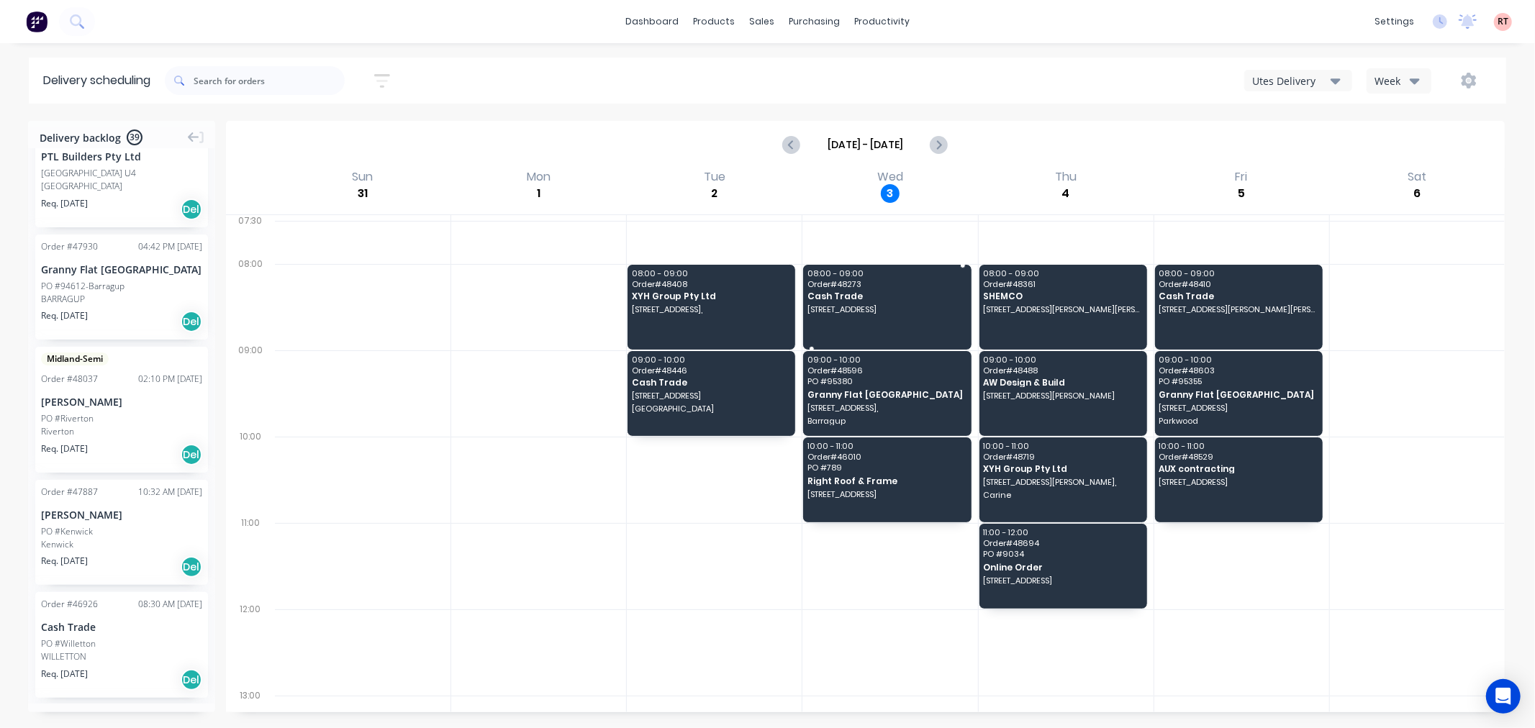
click at [922, 289] on div "08:00 - 09:00 Order # 48273 Cash Trade 12 Dolphin Rd, Safety Bay WA 6169" at bounding box center [887, 307] width 168 height 85
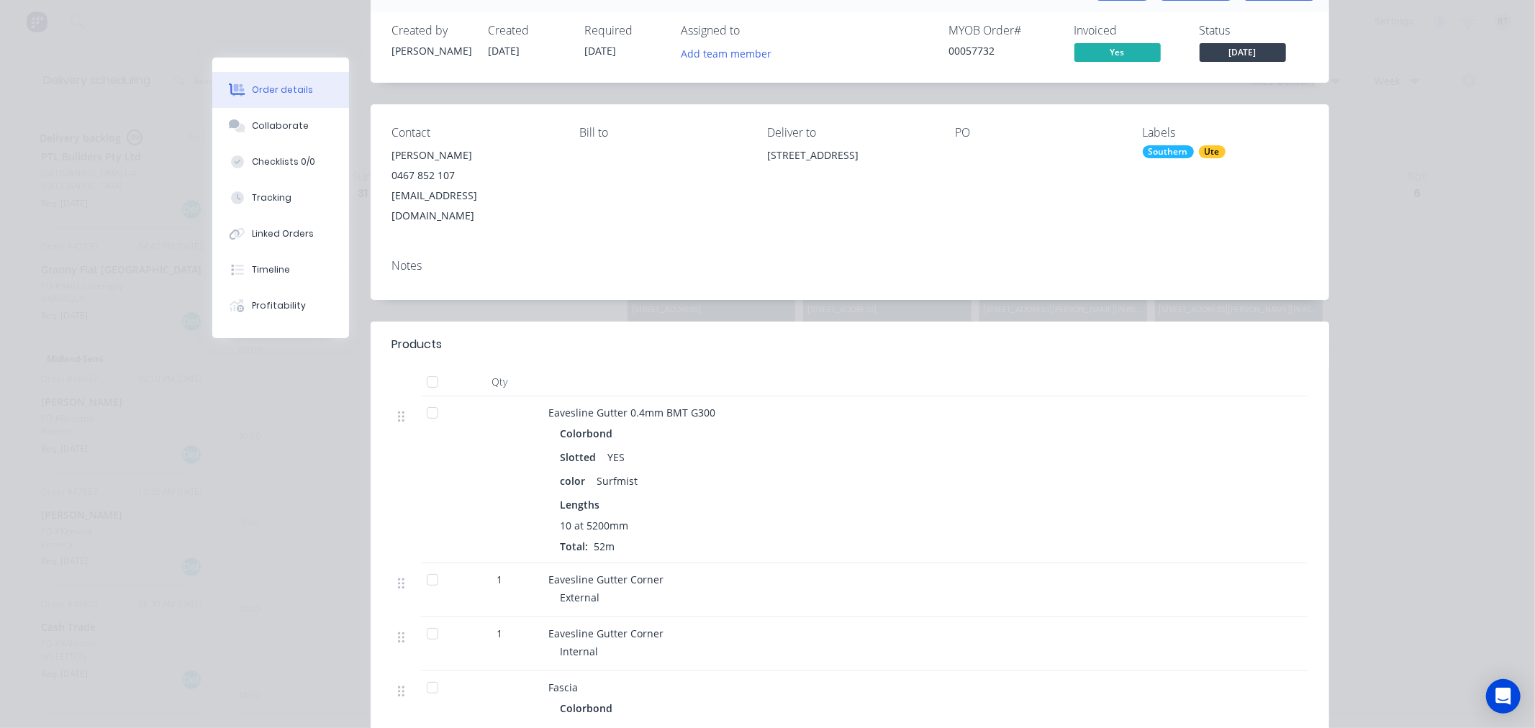
scroll to position [80, 0]
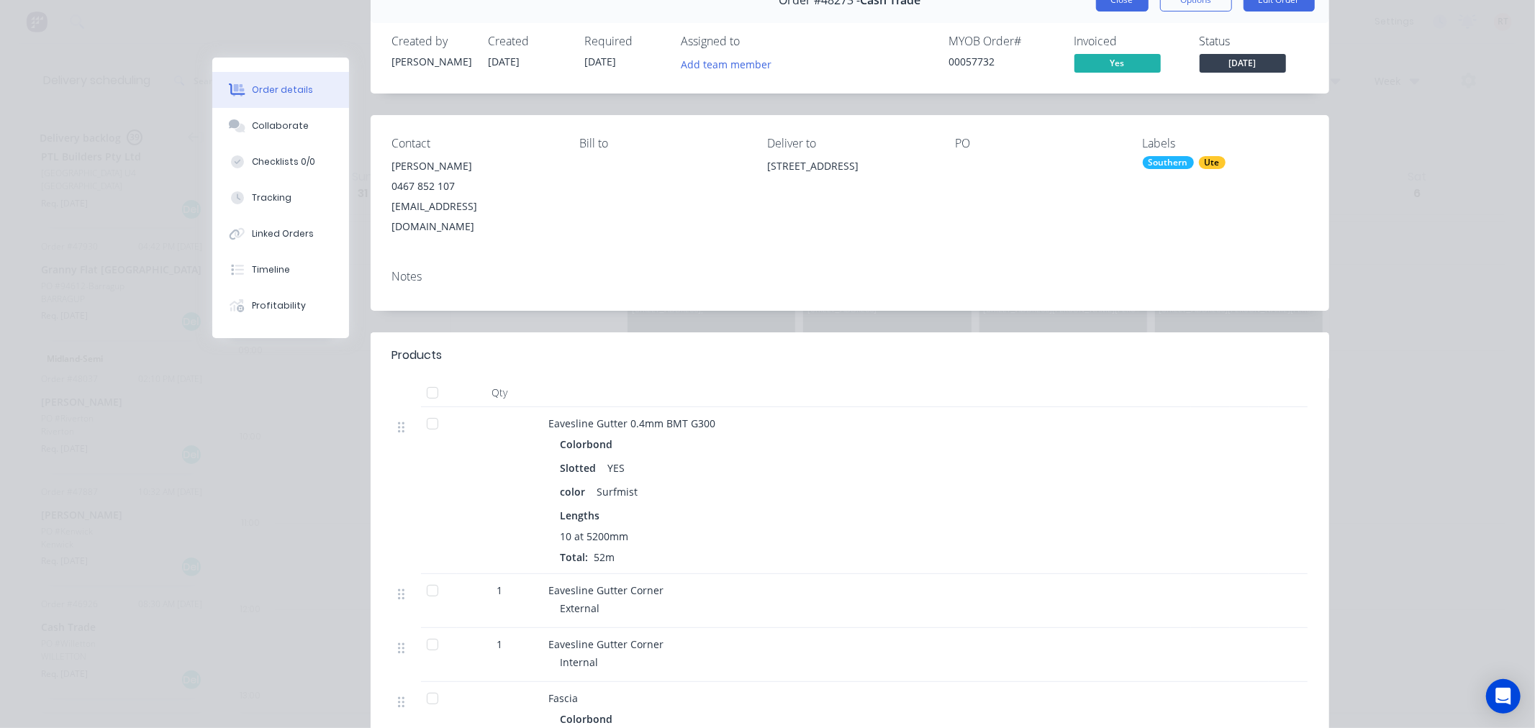
click at [1112, 6] on button "Close" at bounding box center [1122, -1] width 53 height 23
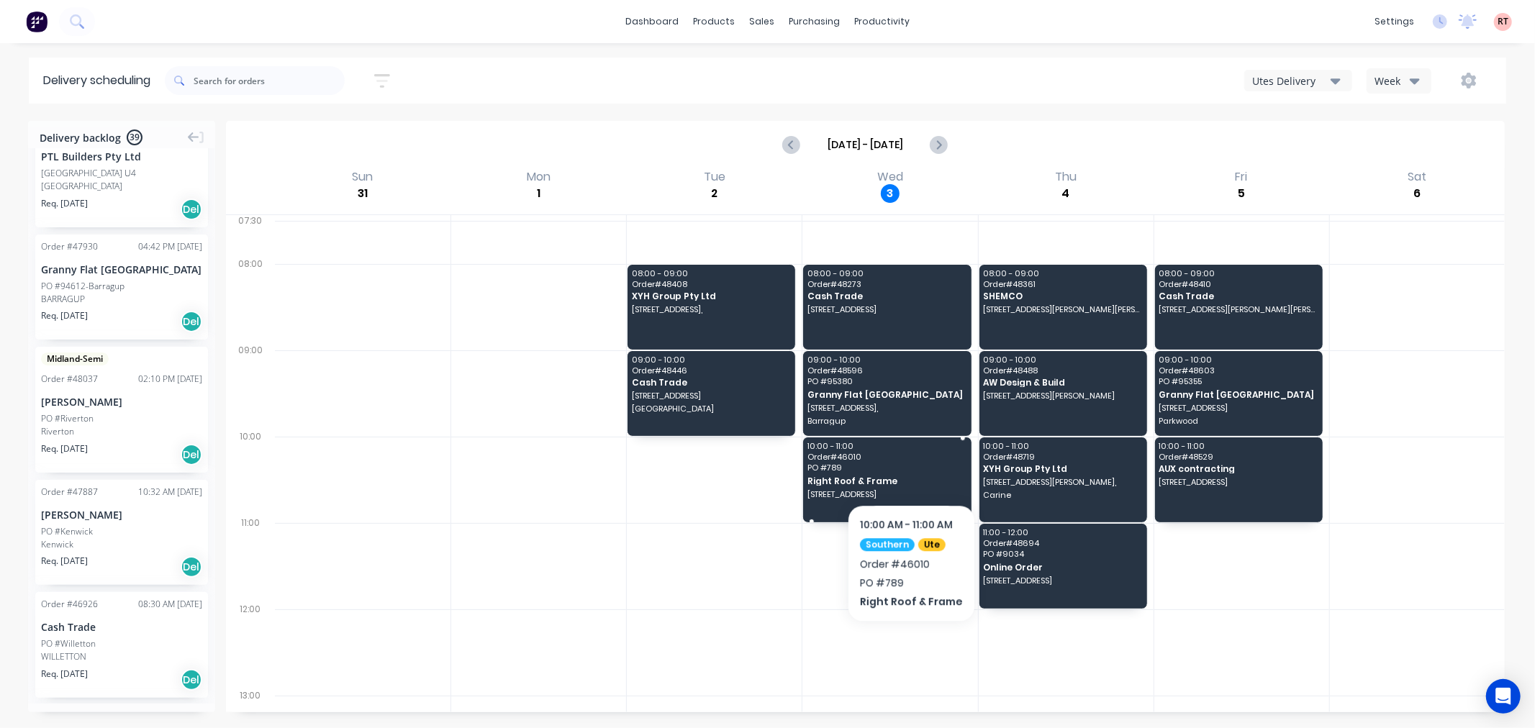
click at [908, 461] on span "Order # 46010" at bounding box center [887, 457] width 158 height 9
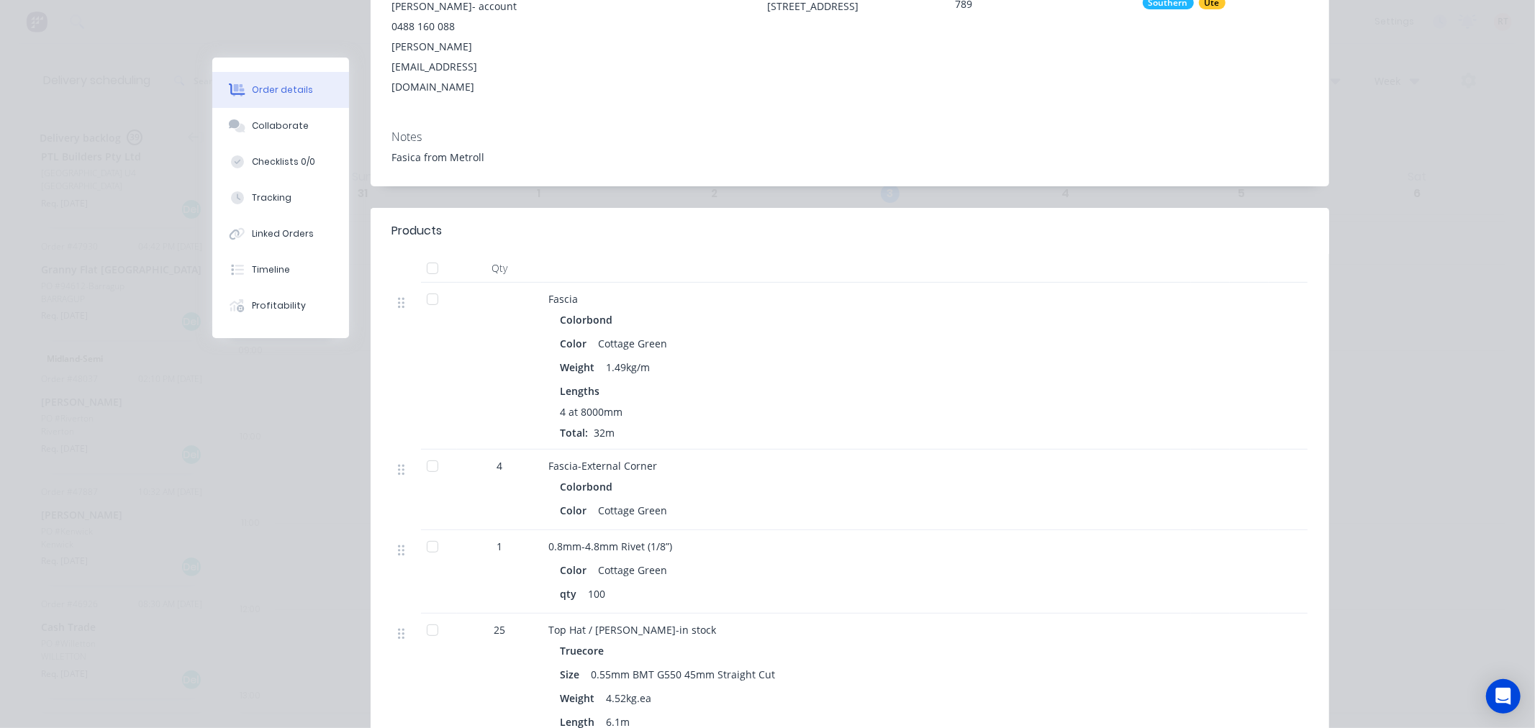
scroll to position [160, 0]
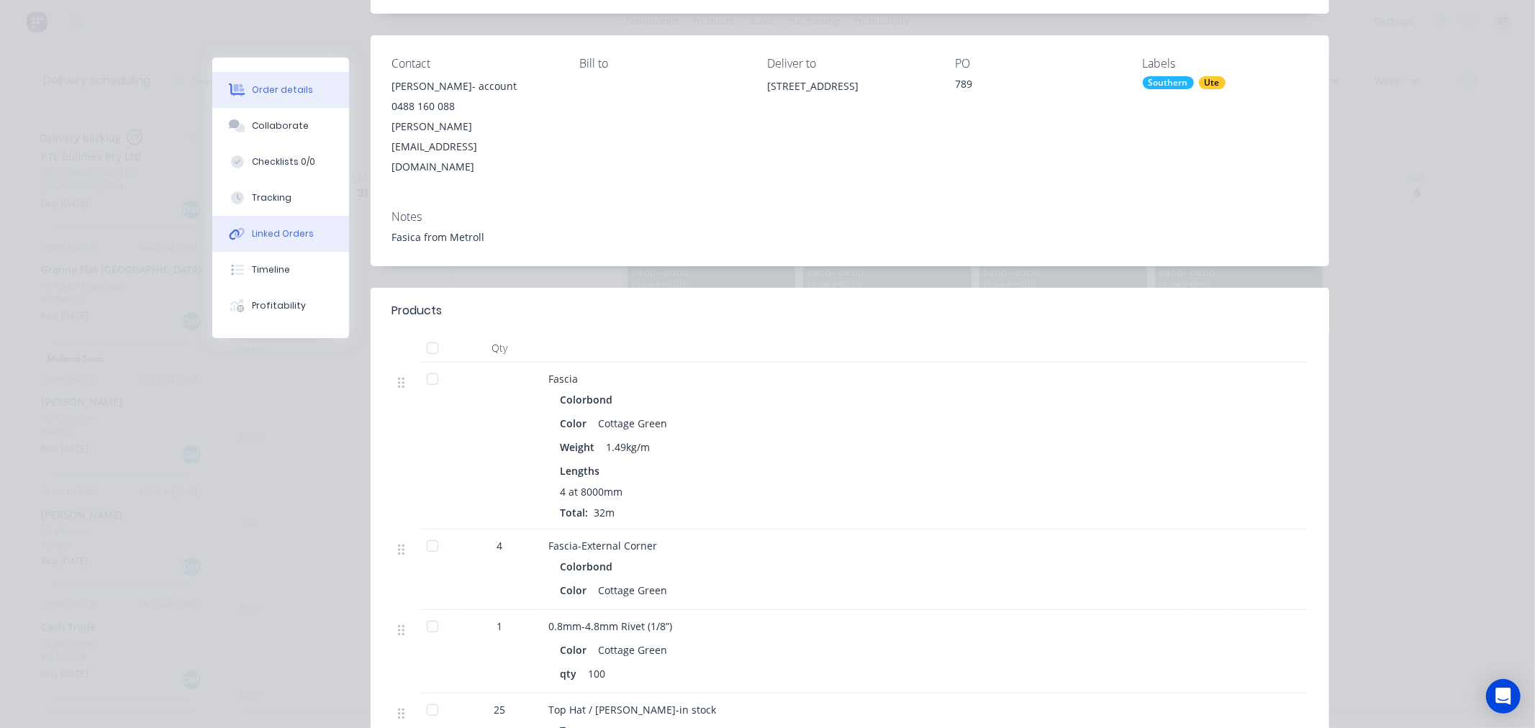
click at [305, 234] on button "Linked Orders" at bounding box center [280, 234] width 137 height 36
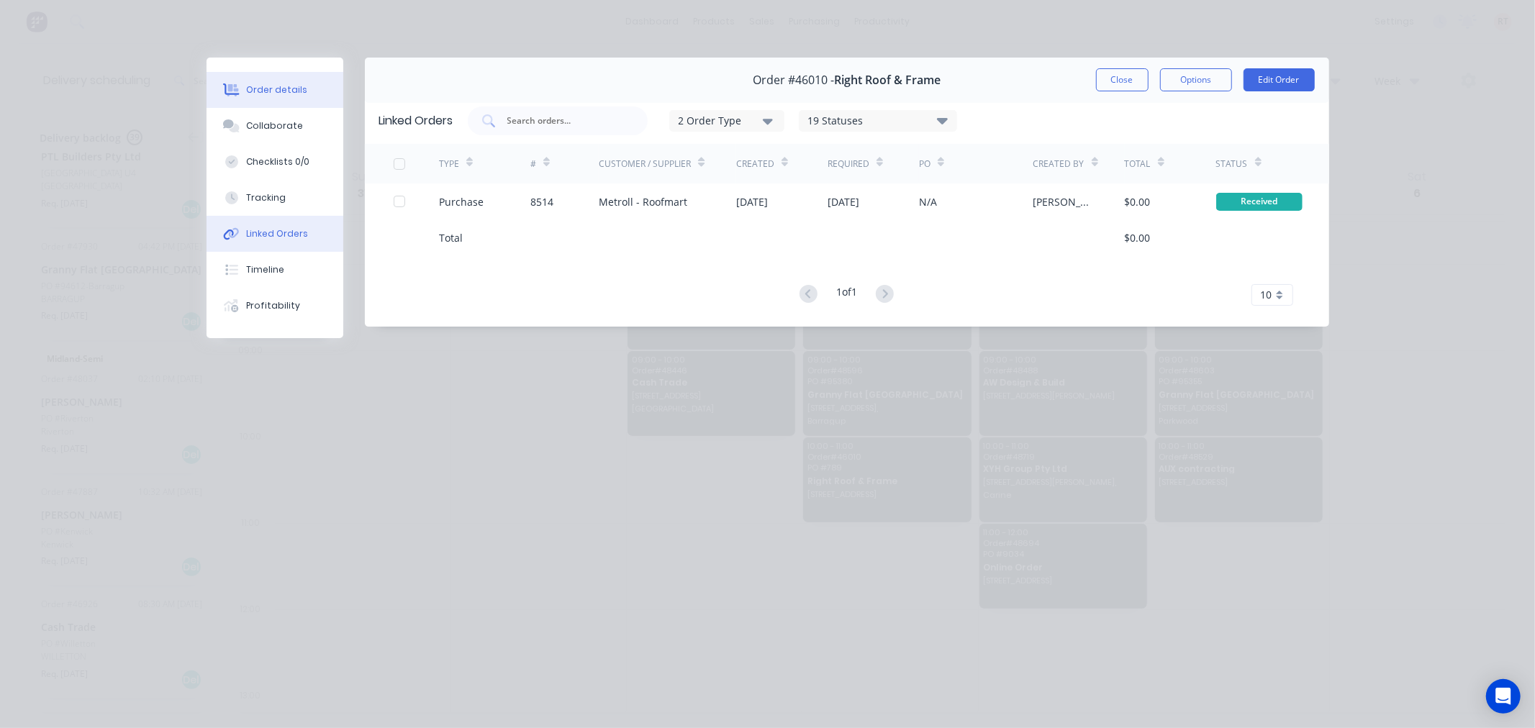
click at [297, 83] on div "Order details" at bounding box center [276, 89] width 61 height 13
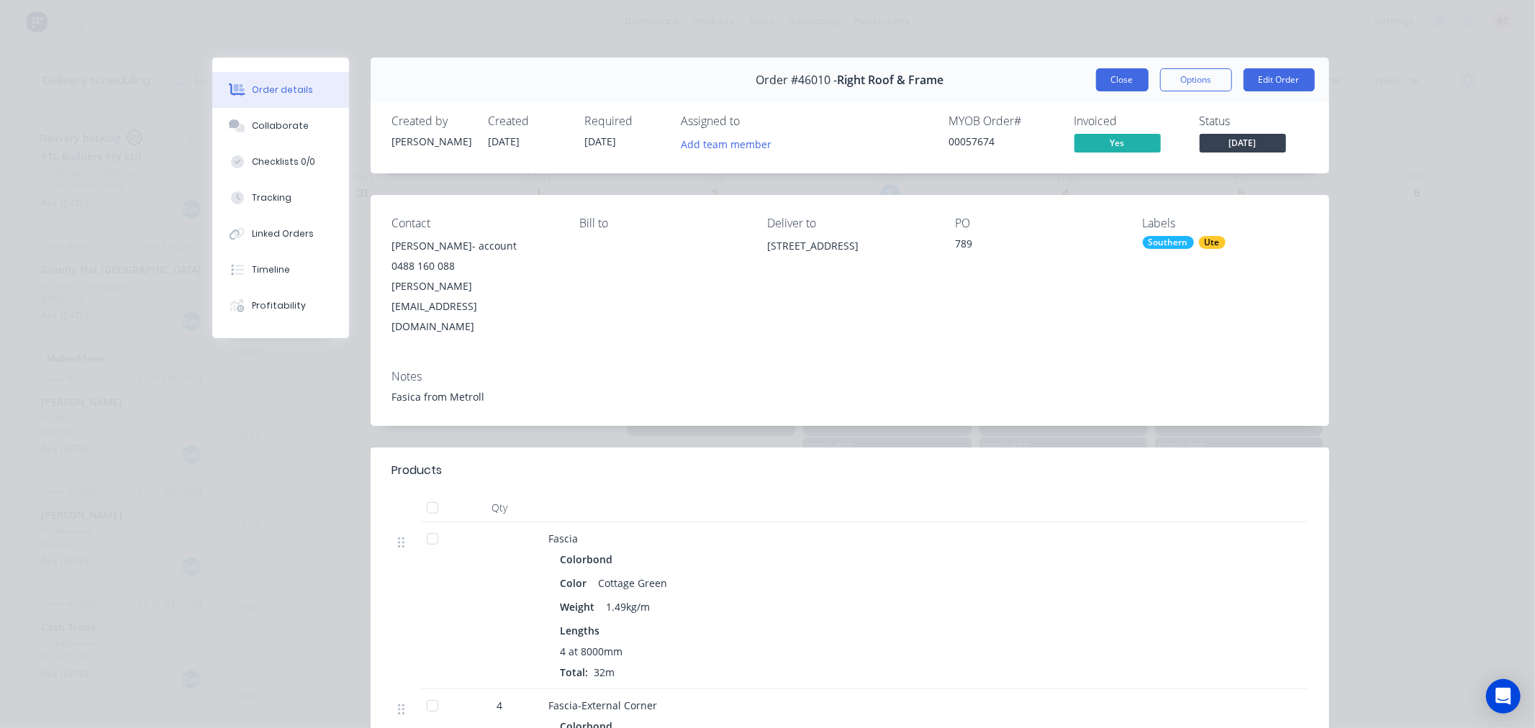
click at [1117, 83] on button "Close" at bounding box center [1122, 79] width 53 height 23
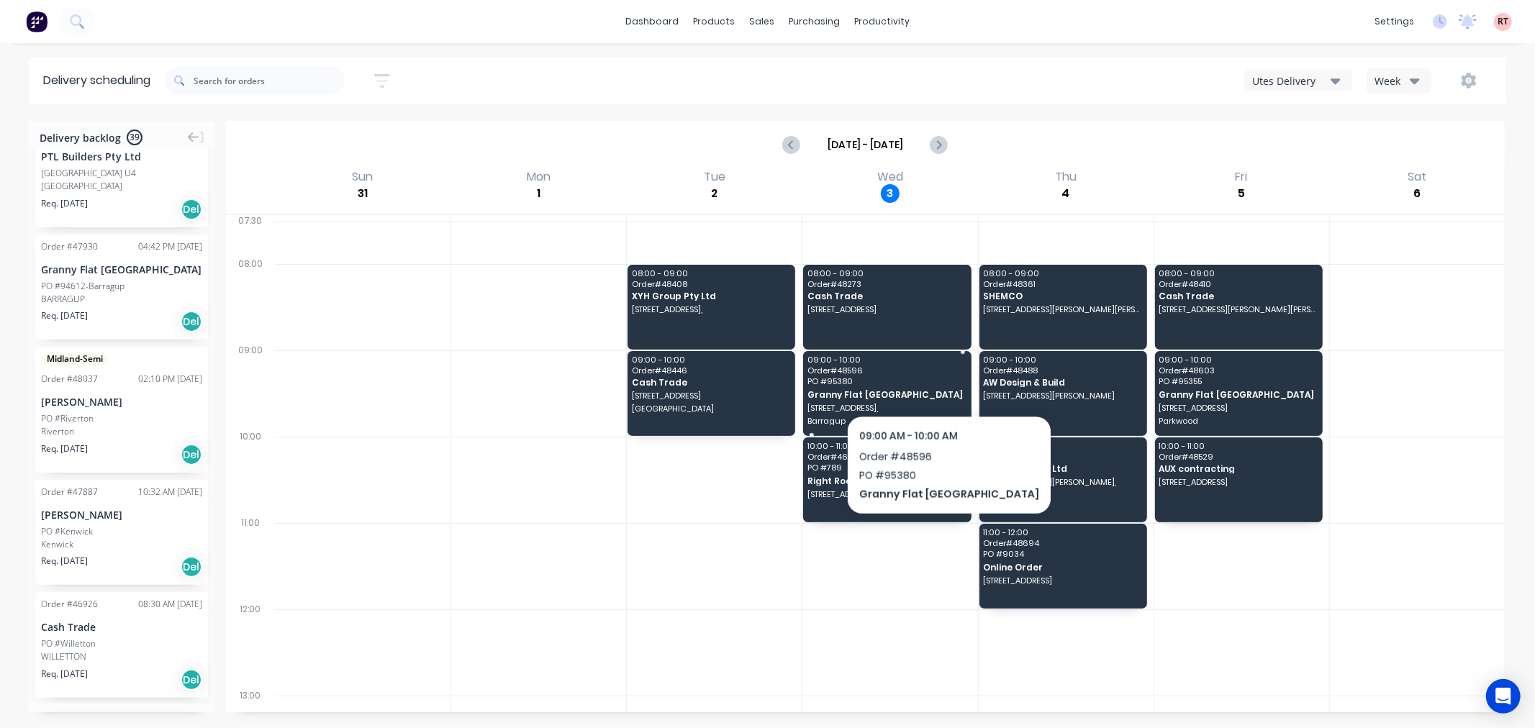
click at [908, 378] on span "PO # 95380" at bounding box center [887, 381] width 158 height 9
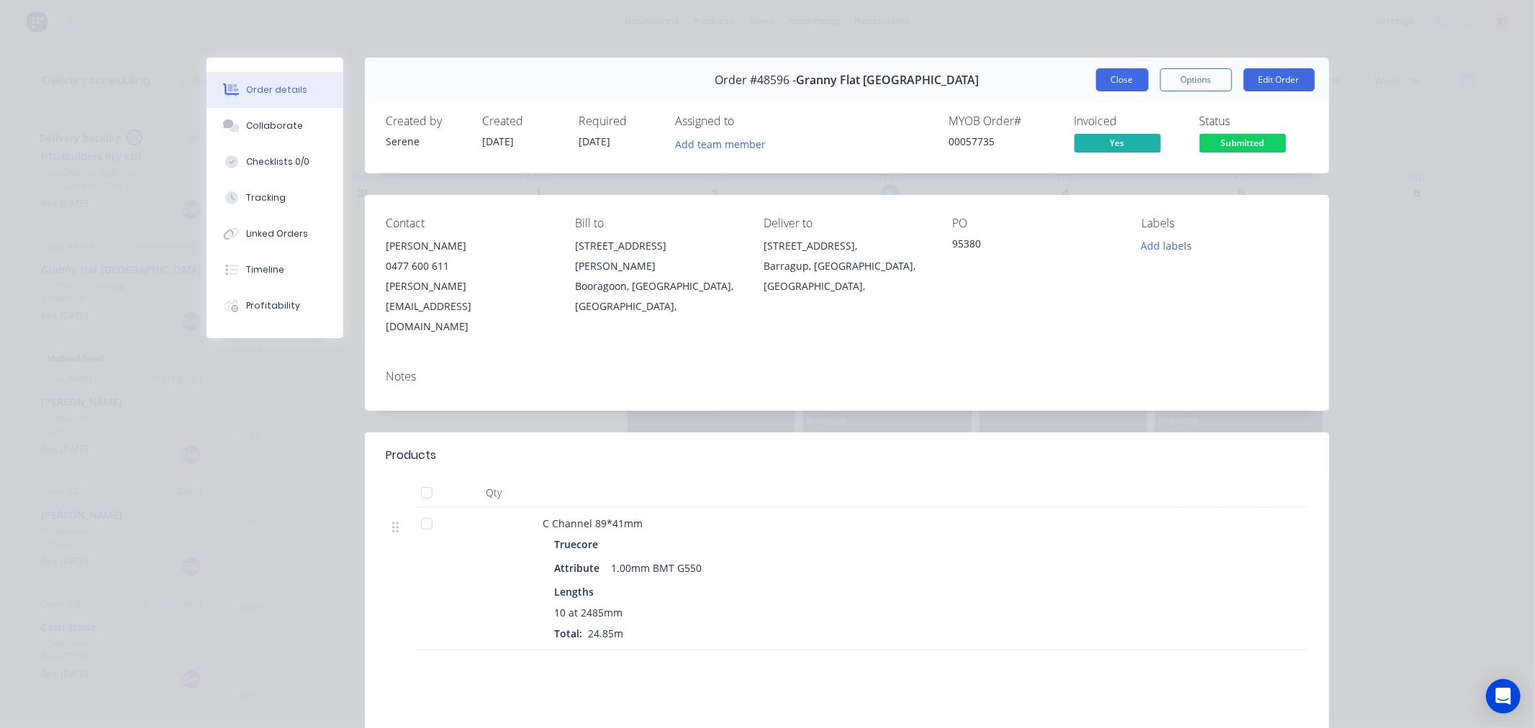
click at [1096, 76] on button "Close" at bounding box center [1122, 79] width 53 height 23
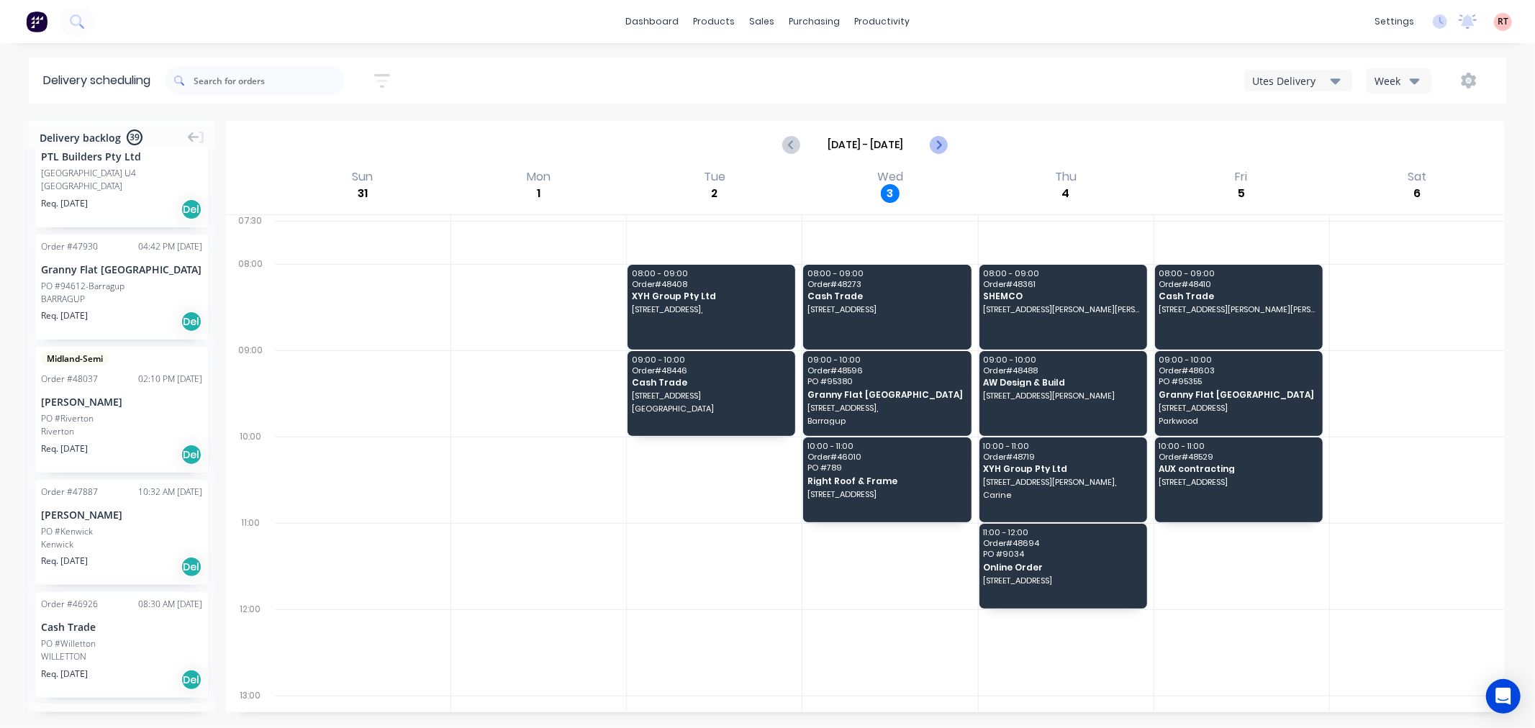
click at [941, 146] on icon "Next page" at bounding box center [938, 144] width 17 height 17
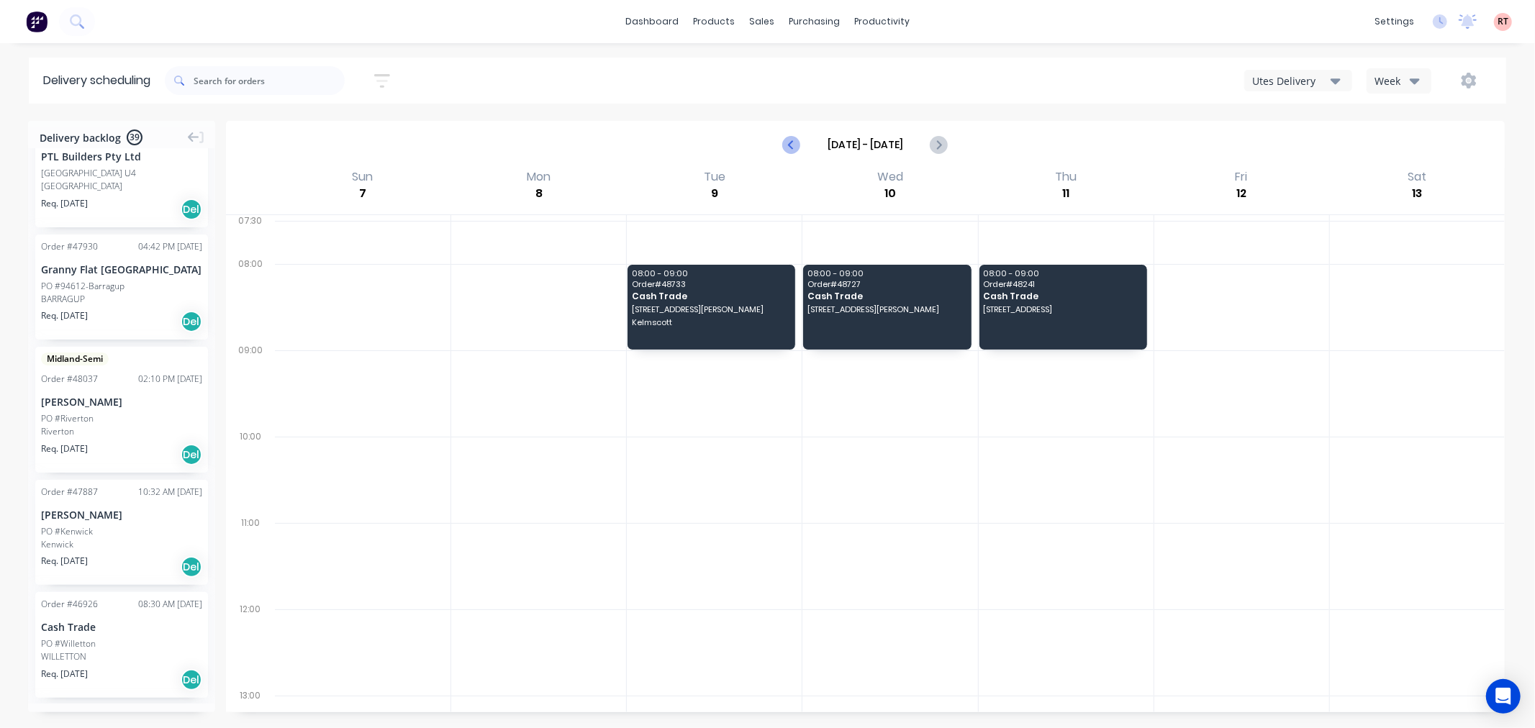
click at [794, 142] on icon "Previous page" at bounding box center [792, 144] width 17 height 17
type input "Aug 31 - Sep 6"
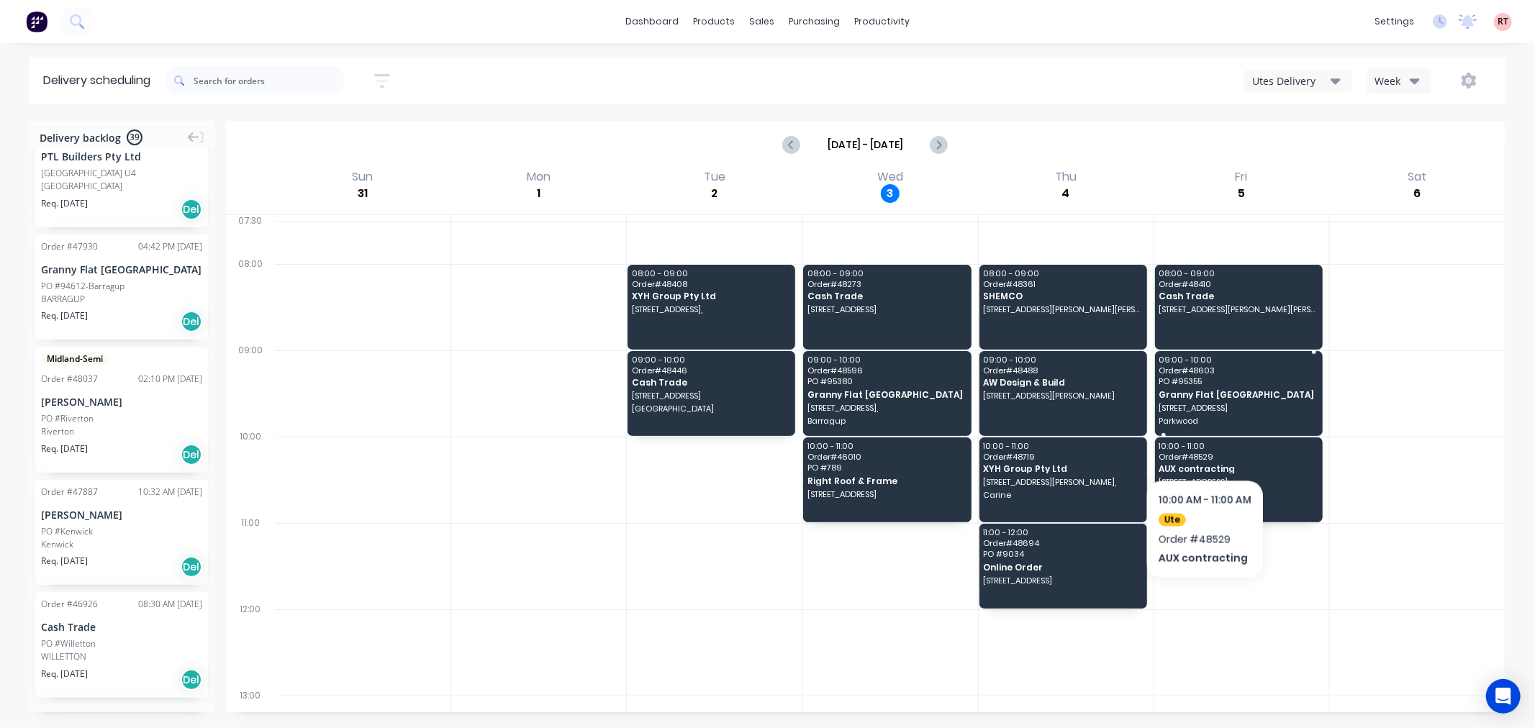
click at [1242, 397] on span "Granny Flat [GEOGRAPHIC_DATA]" at bounding box center [1238, 394] width 158 height 9
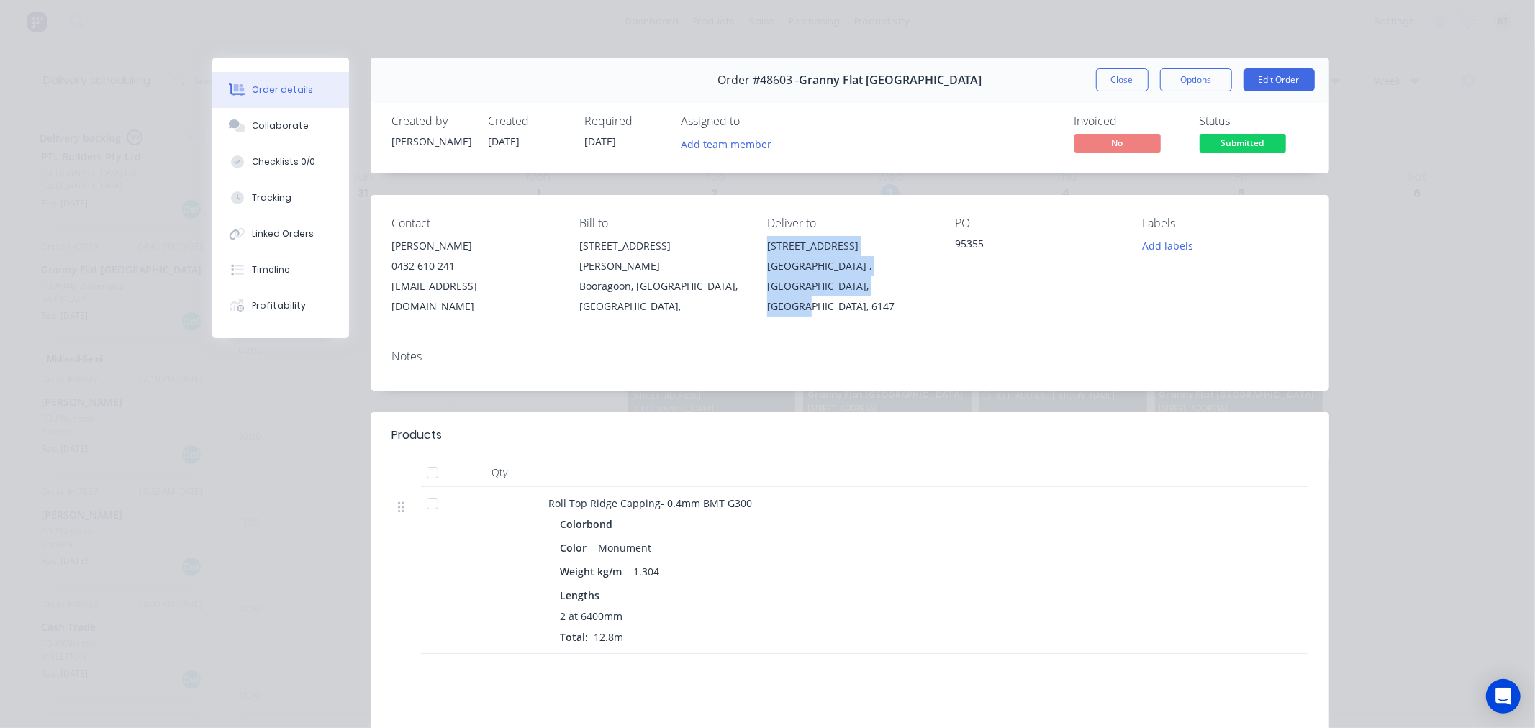
drag, startPoint x: 833, startPoint y: 286, endPoint x: 759, endPoint y: 247, distance: 84.7
click at [759, 247] on div "Contact Jack Rogers 0432 610 241 jackr@grannyflatswa.com Bill to 92 McCoy st Bo…" at bounding box center [850, 266] width 959 height 143
copy div "31 Glencairn Way Parkwood , Western Australia, Australia, 6147"
click at [1096, 70] on button "Close" at bounding box center [1122, 79] width 53 height 23
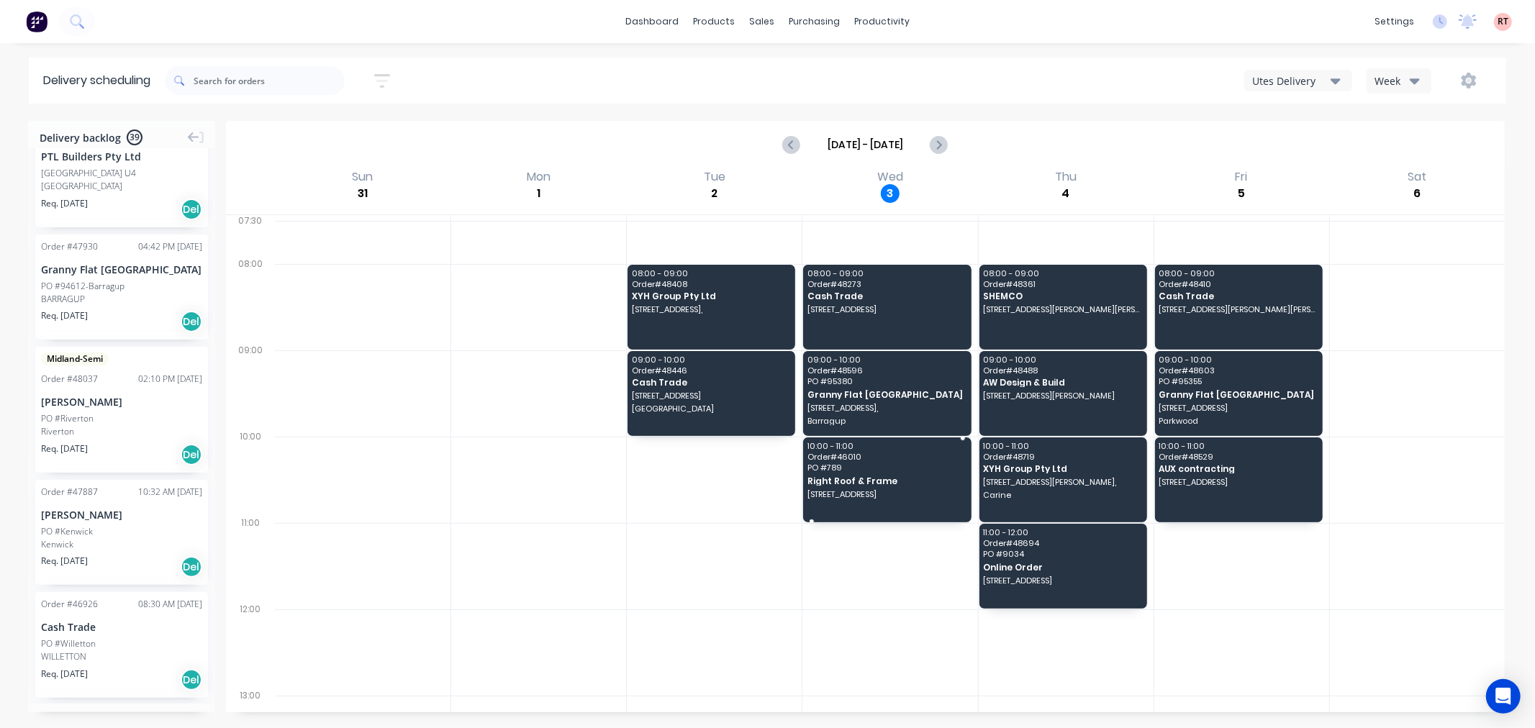
click at [922, 464] on span "PO # 789" at bounding box center [887, 468] width 158 height 9
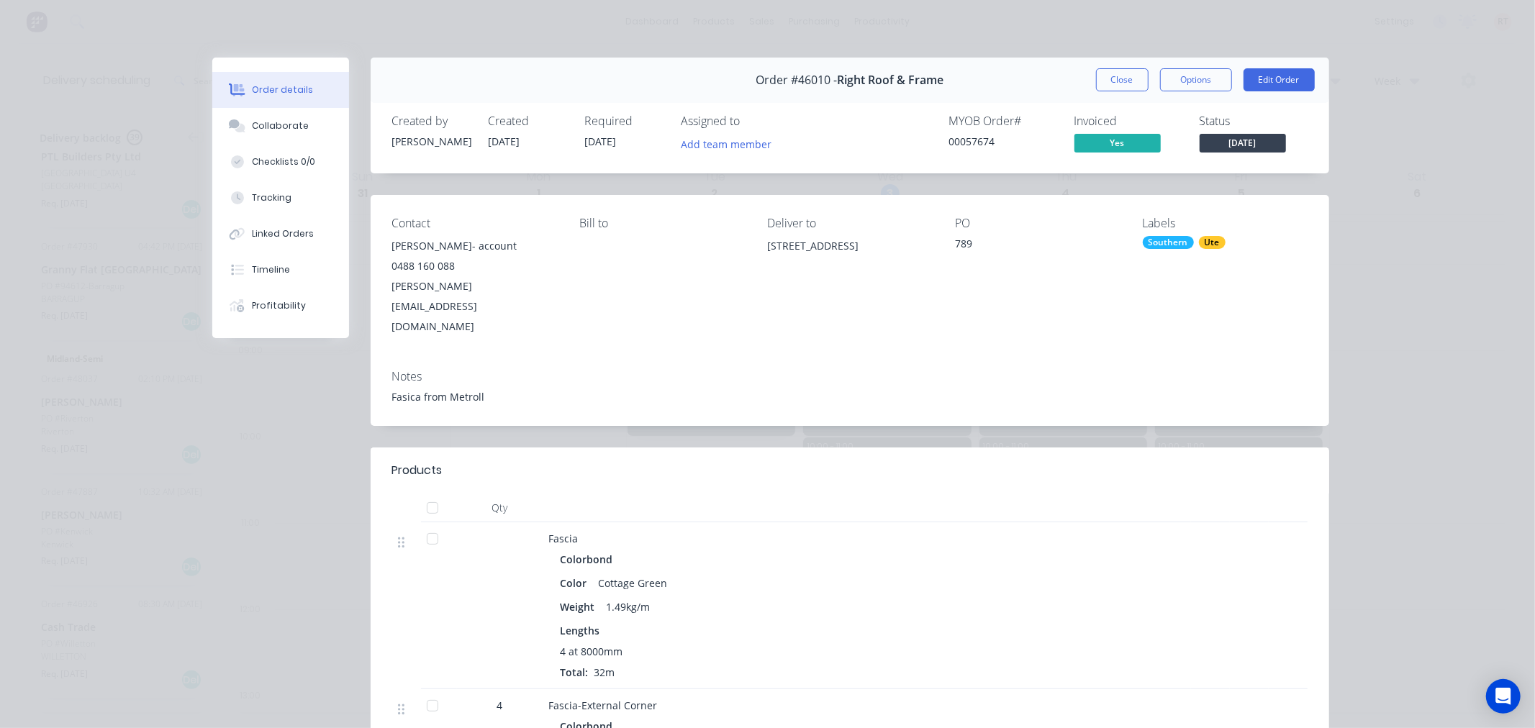
drag, startPoint x: 808, startPoint y: 266, endPoint x: 751, endPoint y: 252, distance: 58.7
click at [751, 252] on div "Contact Tim- account 0488 160 088 tim@rightroof.com.au Bill to Deliver to 99 Ro…" at bounding box center [850, 276] width 959 height 163
copy div "99 Rodoreda Cres, Ravenswood WA 6208"
click at [1117, 79] on button "Close" at bounding box center [1122, 79] width 53 height 23
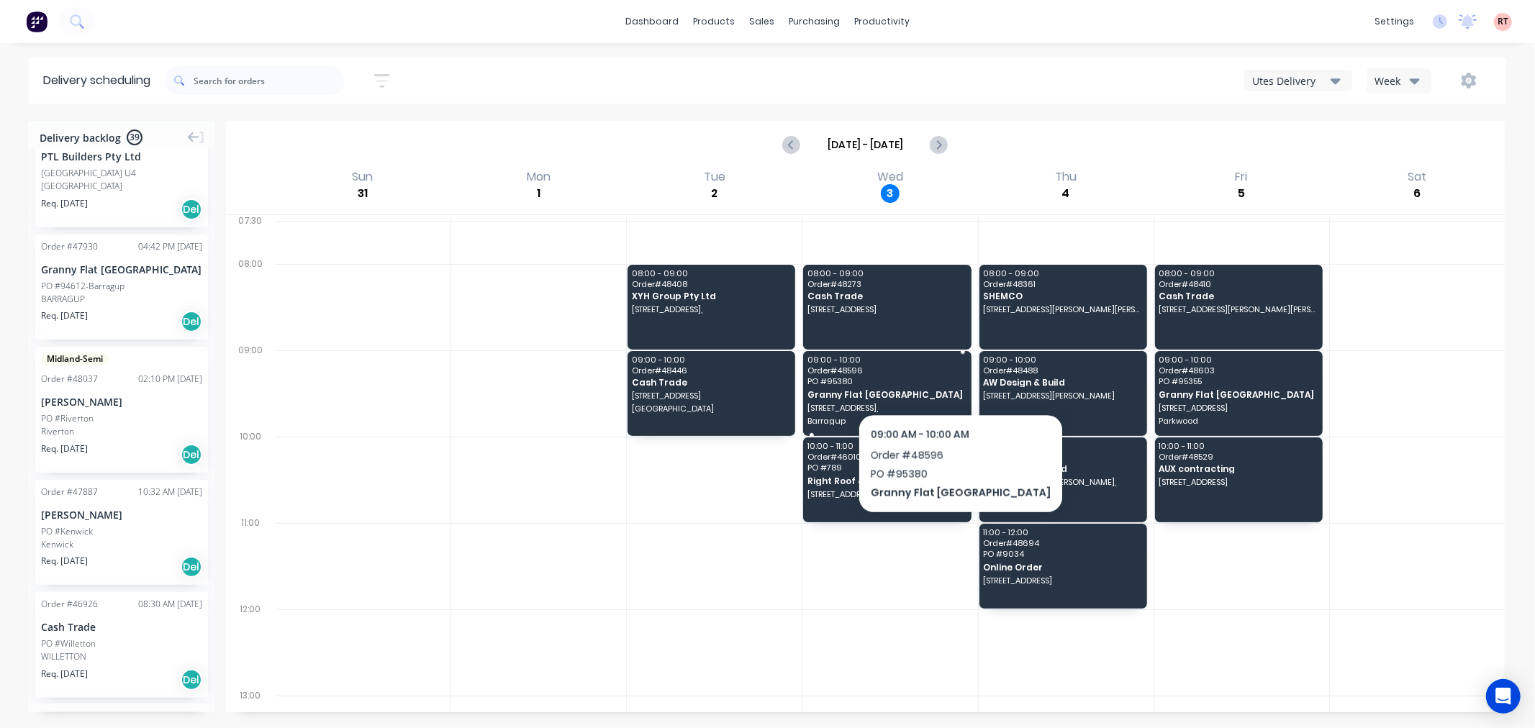
click at [920, 377] on span "PO # 95380" at bounding box center [887, 381] width 158 height 9
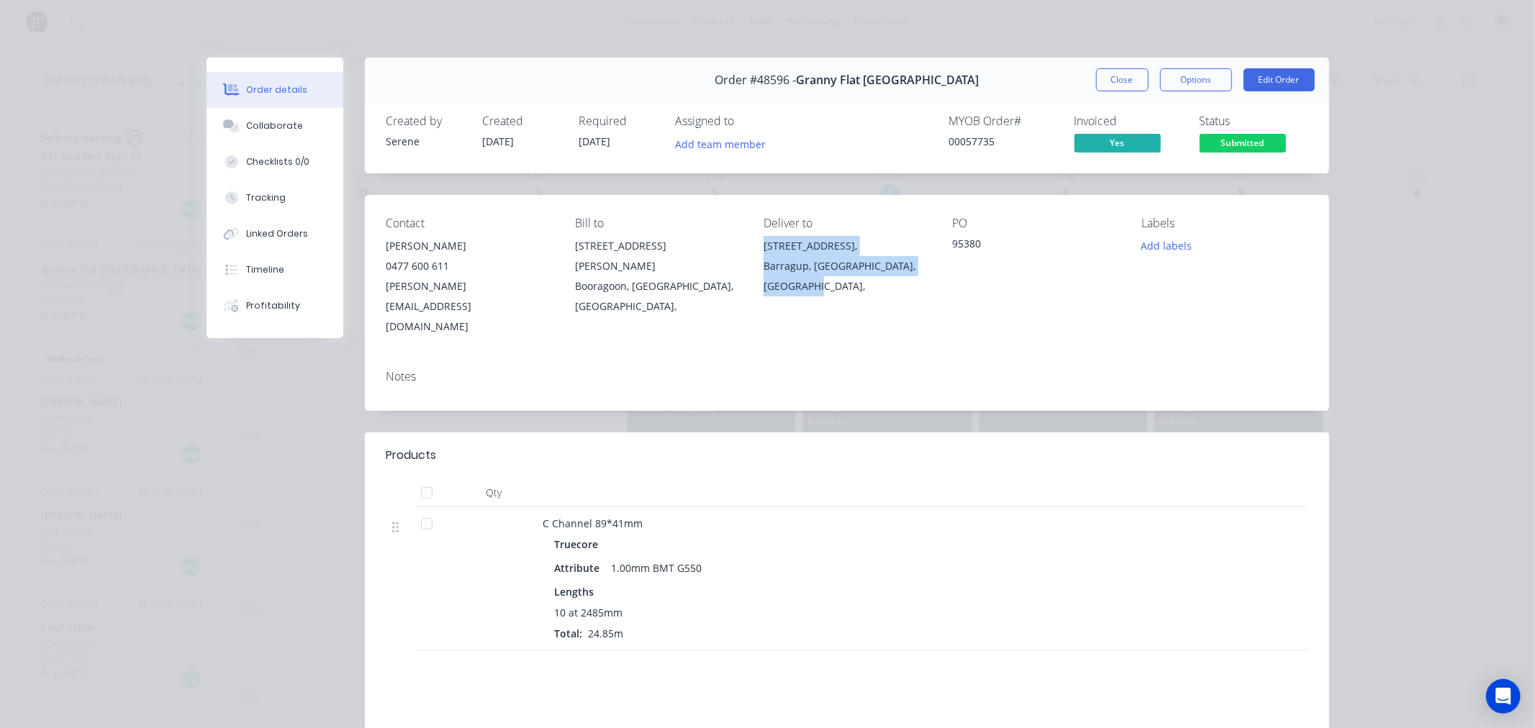
drag, startPoint x: 821, startPoint y: 289, endPoint x: 753, endPoint y: 250, distance: 78.7
click at [753, 250] on div "Contact Karl Chandler 0477 600 611 karl@grannyflatswa.com Bill to 92 McCoy st B…" at bounding box center [847, 276] width 964 height 163
copy div "75A (Lot2) Greenwood Way, Barragup, Western Australia, Australia,"
click at [1107, 83] on button "Close" at bounding box center [1122, 79] width 53 height 23
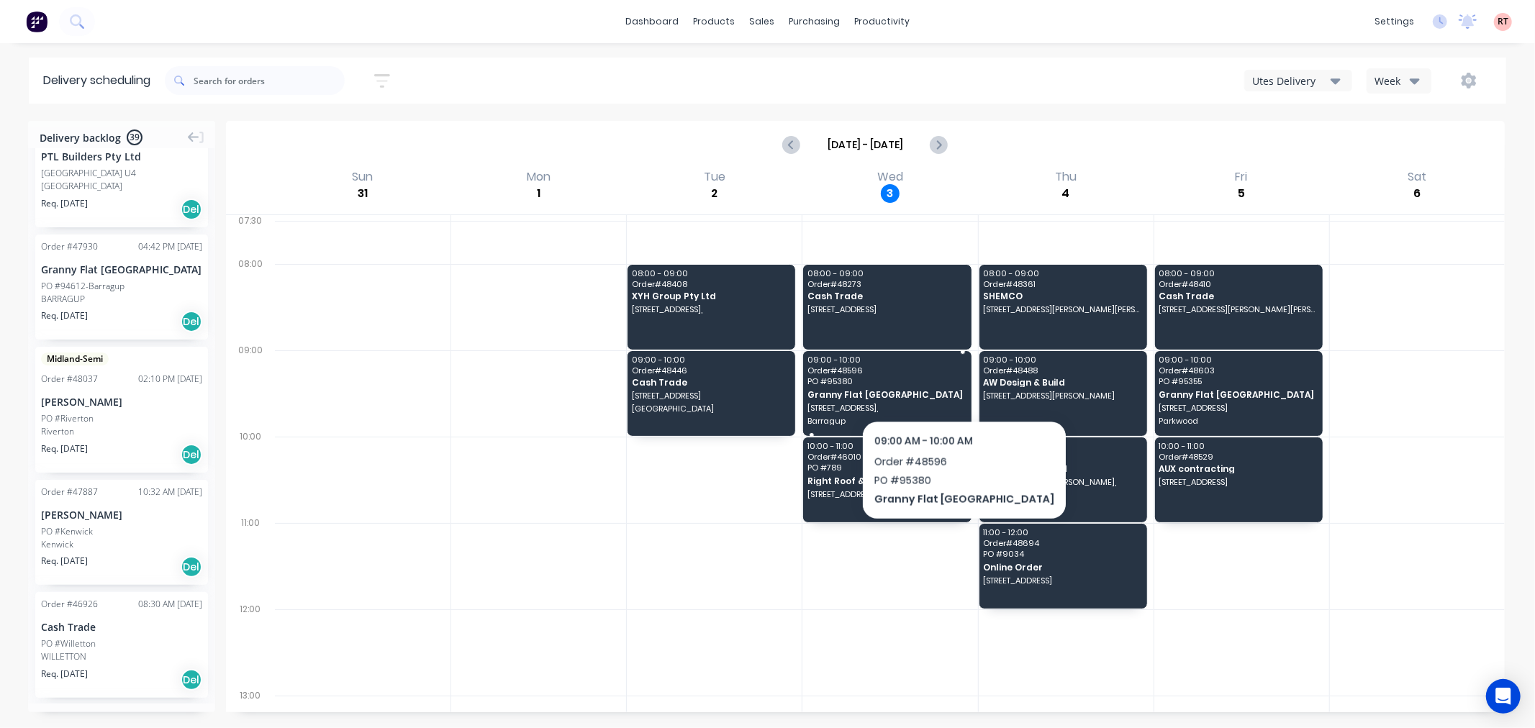
click at [923, 383] on span "PO # 95380" at bounding box center [887, 381] width 158 height 9
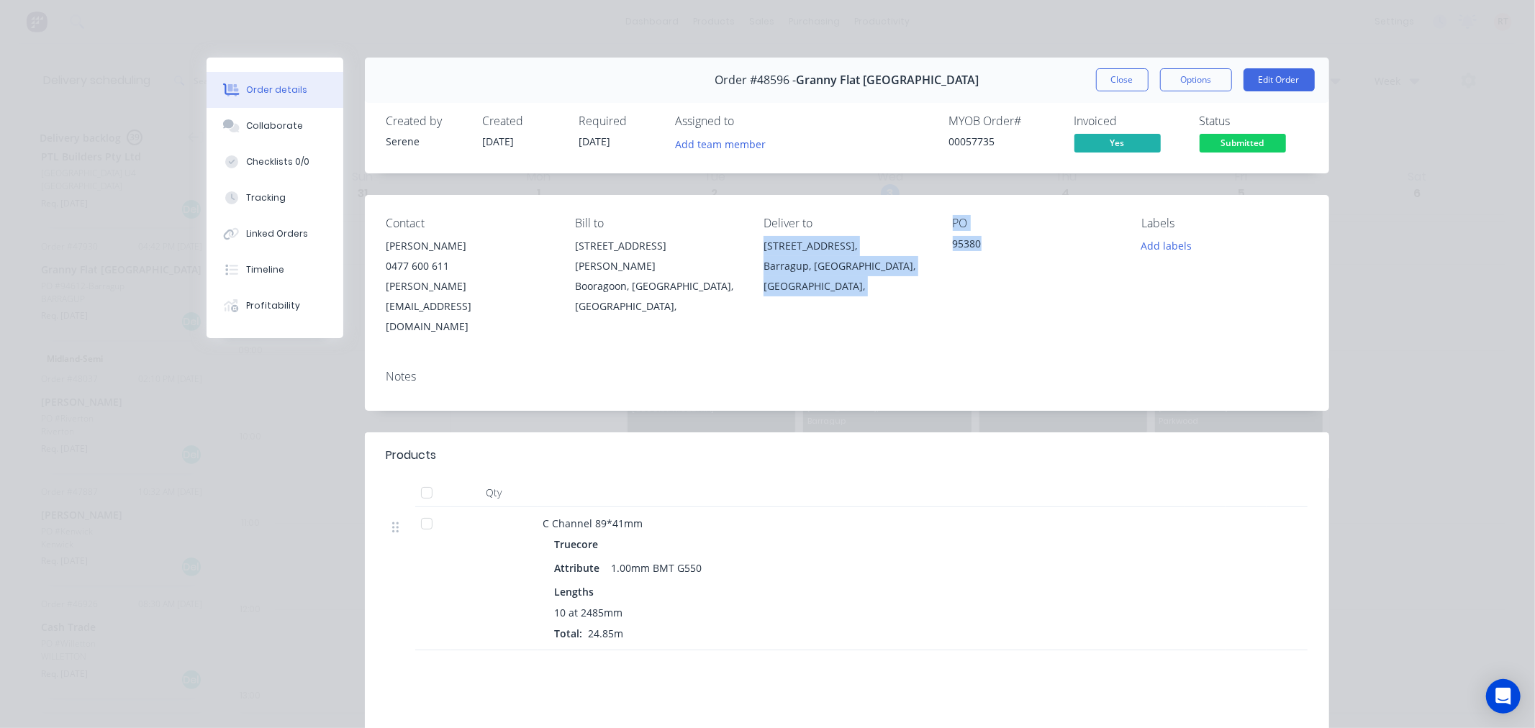
drag, startPoint x: 981, startPoint y: 245, endPoint x: 932, endPoint y: 217, distance: 56.1
click at [932, 217] on div "Contact Karl Chandler 0477 600 611 karl@grannyflatswa.com Bill to 92 McCoy st B…" at bounding box center [847, 276] width 964 height 163
click at [932, 279] on div "Contact Karl Chandler 0477 600 611 karl@grannyflatswa.com Bill to 92 McCoy st B…" at bounding box center [847, 276] width 964 height 163
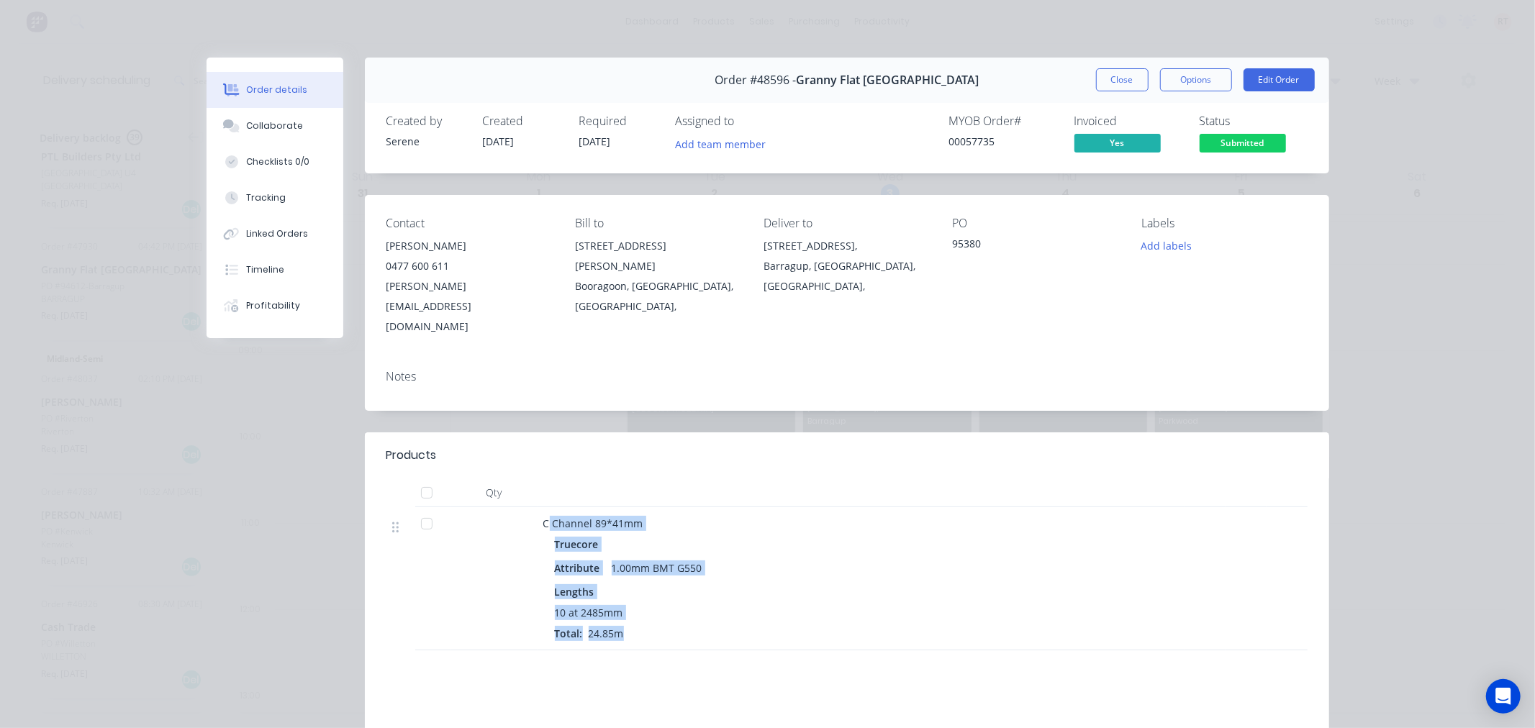
drag, startPoint x: 542, startPoint y: 475, endPoint x: 689, endPoint y: 586, distance: 184.0
click at [689, 586] on div "C Channel 89*41mm Truecore Attribute 1.00mm BMT G550 Lengths 10 at 2485mm Total…" at bounding box center [862, 578] width 648 height 143
click at [722, 605] on div "10 at 2485mm" at bounding box center [861, 612] width 613 height 15
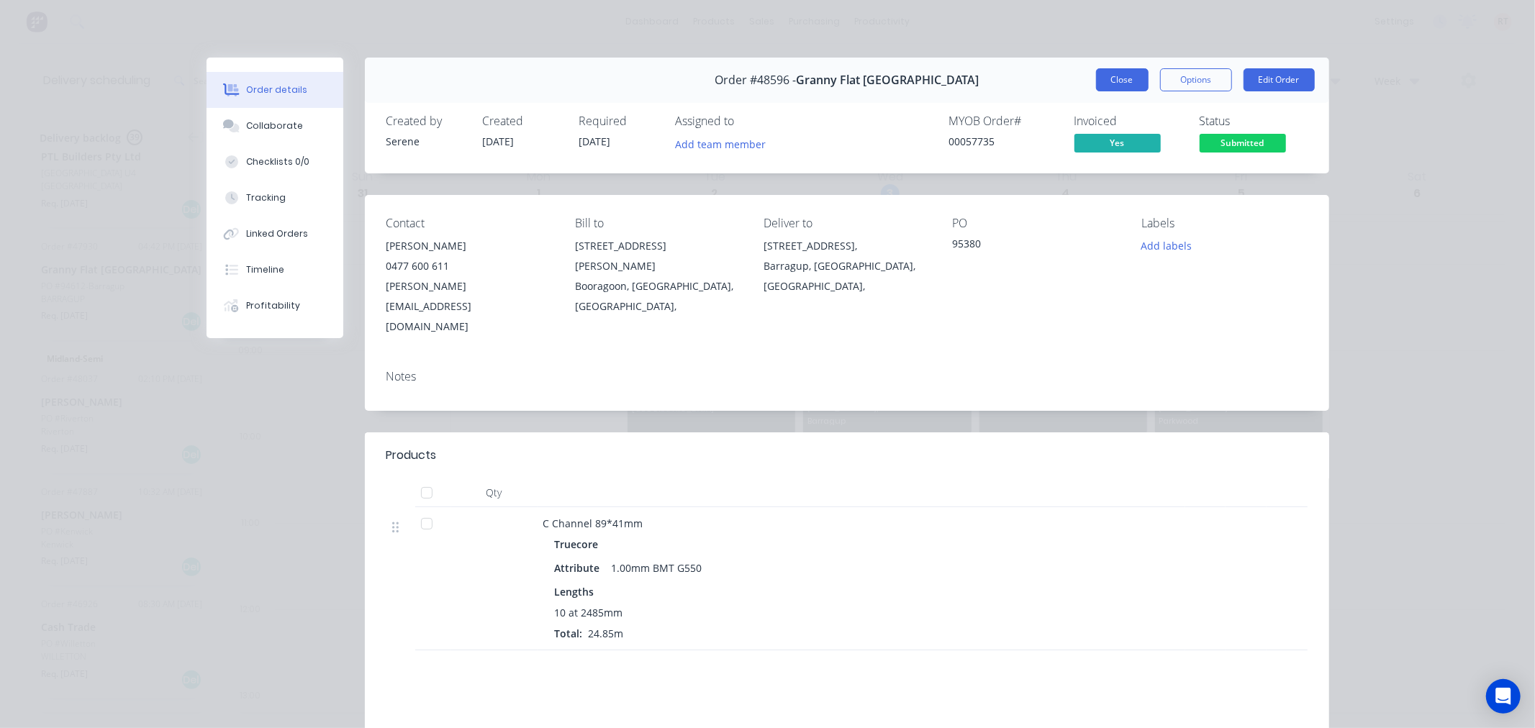
click at [1110, 77] on button "Close" at bounding box center [1122, 79] width 53 height 23
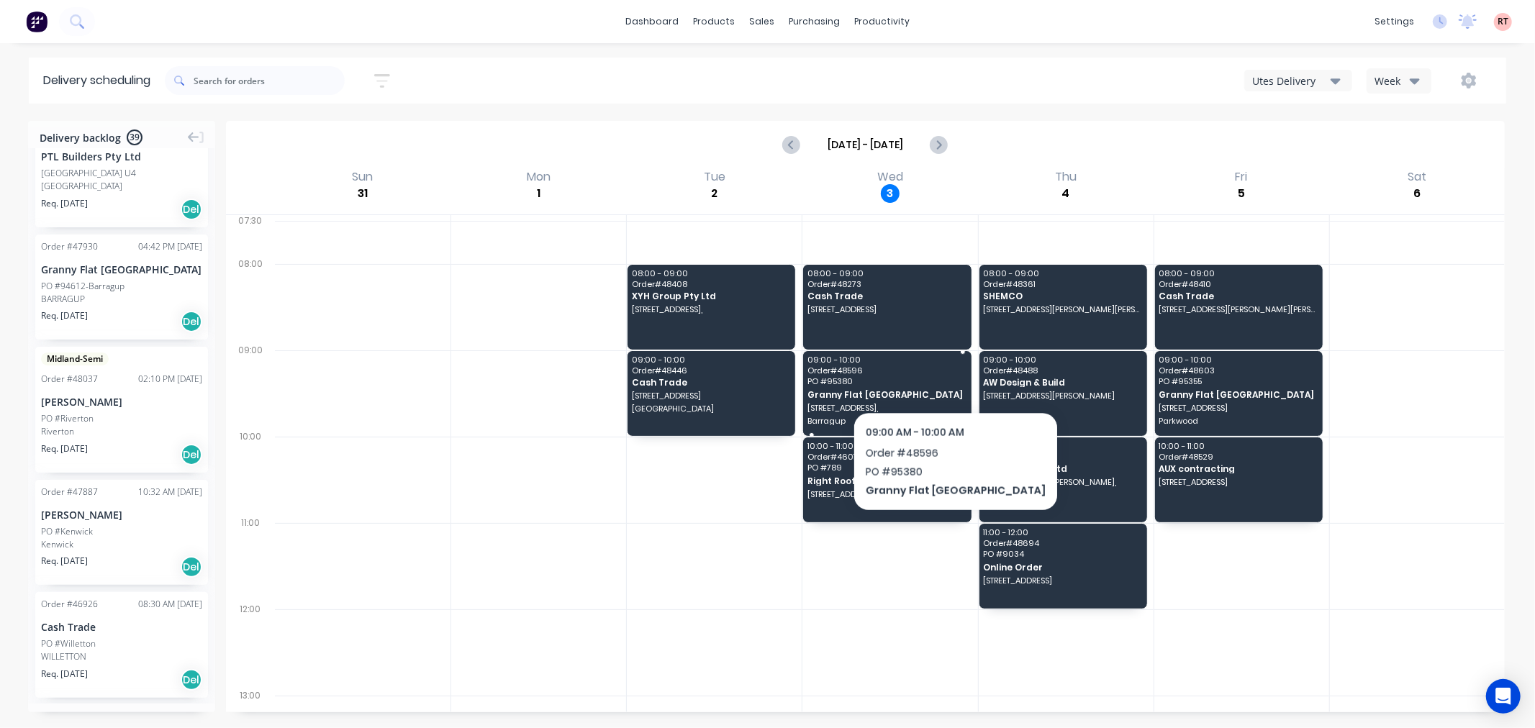
click at [915, 374] on span "Order # 48596" at bounding box center [887, 370] width 158 height 9
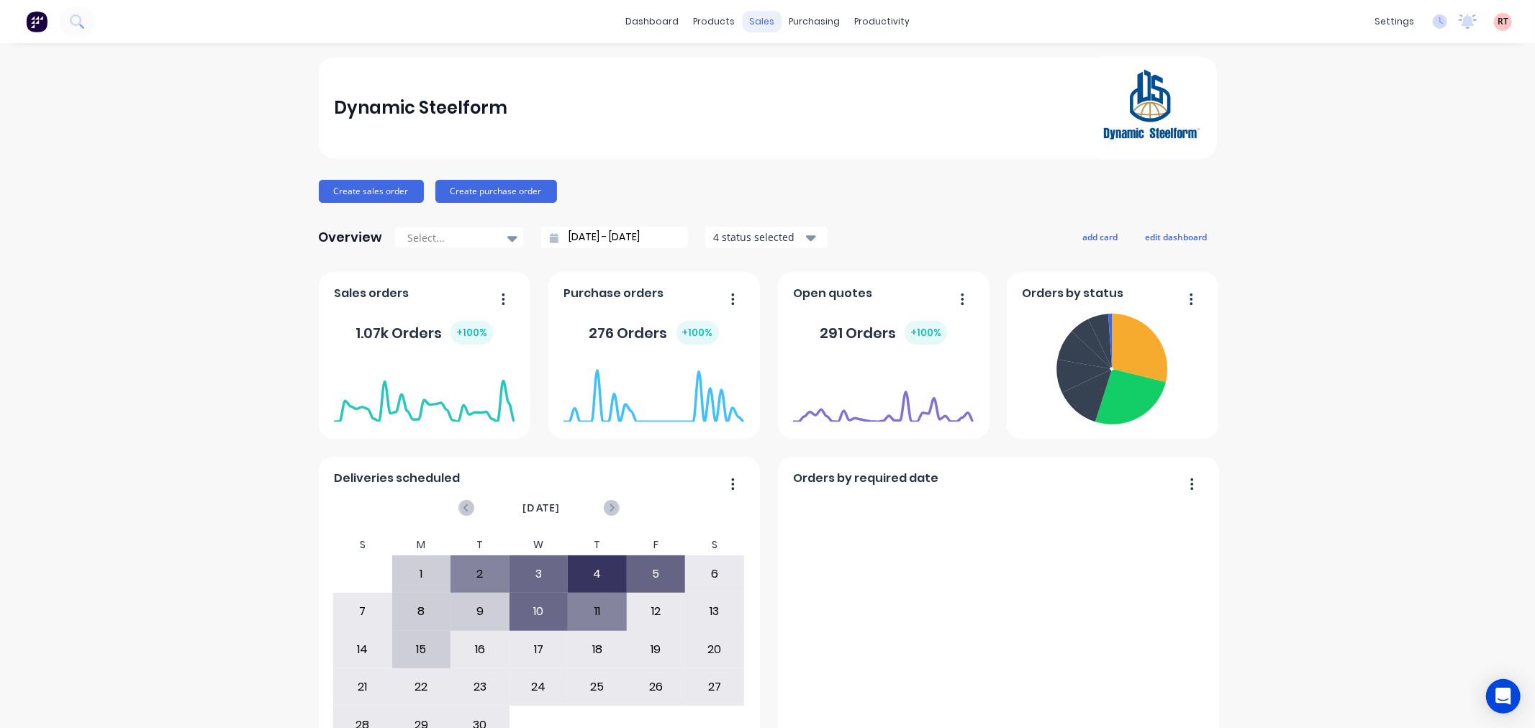
click at [751, 19] on div "sales" at bounding box center [762, 22] width 40 height 22
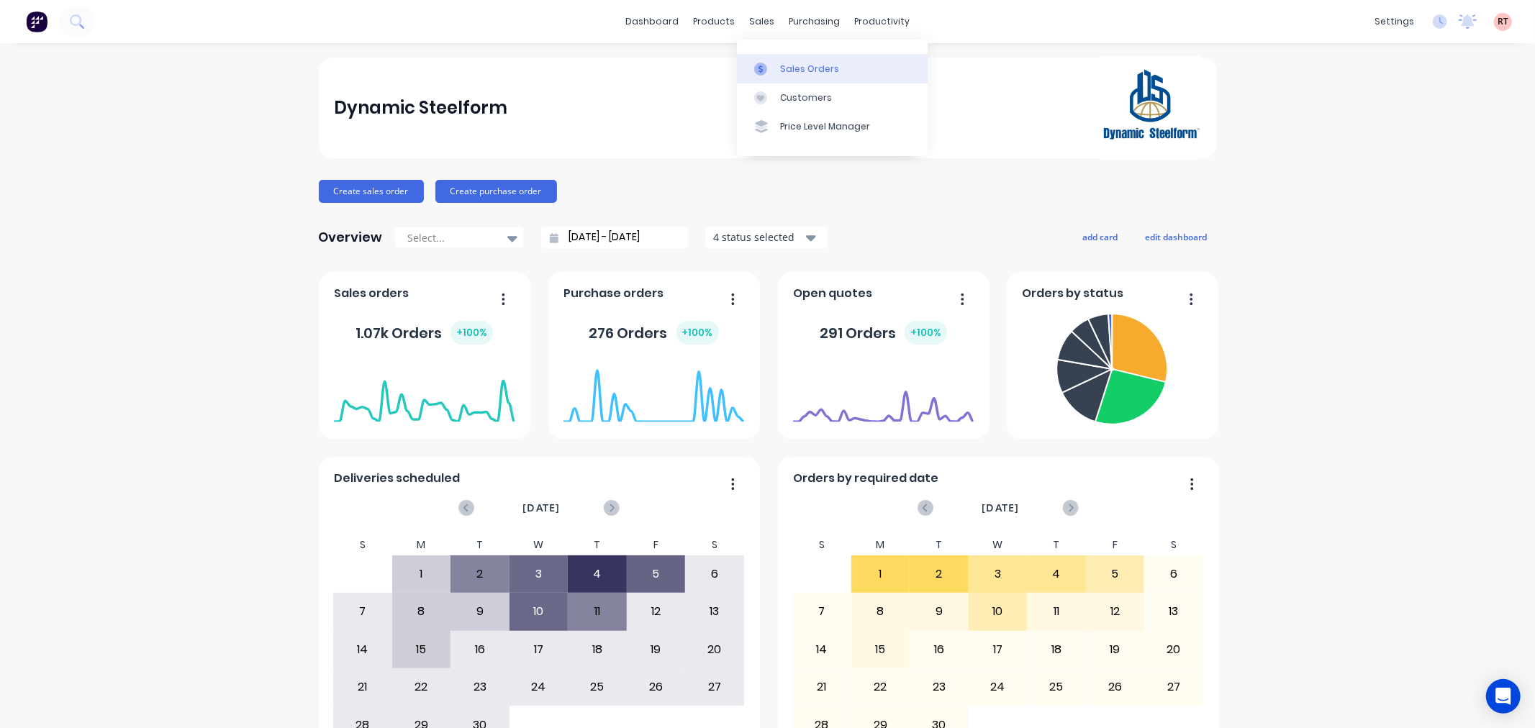
click at [790, 63] on div "Sales Orders" at bounding box center [809, 69] width 59 height 13
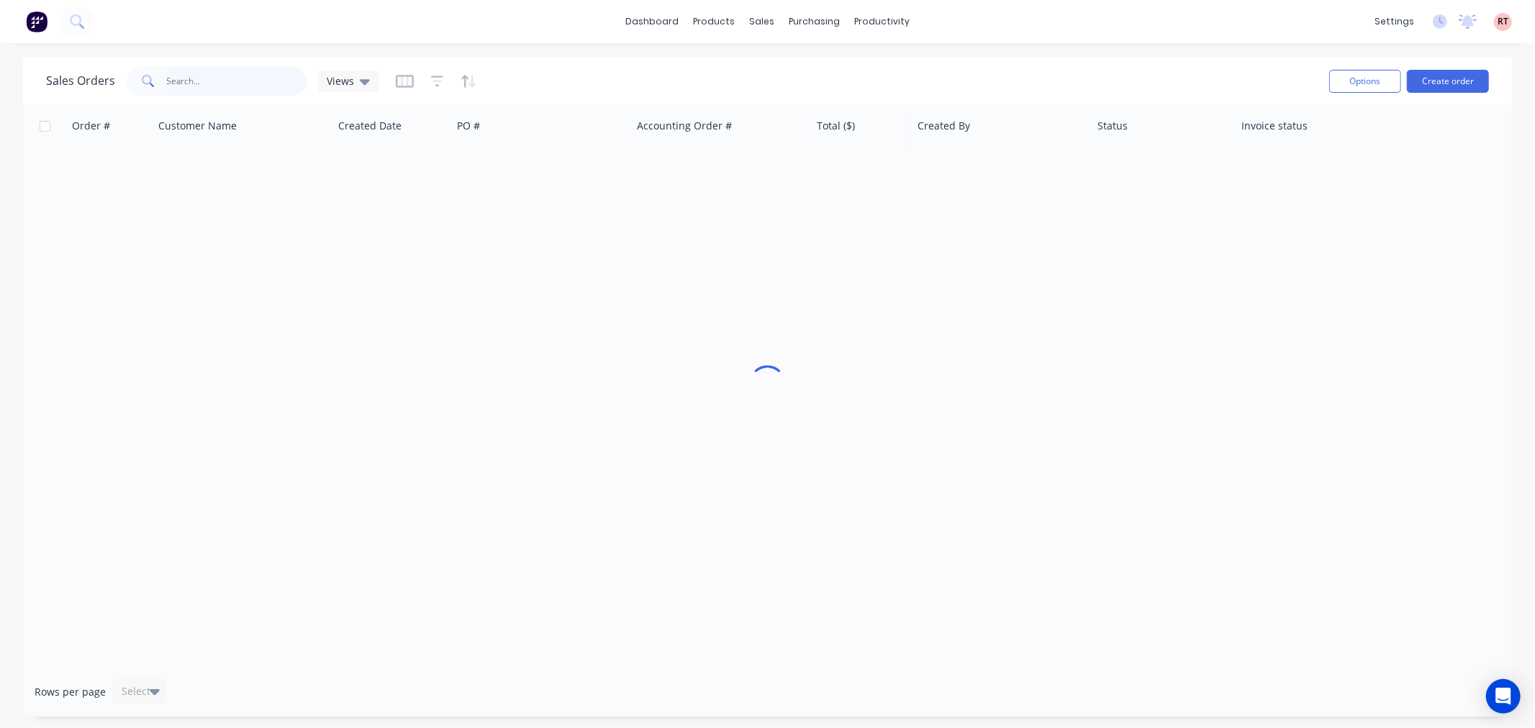
click at [261, 78] on input "text" at bounding box center [237, 81] width 140 height 29
click at [217, 81] on input "text" at bounding box center [237, 81] width 140 height 29
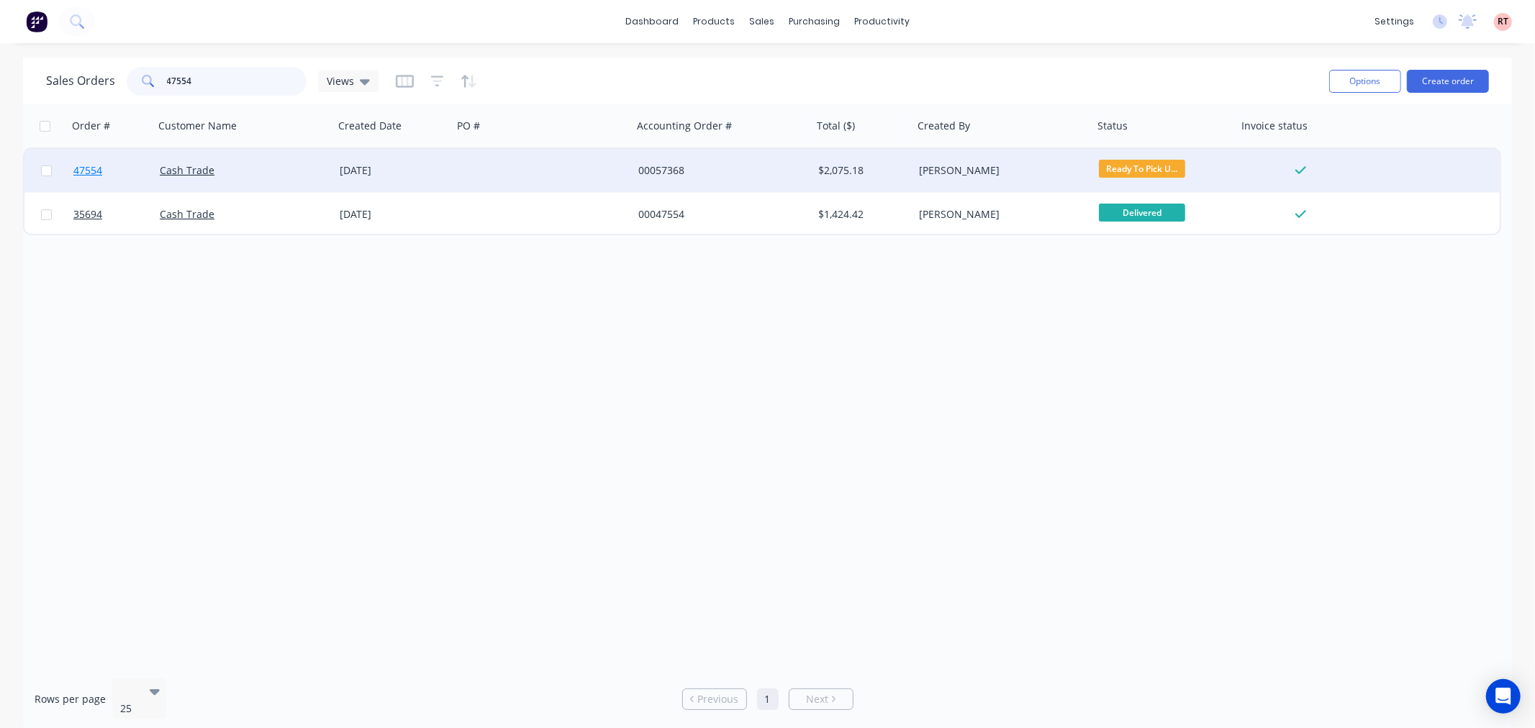
type input "47554"
click at [87, 168] on span "47554" at bounding box center [87, 170] width 29 height 14
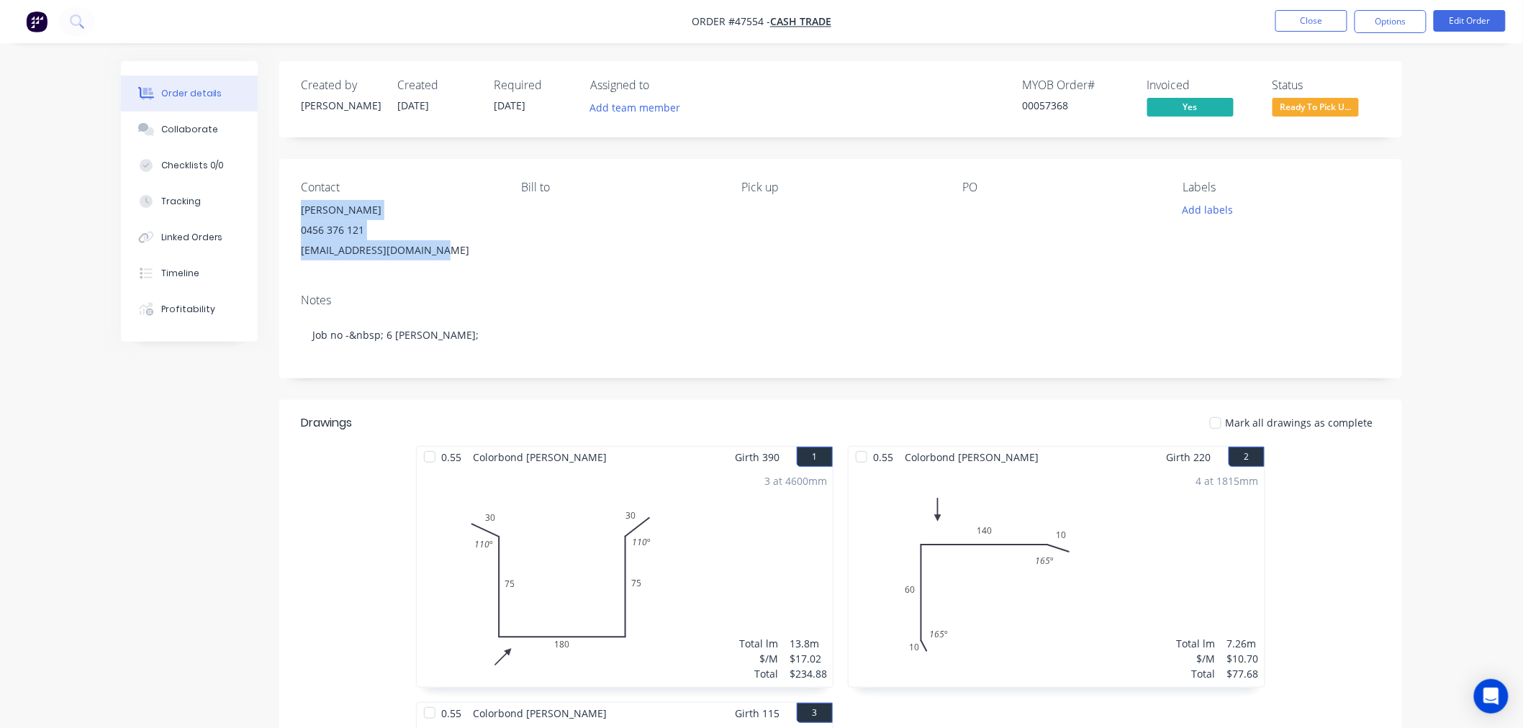
drag, startPoint x: 301, startPoint y: 209, endPoint x: 446, endPoint y: 254, distance: 152.1
click at [446, 254] on div "Stefan patterson 0456 376 121 pattoshandywork@gmail.com" at bounding box center [399, 230] width 197 height 60
click at [447, 276] on div "Contact Stefan patterson 0456 376 121 pattoshandywork@gmail.com Bill to Pick up…" at bounding box center [840, 220] width 1123 height 123
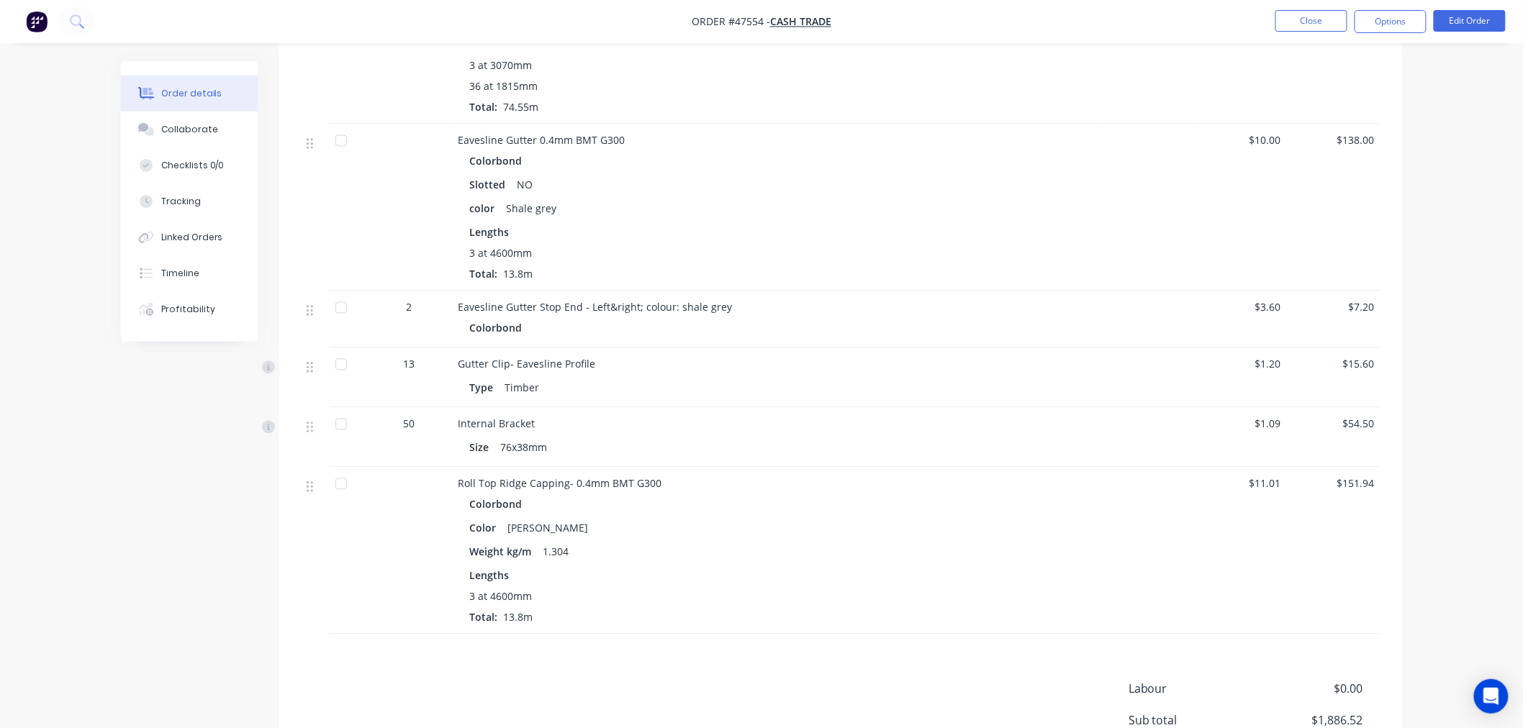
scroll to position [1075, 0]
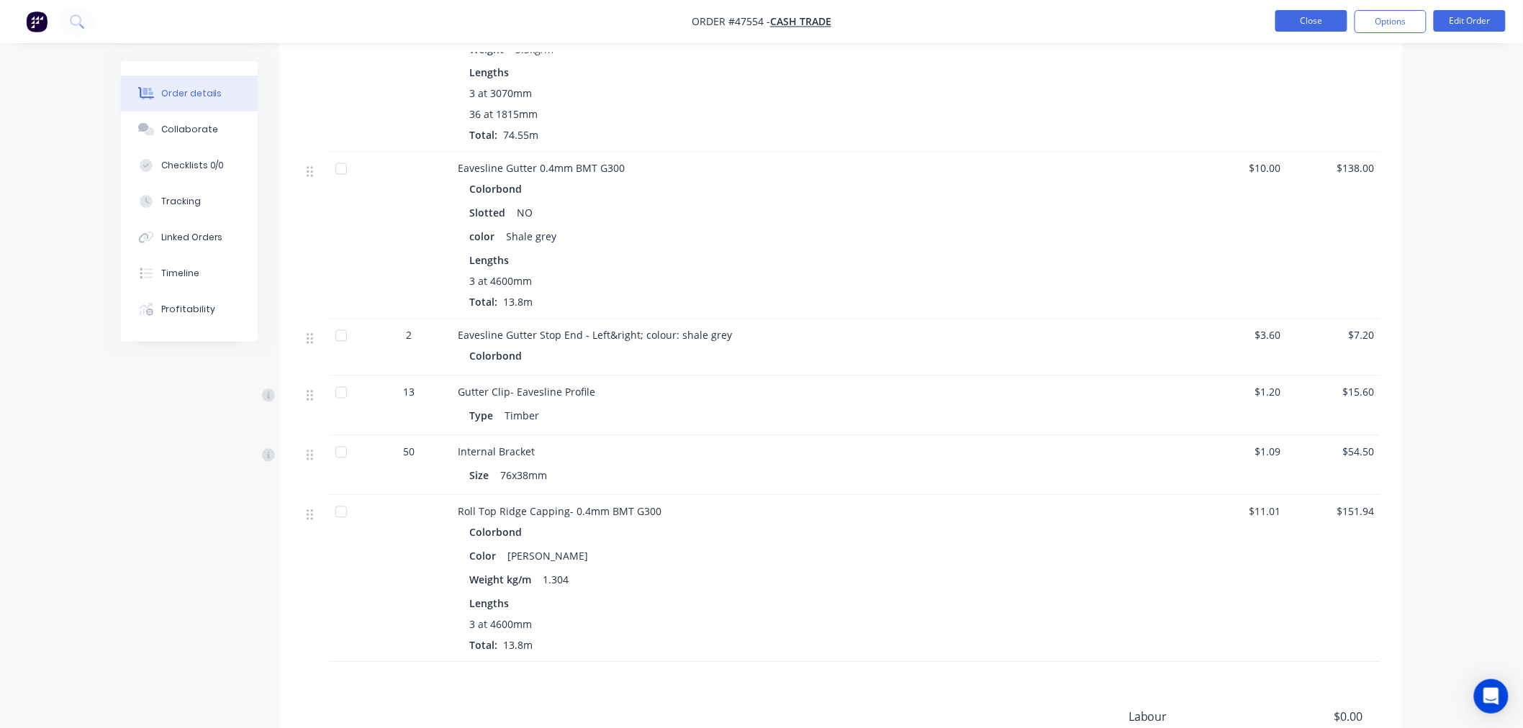
click at [1317, 20] on button "Close" at bounding box center [1311, 21] width 72 height 22
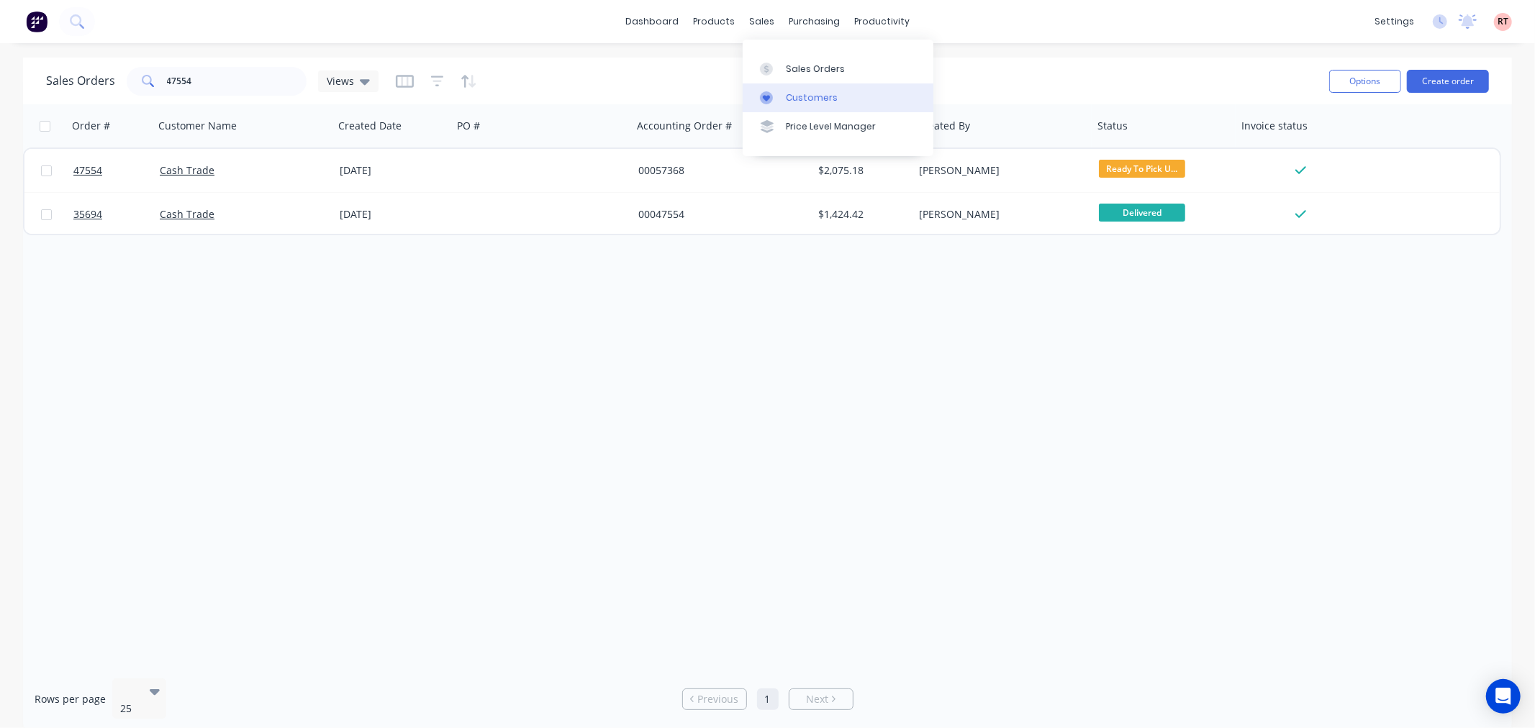
drag, startPoint x: 787, startPoint y: 98, endPoint x: 776, endPoint y: 95, distance: 11.9
click at [787, 98] on div "Customers" at bounding box center [812, 97] width 52 height 13
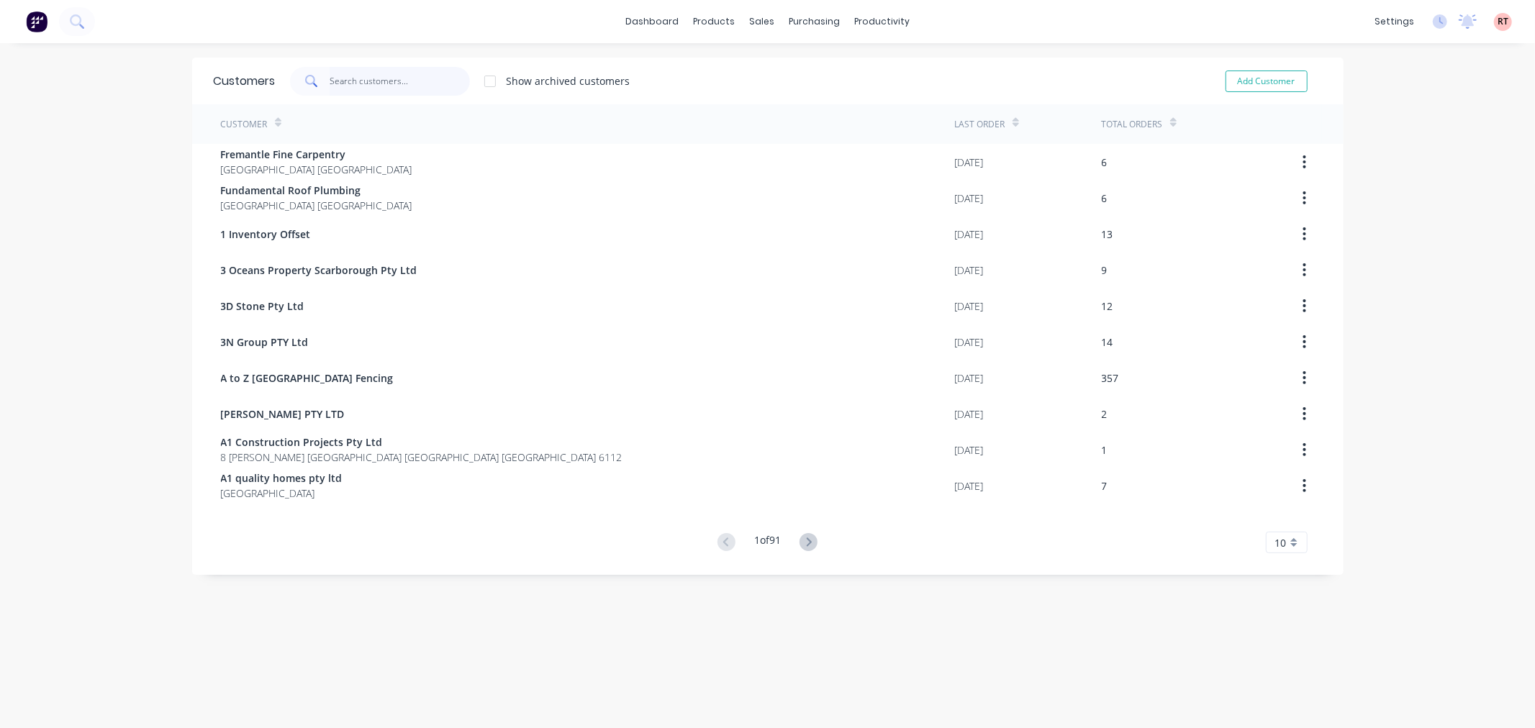
click at [371, 76] on input "text" at bounding box center [400, 81] width 140 height 29
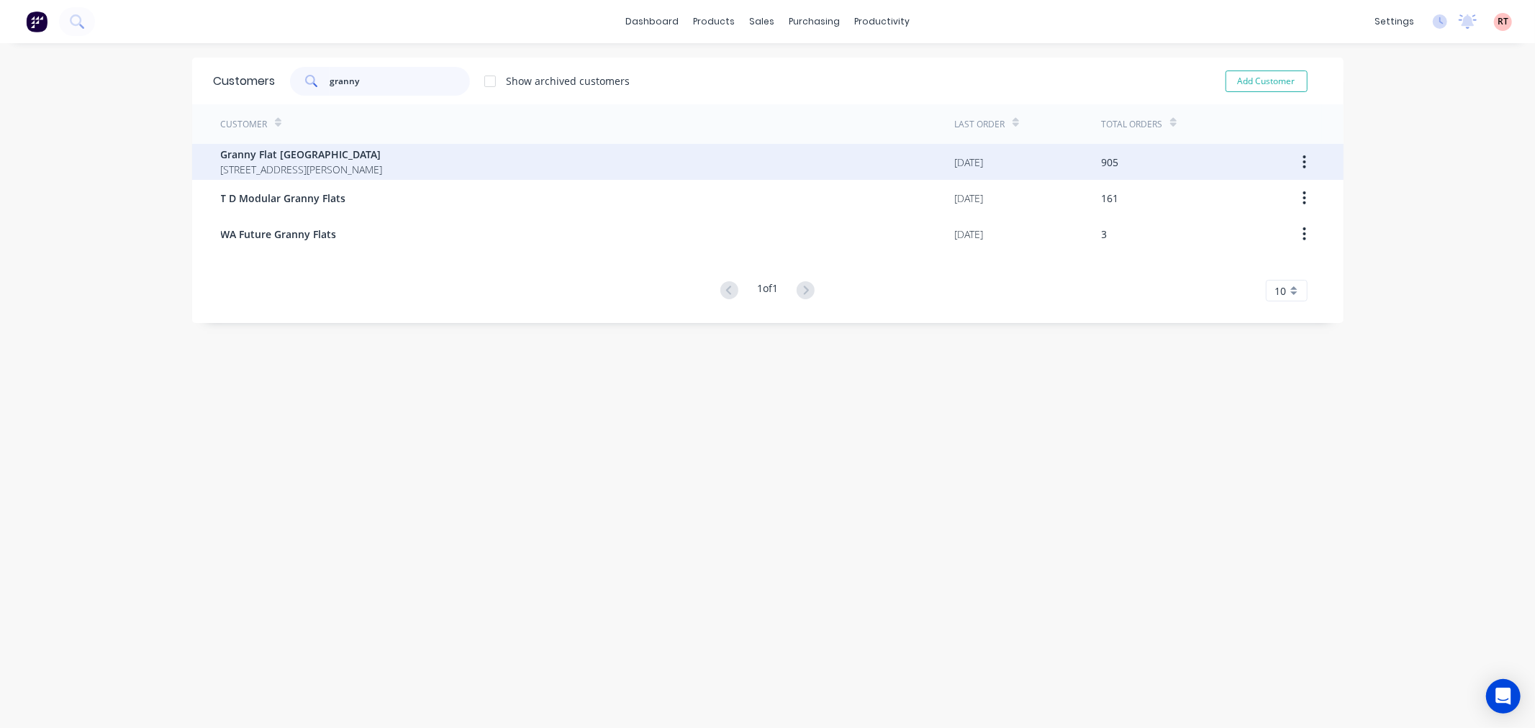
type input "granny"
click at [383, 150] on span "Granny Flat [GEOGRAPHIC_DATA]" at bounding box center [302, 154] width 162 height 15
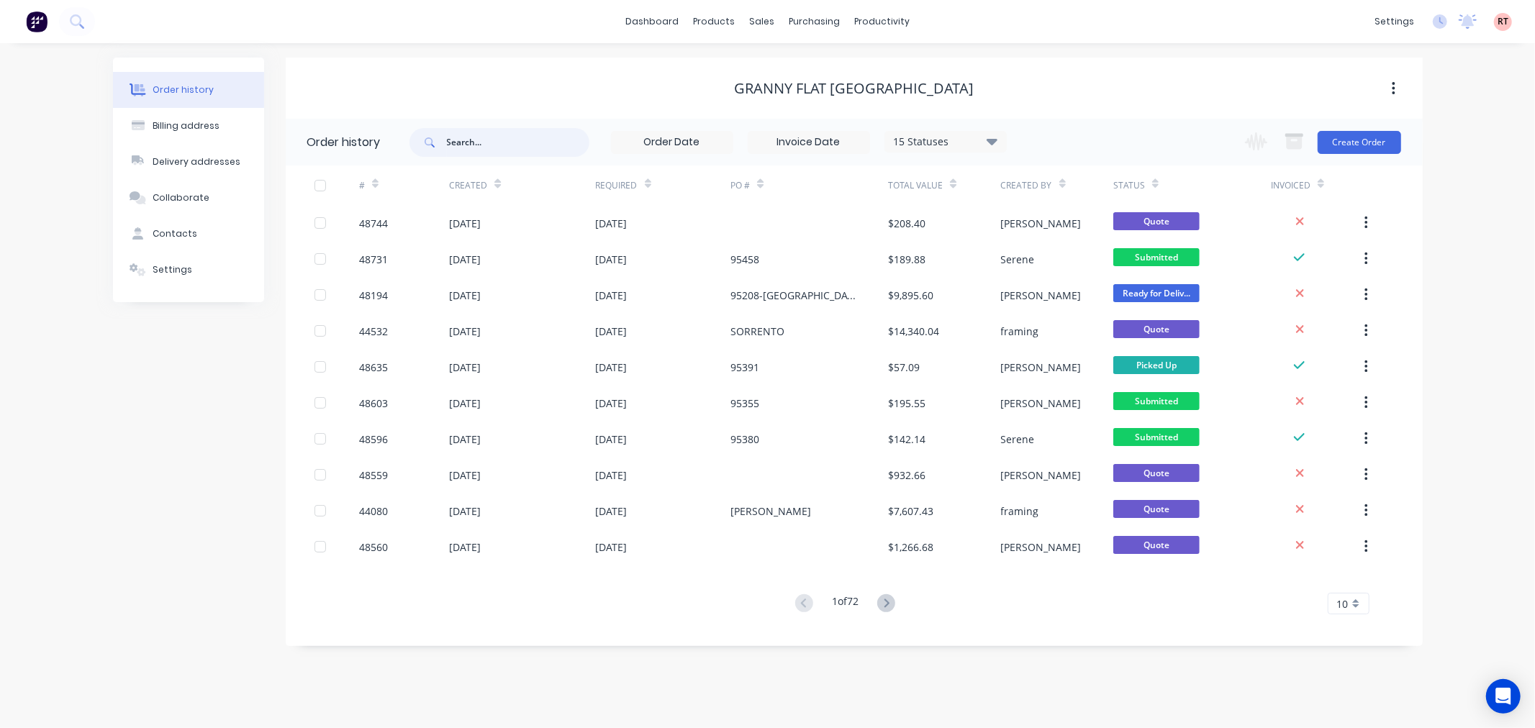
click at [516, 137] on input "text" at bounding box center [518, 142] width 143 height 29
type input "57735"
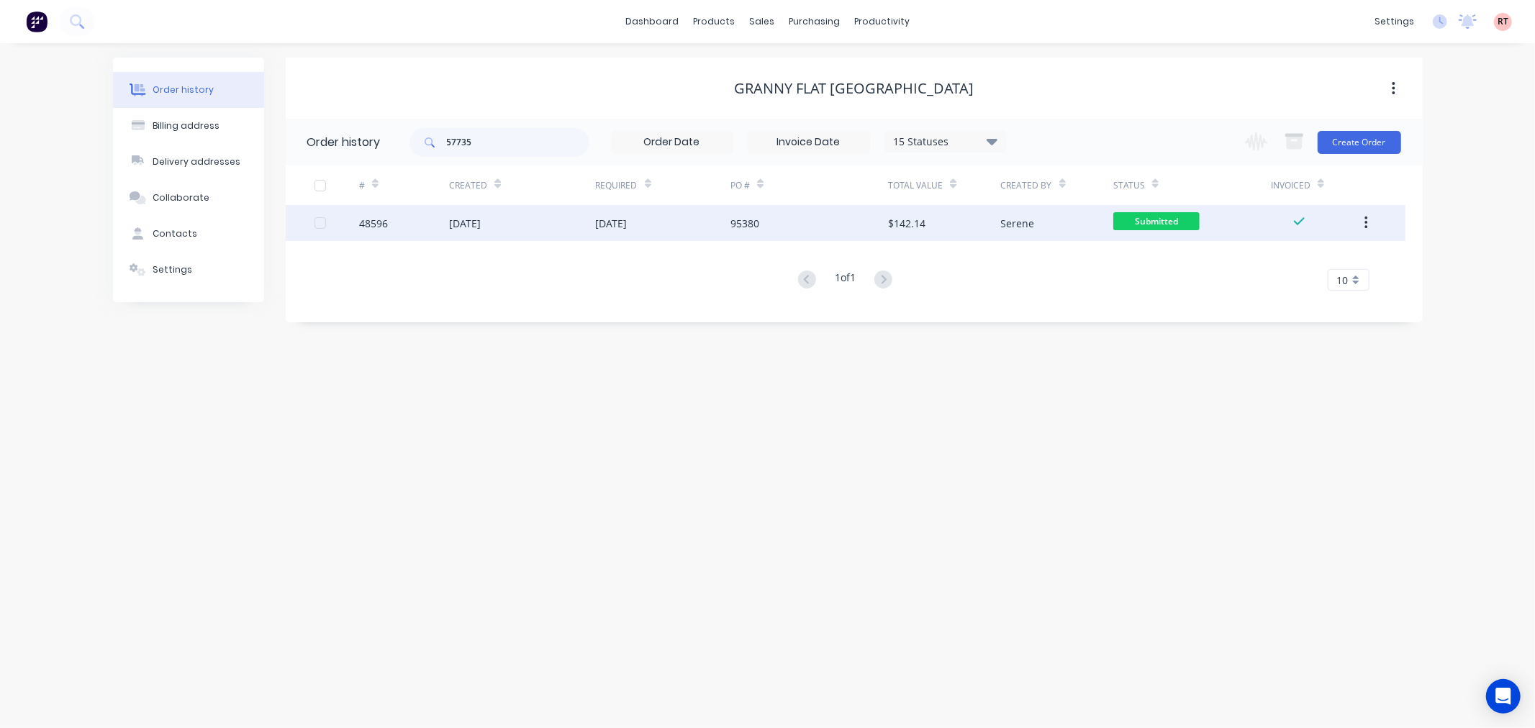
click at [556, 220] on div "[DATE]" at bounding box center [522, 223] width 146 height 36
